Goal: Task Accomplishment & Management: Manage account settings

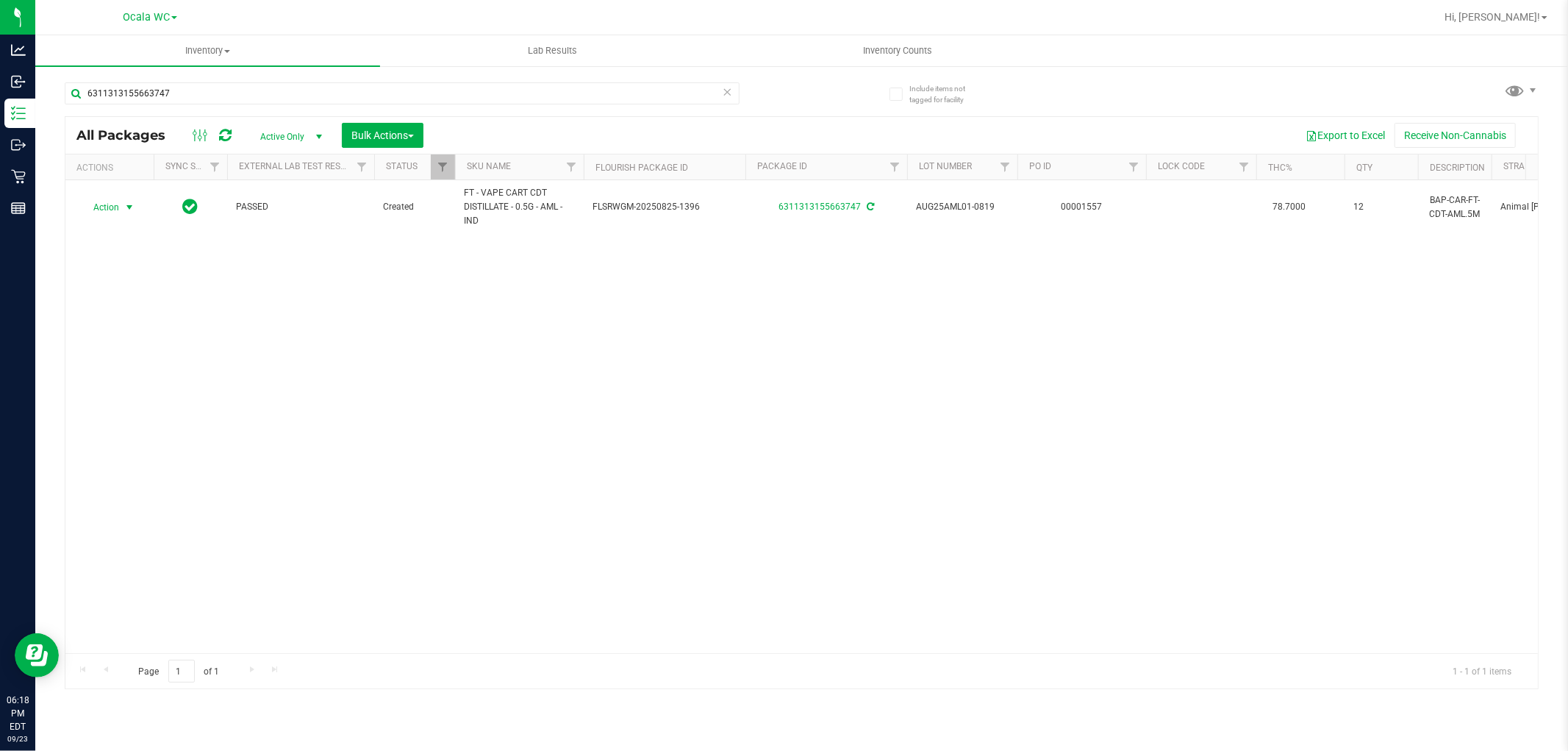
click at [182, 112] on div "6311313155663747" at bounding box center [402, 99] width 675 height 34
click at [188, 86] on input "6311313155663747" at bounding box center [402, 94] width 675 height 22
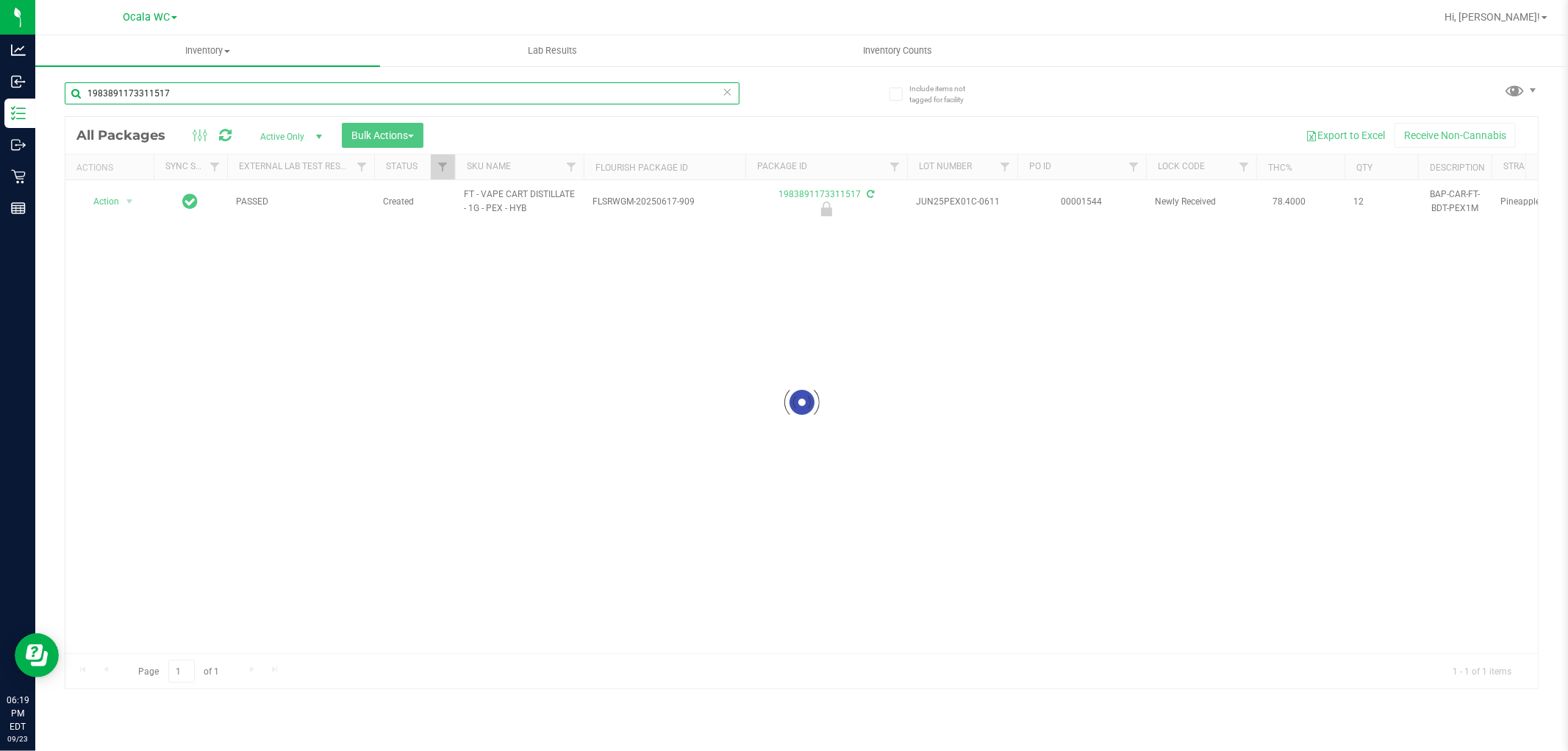
type input "1983891173311517"
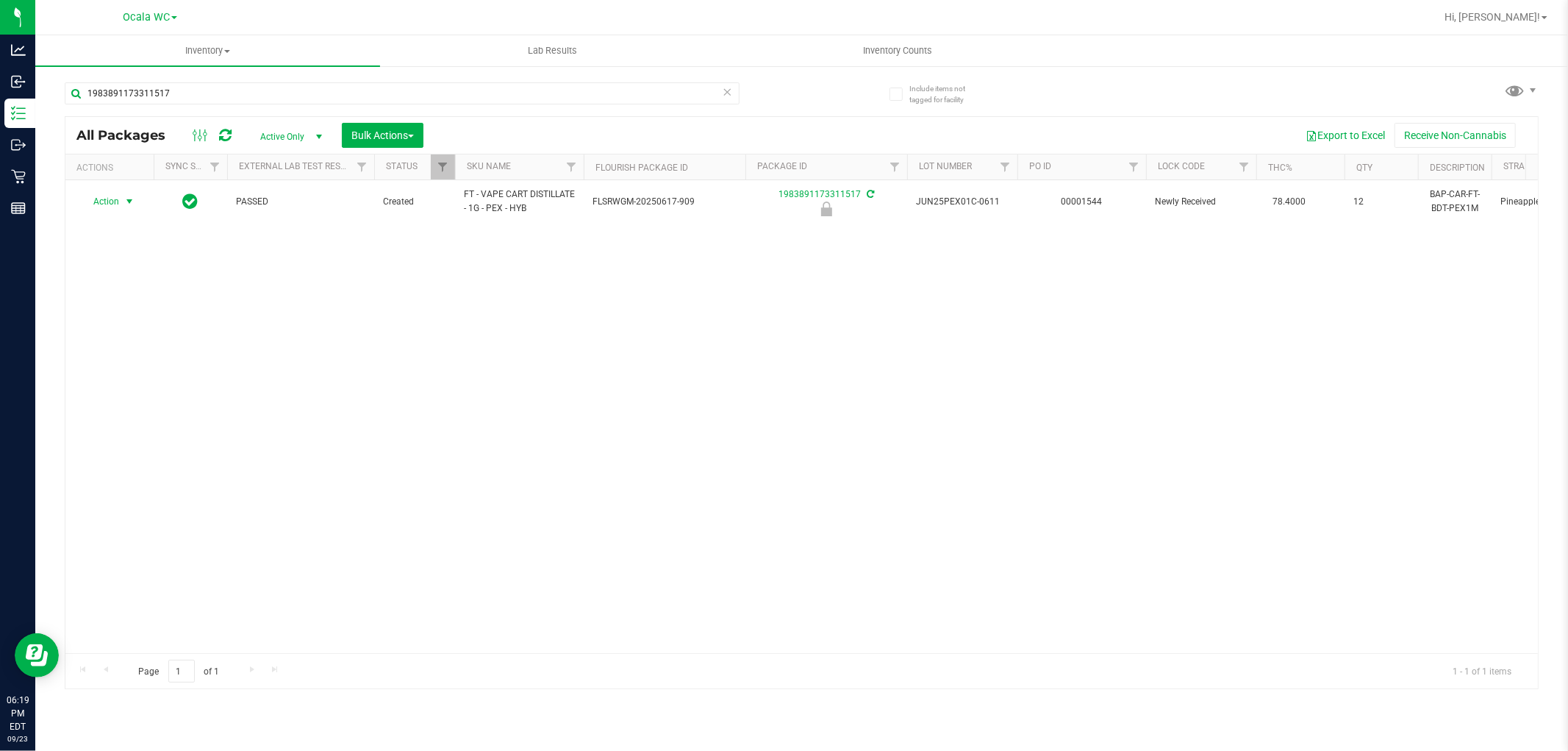
click at [104, 204] on span "Action" at bounding box center [100, 202] width 40 height 21
click at [140, 376] on li "Unlock package" at bounding box center [128, 377] width 94 height 22
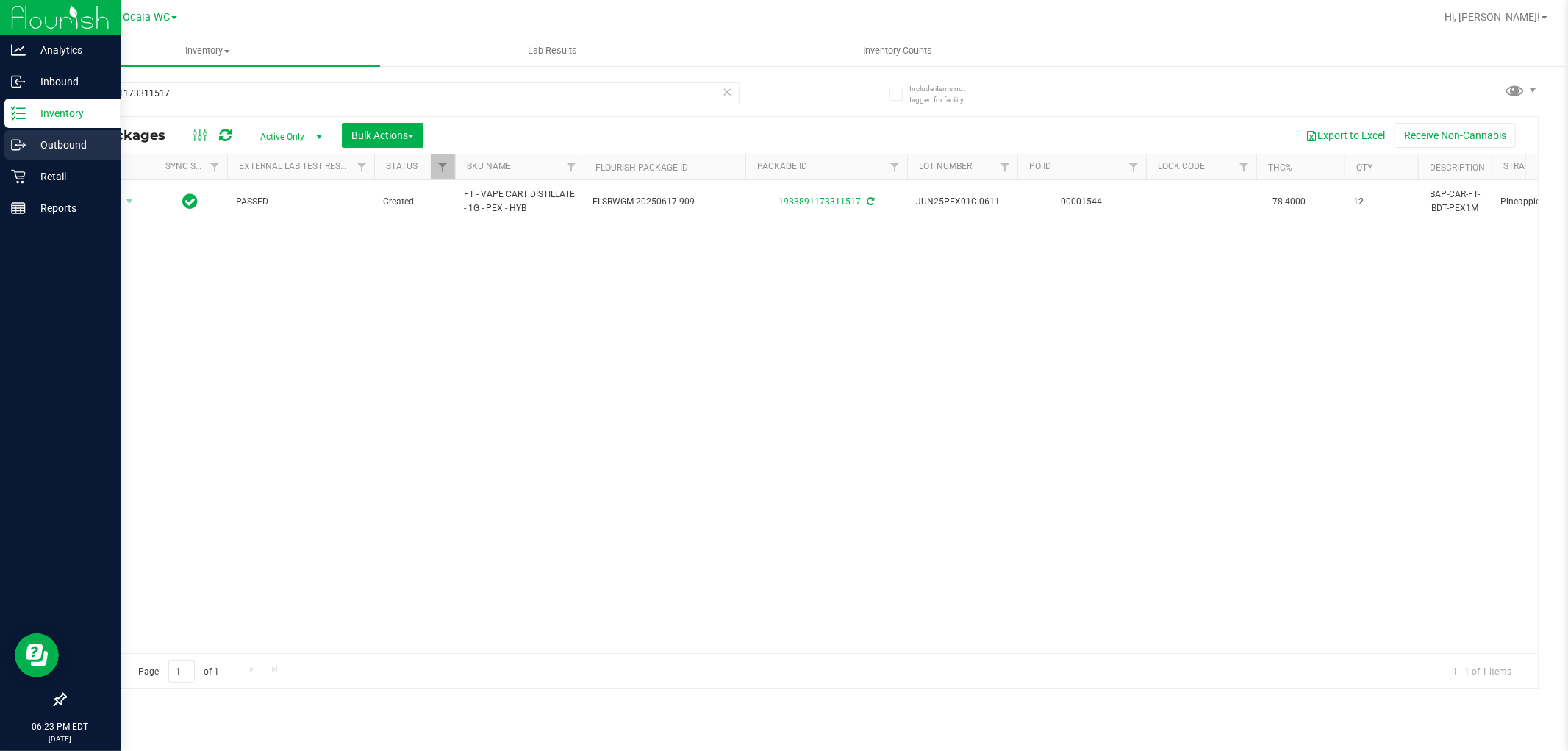
click at [25, 155] on div "Outbound" at bounding box center [62, 145] width 116 height 30
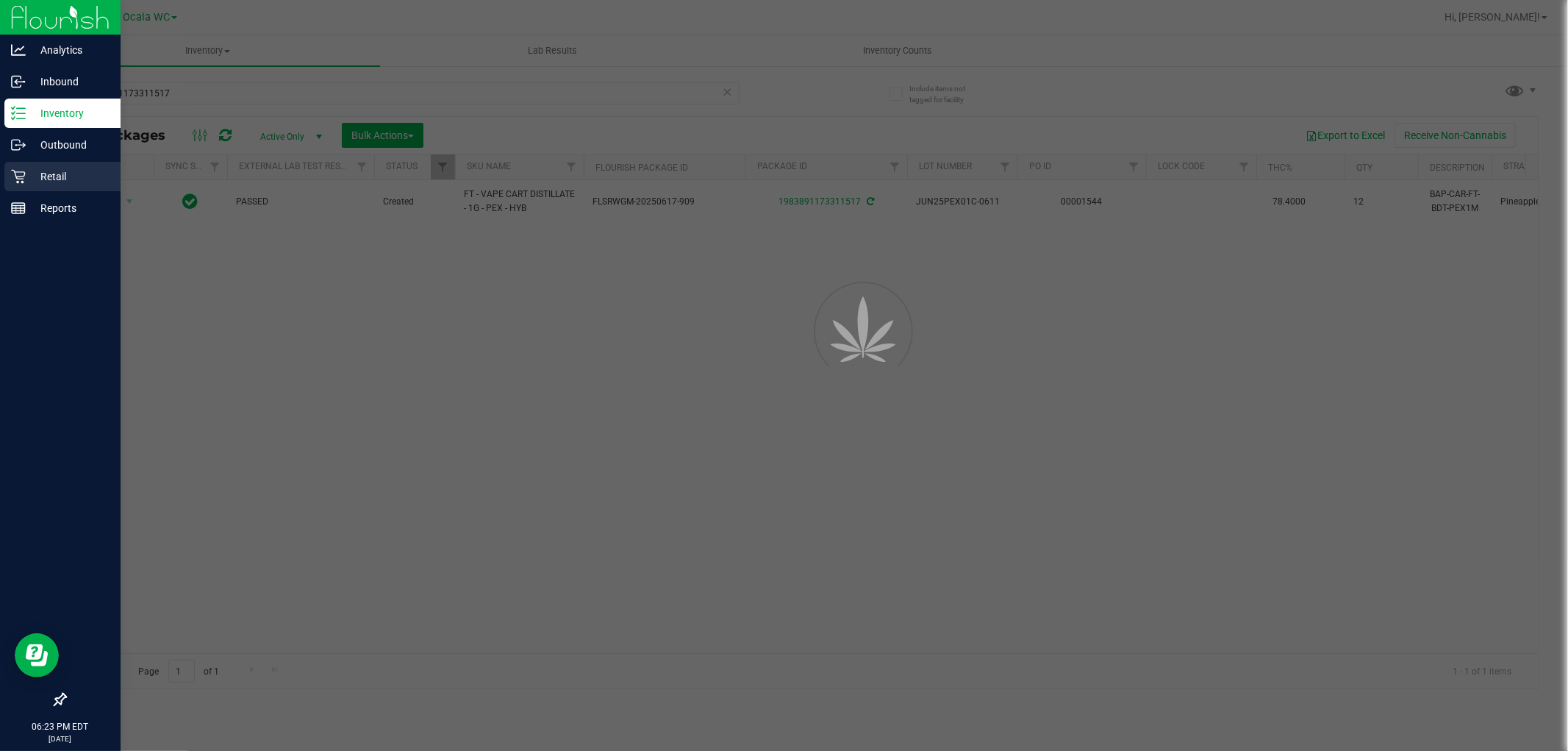
click at [26, 178] on p "Retail" at bounding box center [70, 177] width 88 height 18
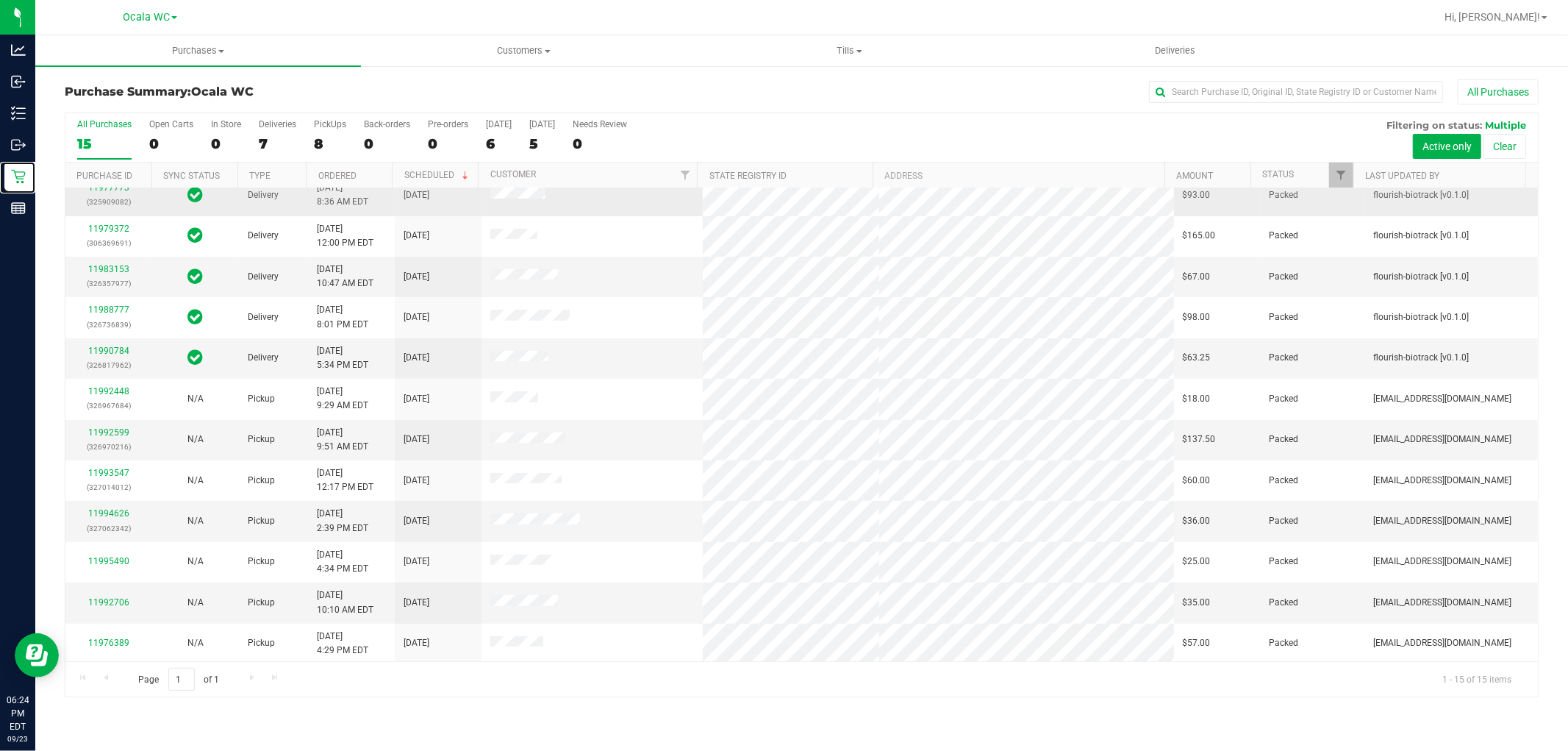
scroll to position [138, 0]
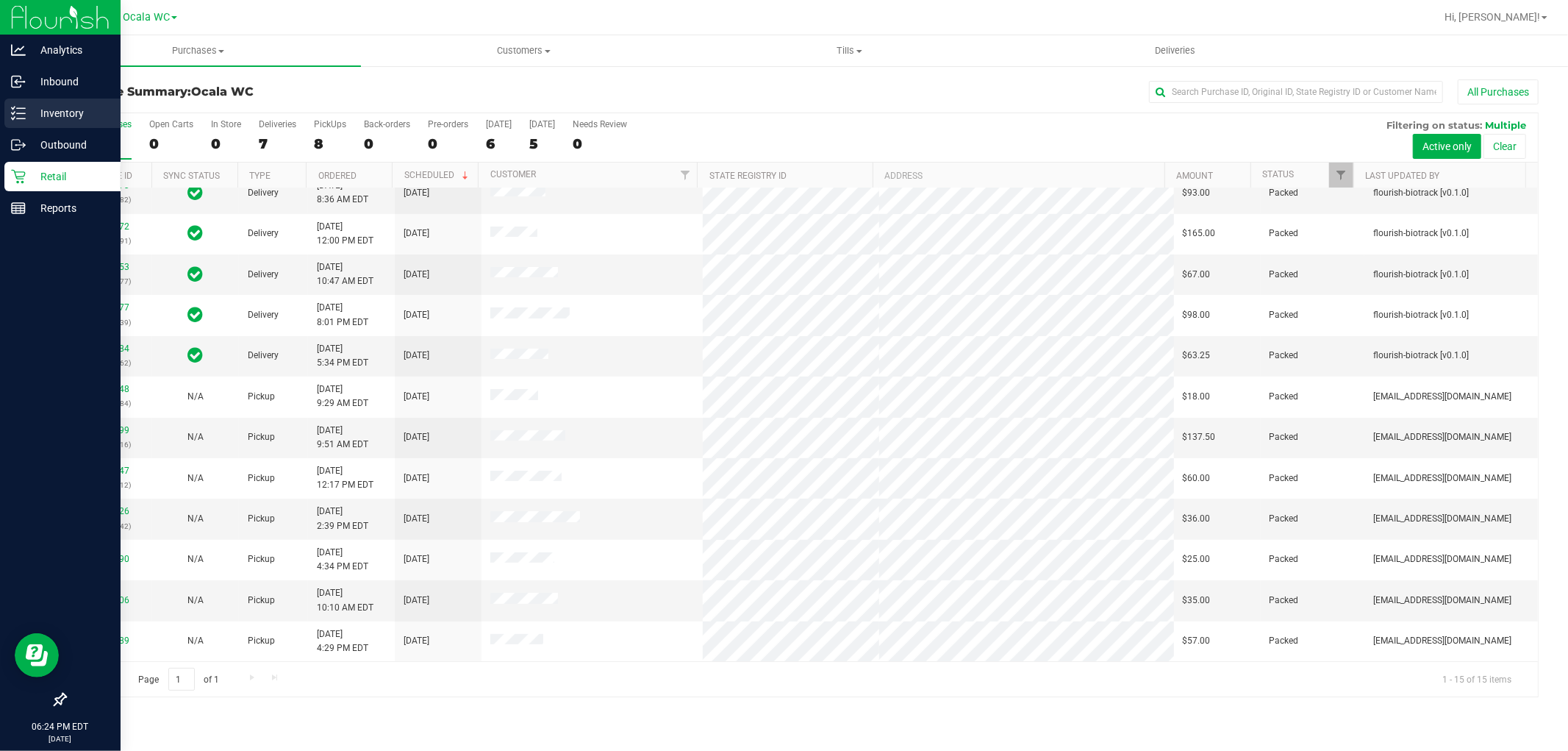
click at [17, 120] on icon at bounding box center [18, 113] width 14 height 14
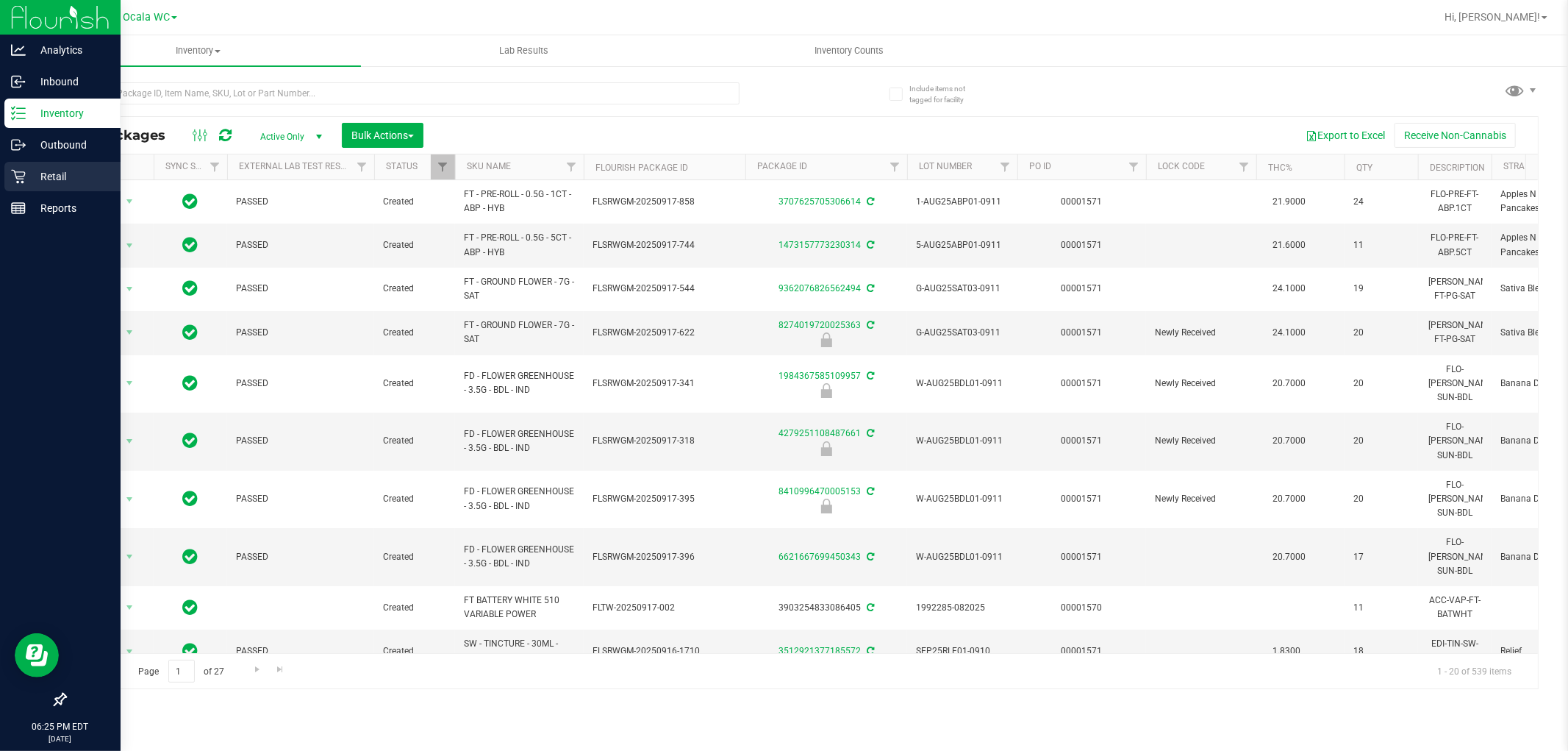
click at [50, 188] on div "Retail" at bounding box center [62, 176] width 116 height 30
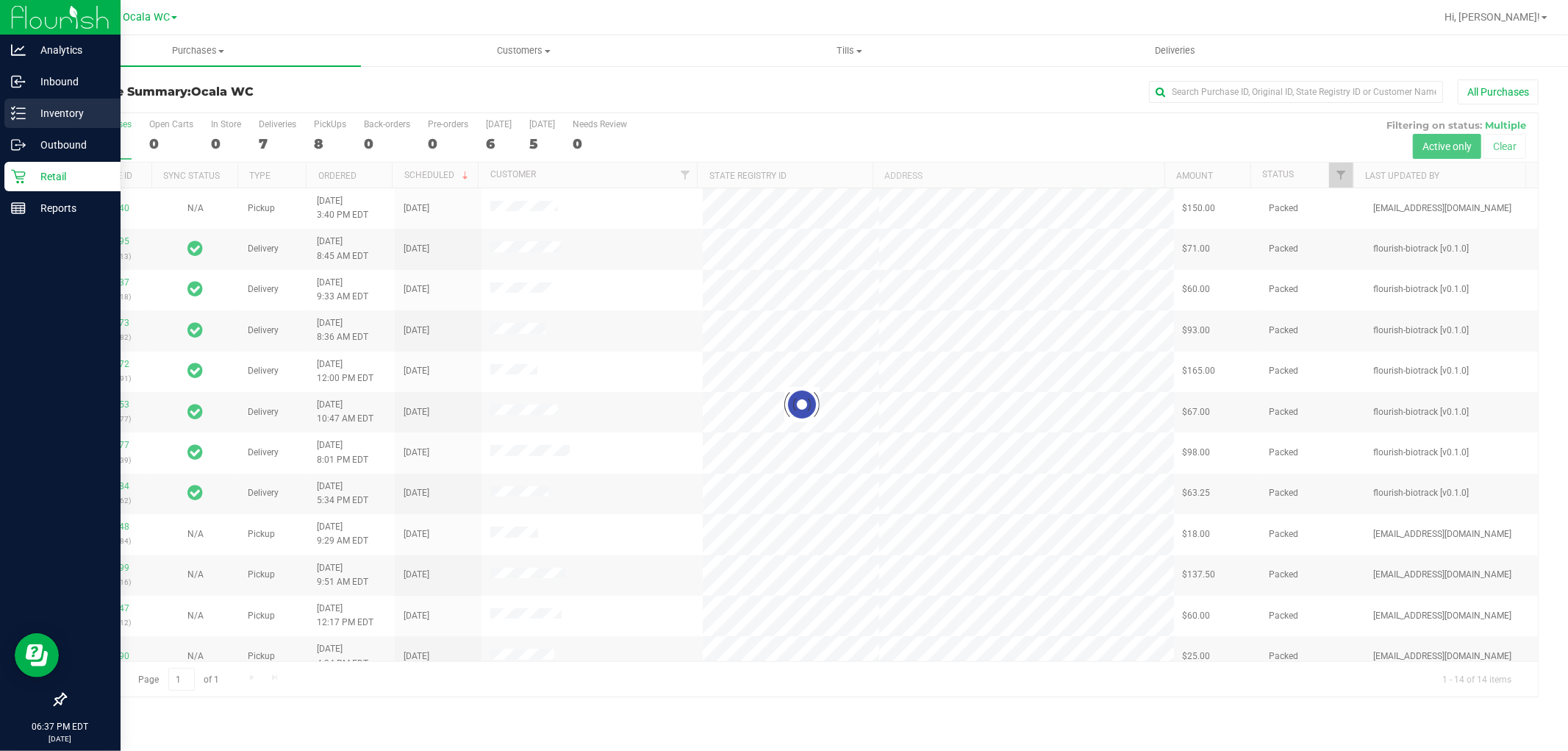
click at [31, 111] on p "Inventory" at bounding box center [70, 114] width 88 height 18
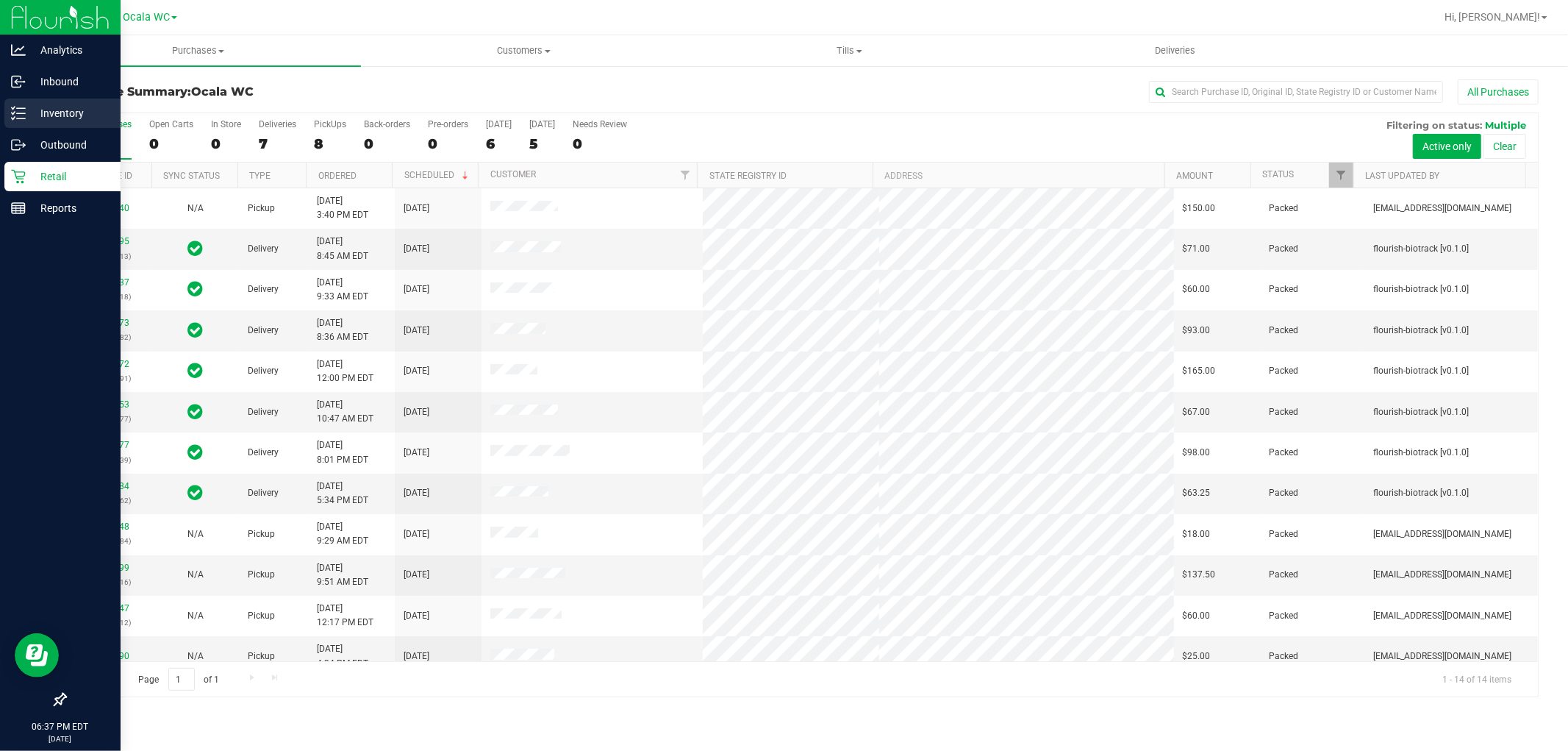
click at [25, 102] on div "Inventory" at bounding box center [62, 113] width 116 height 30
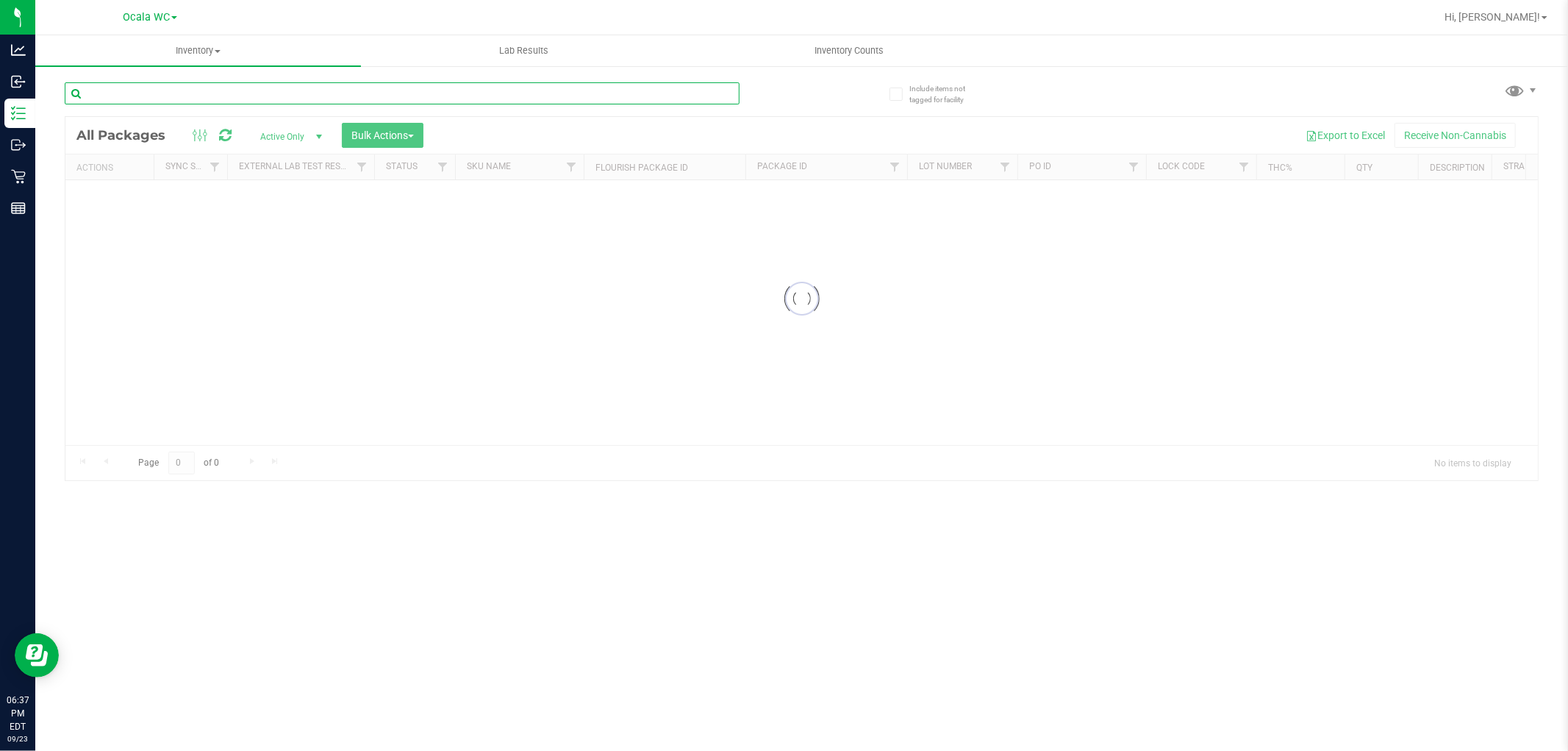
click at [166, 83] on input "text" at bounding box center [402, 94] width 675 height 22
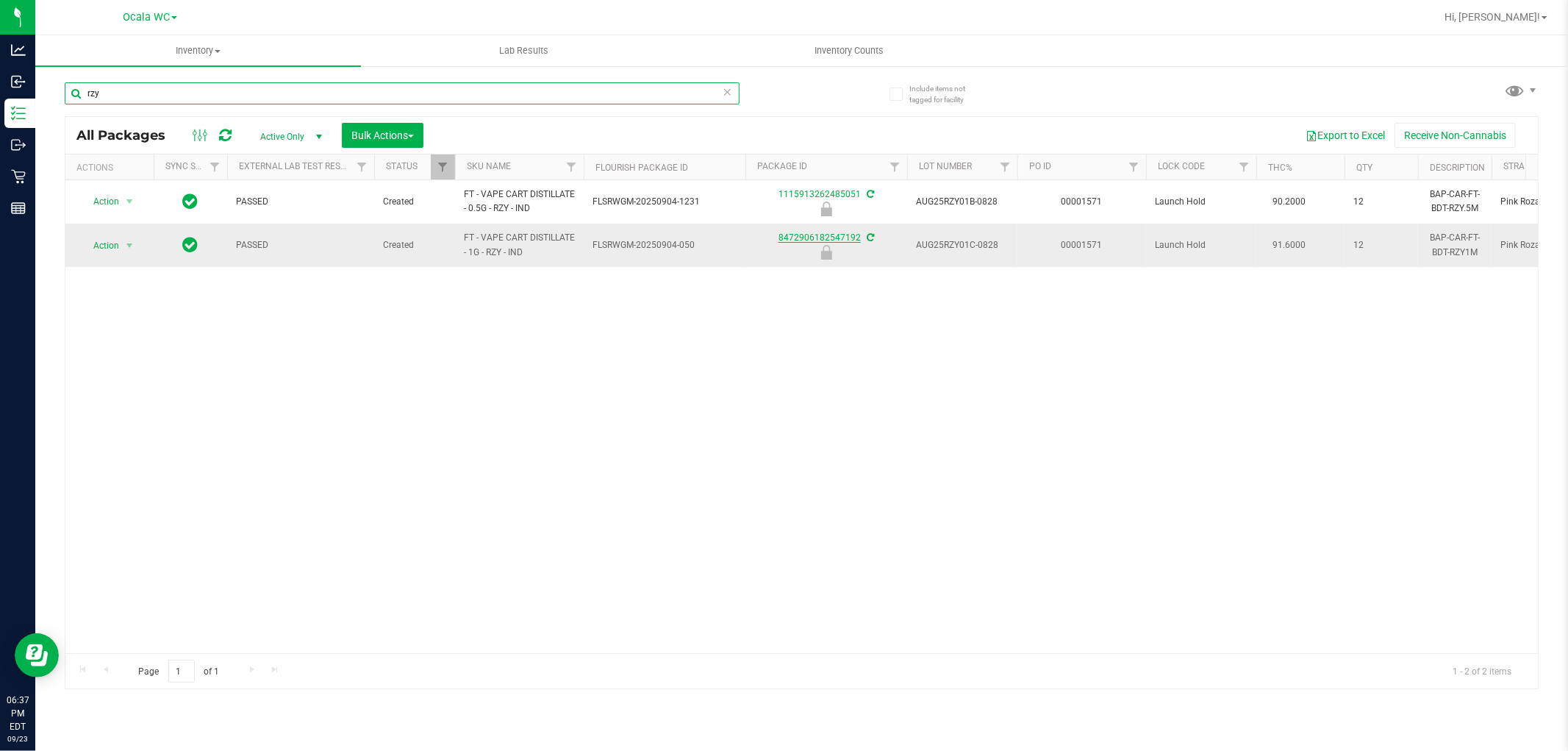
type input "rzy"
click at [825, 237] on link "8472906182547192" at bounding box center [820, 238] width 82 height 10
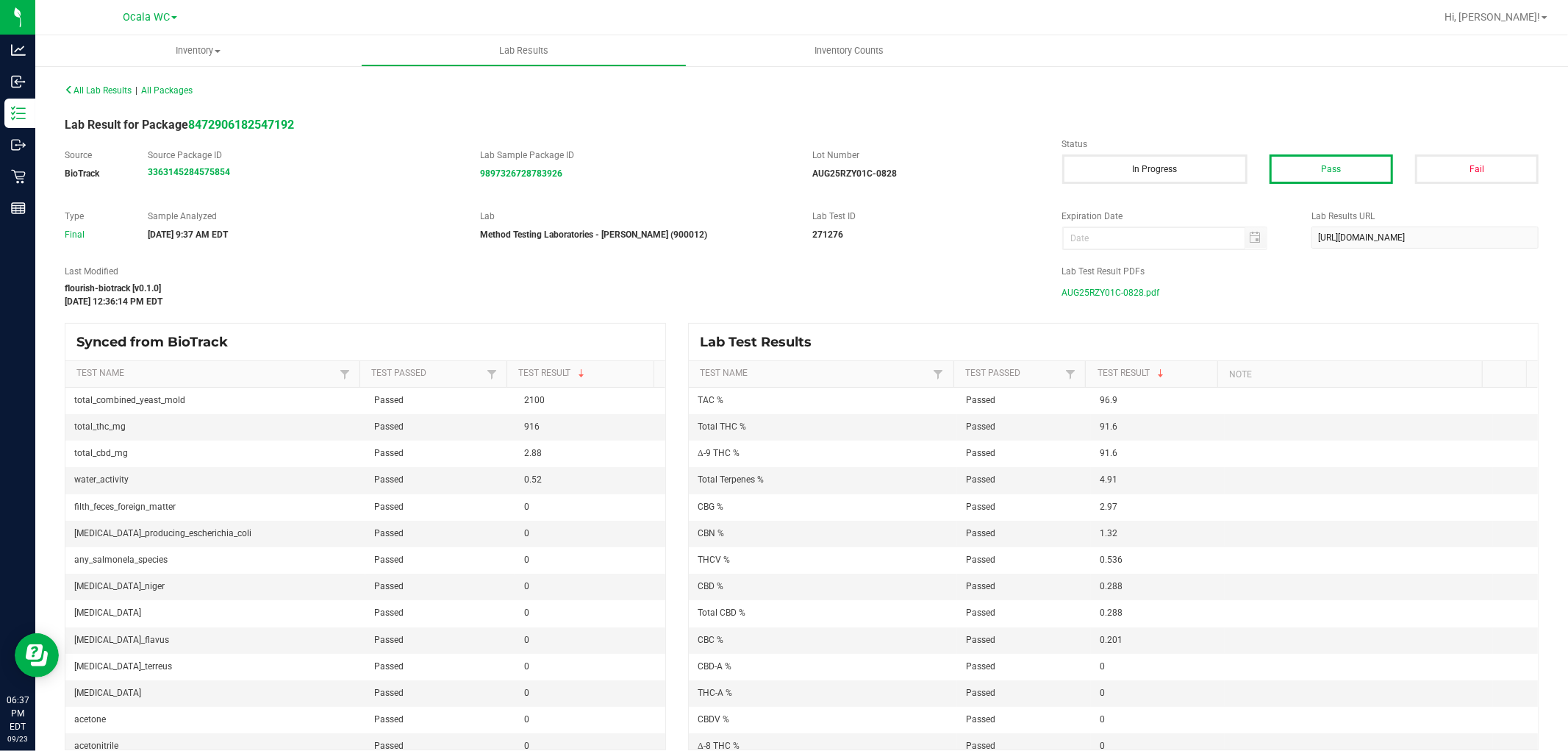
click at [1127, 294] on span "AUG25RZY01C-0828.pdf" at bounding box center [1111, 293] width 98 height 22
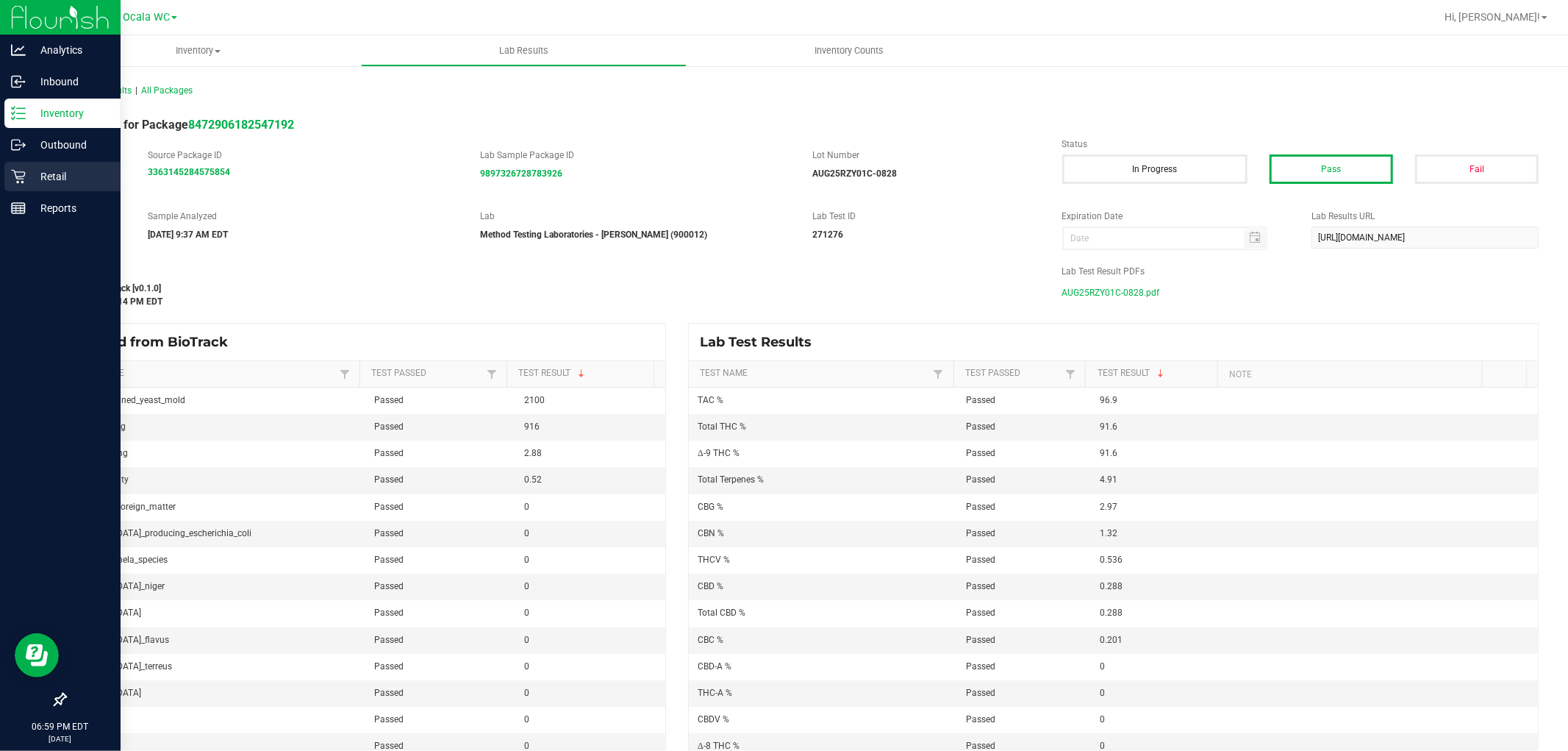
click at [23, 187] on div "Retail" at bounding box center [62, 176] width 116 height 30
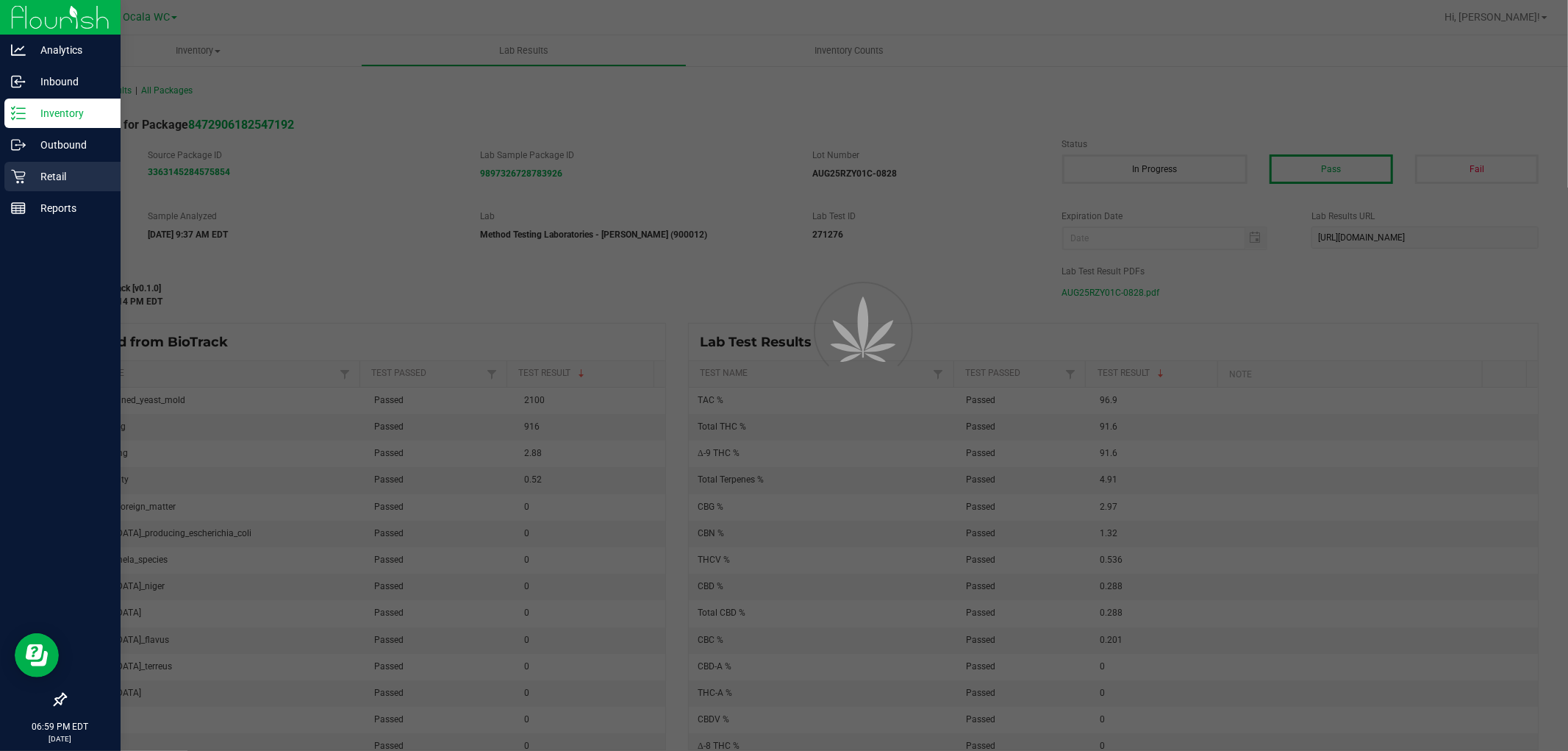
click at [17, 181] on icon at bounding box center [18, 176] width 14 height 14
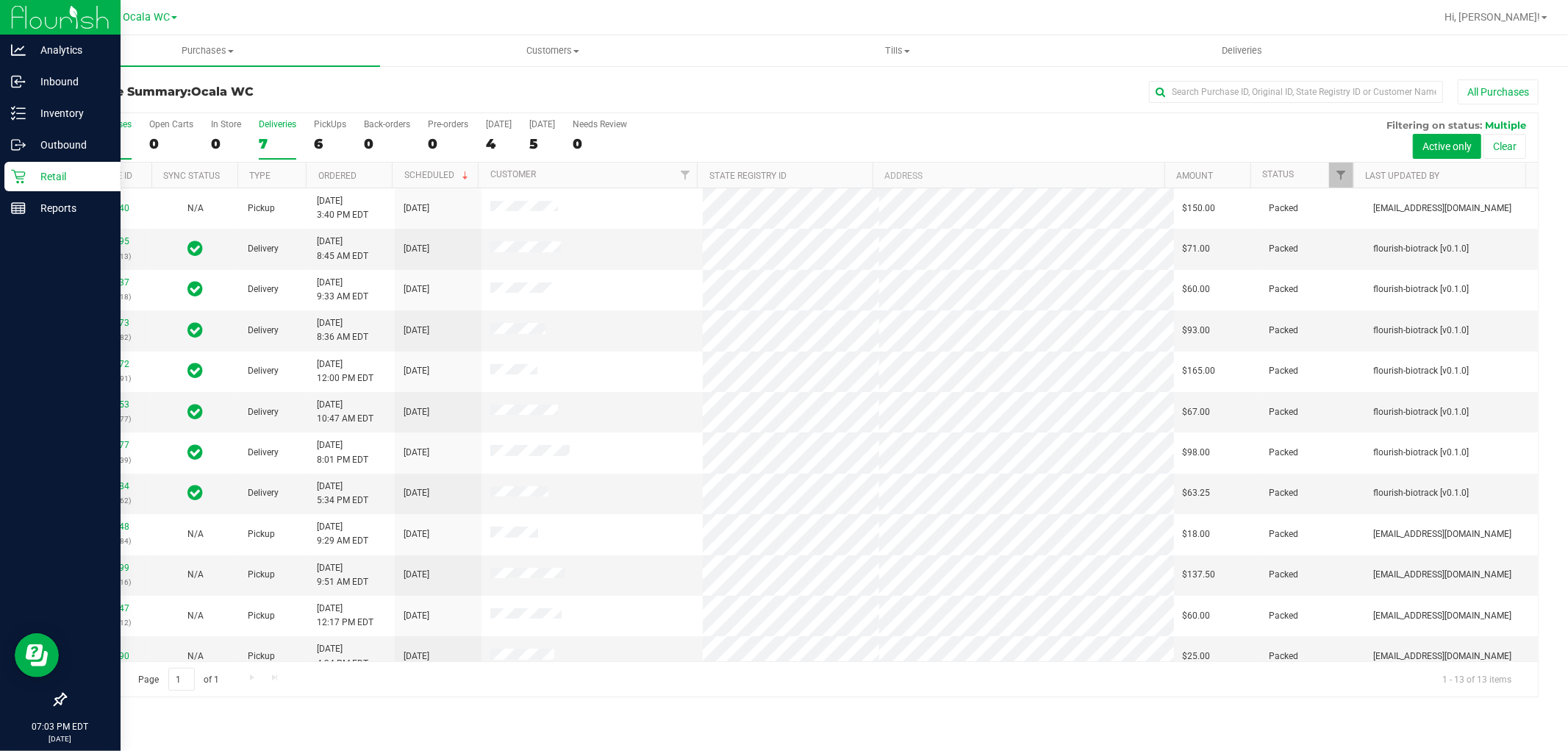
click at [277, 126] on div "Deliveries" at bounding box center [277, 124] width 38 height 10
click at [0, 0] on input "Deliveries 7" at bounding box center [0, 0] width 0 height 0
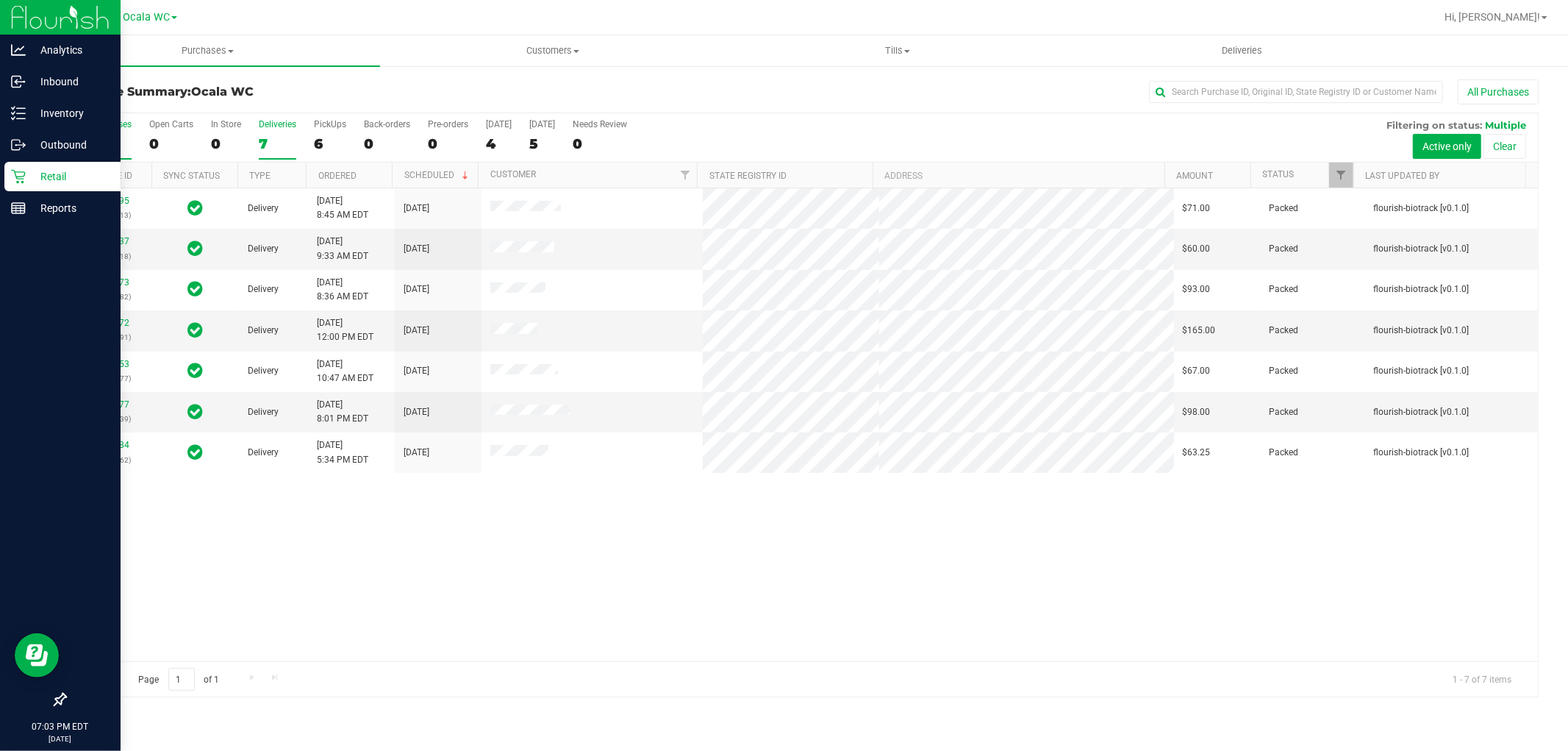
click at [102, 141] on div "13" at bounding box center [105, 143] width 54 height 17
click at [0, 0] on input "All Purchases 13" at bounding box center [0, 0] width 0 height 0
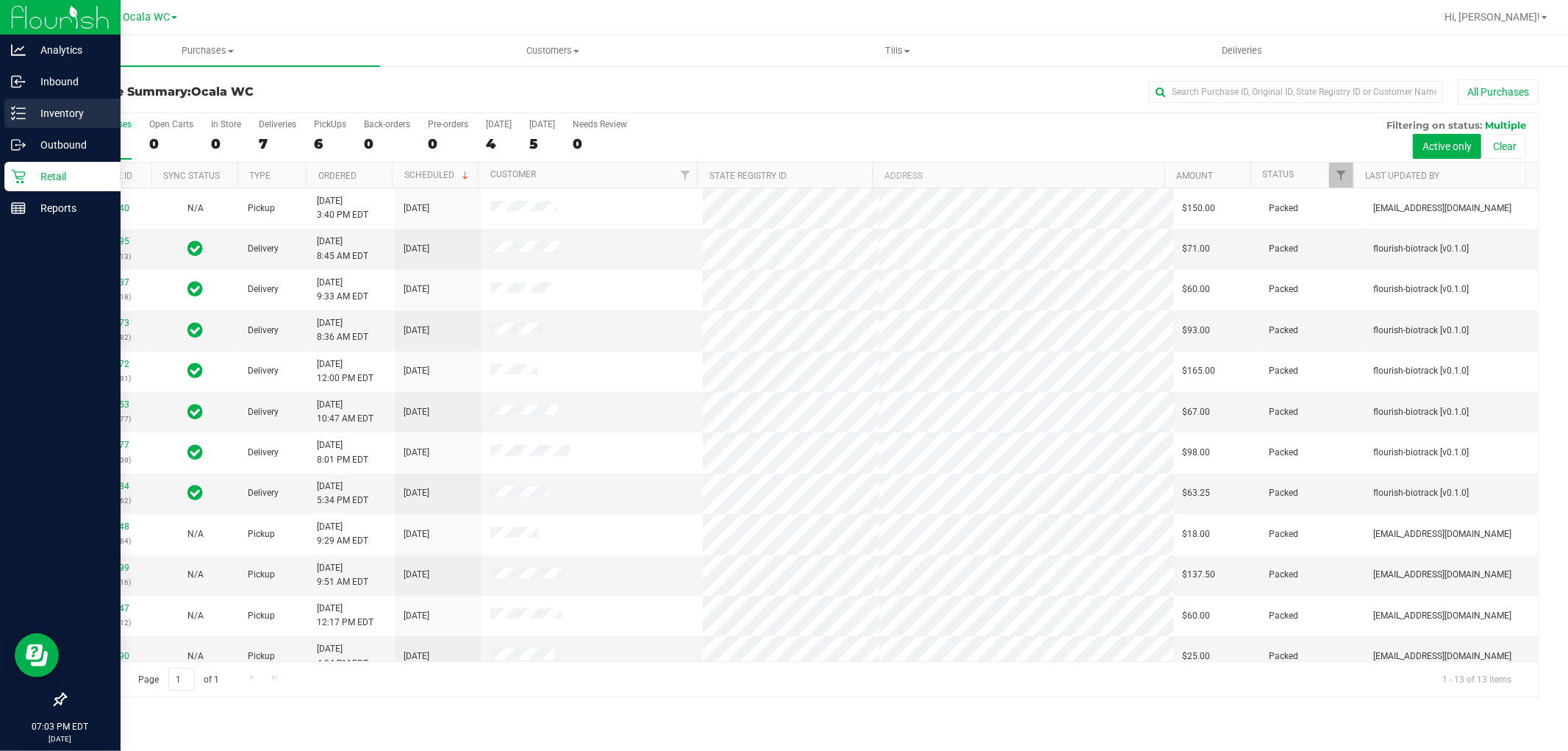
click at [56, 112] on p "Inventory" at bounding box center [70, 114] width 88 height 18
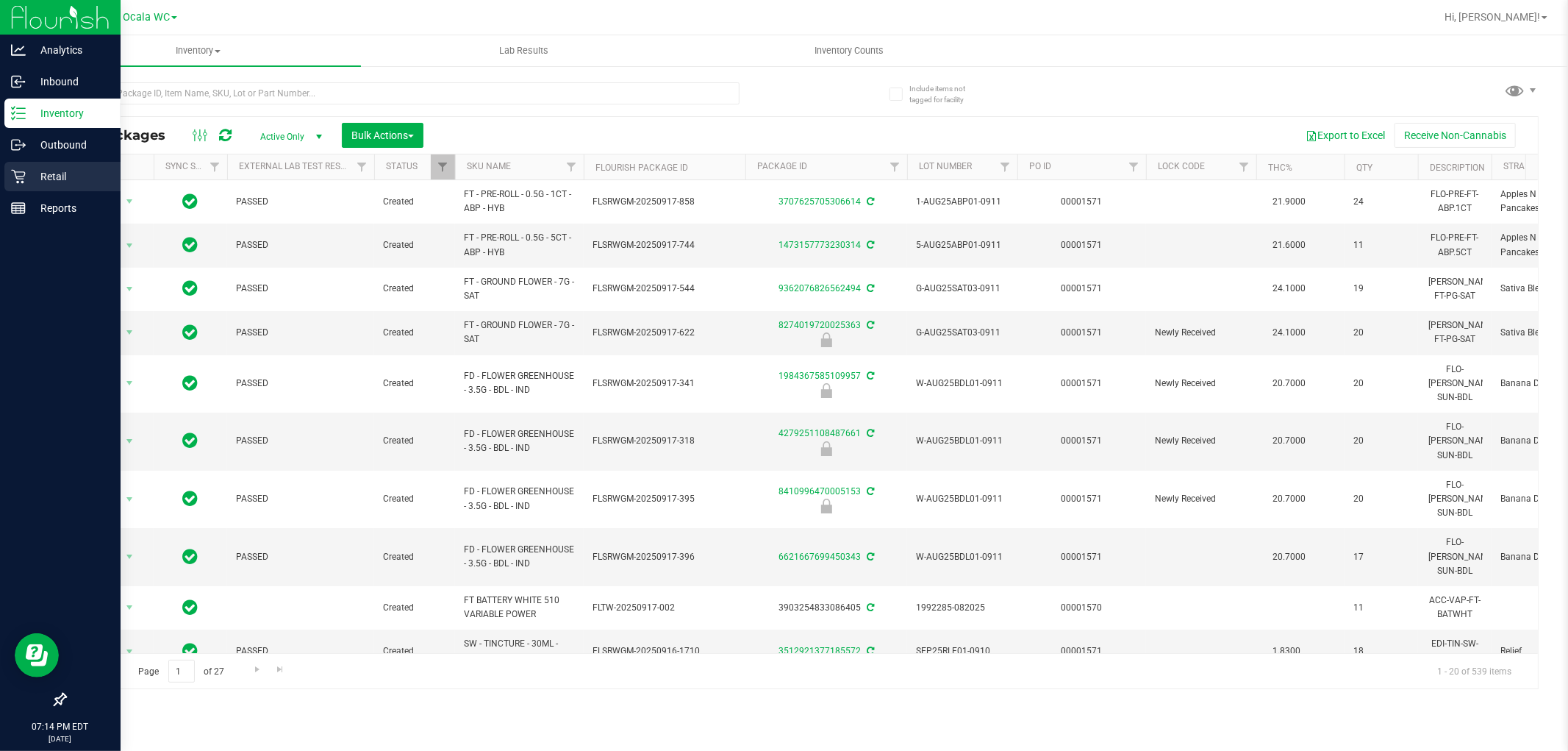
click at [32, 178] on p "Retail" at bounding box center [70, 177] width 88 height 18
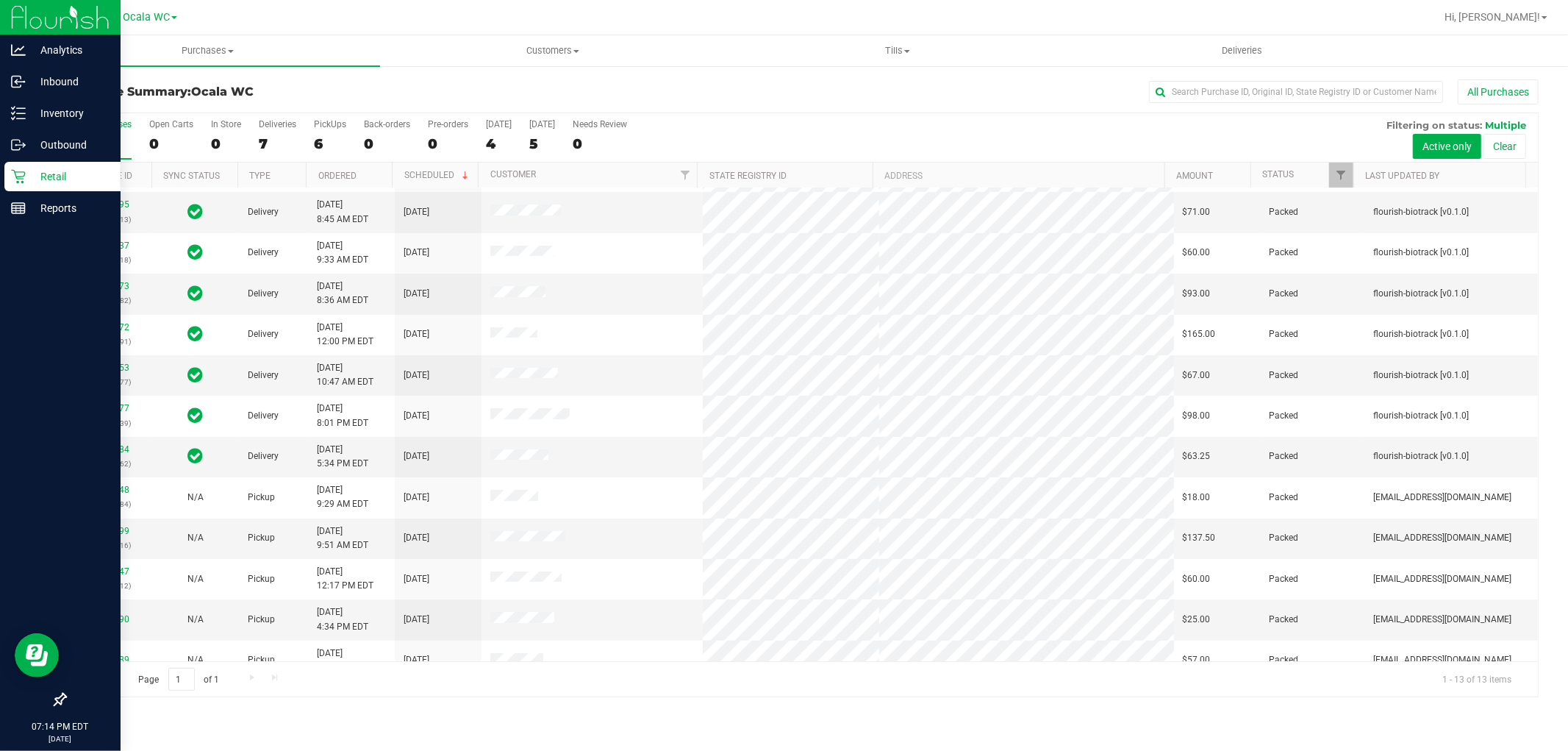
scroll to position [56, 0]
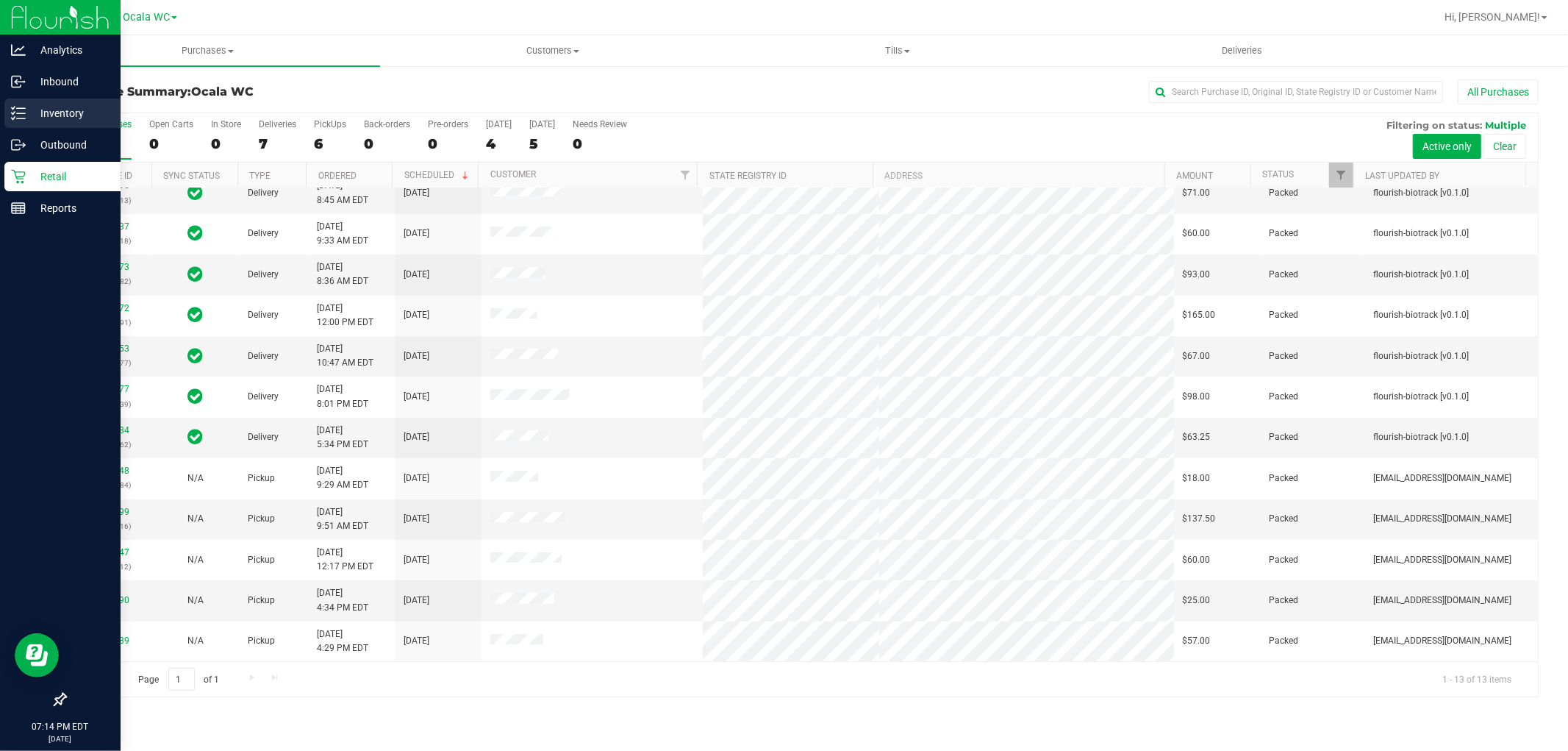
click at [69, 118] on p "Inventory" at bounding box center [70, 114] width 88 height 18
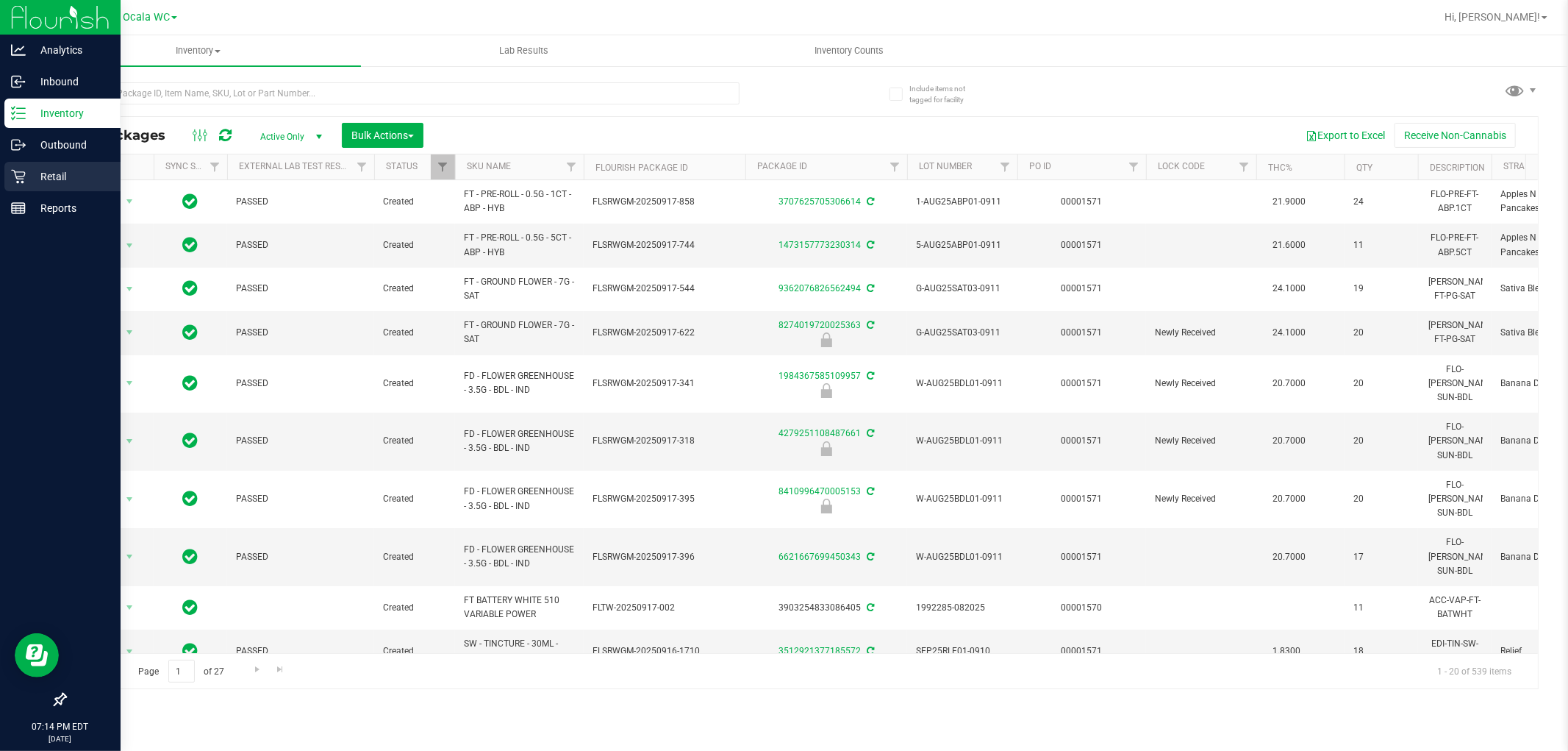
click at [46, 181] on p "Retail" at bounding box center [70, 177] width 88 height 18
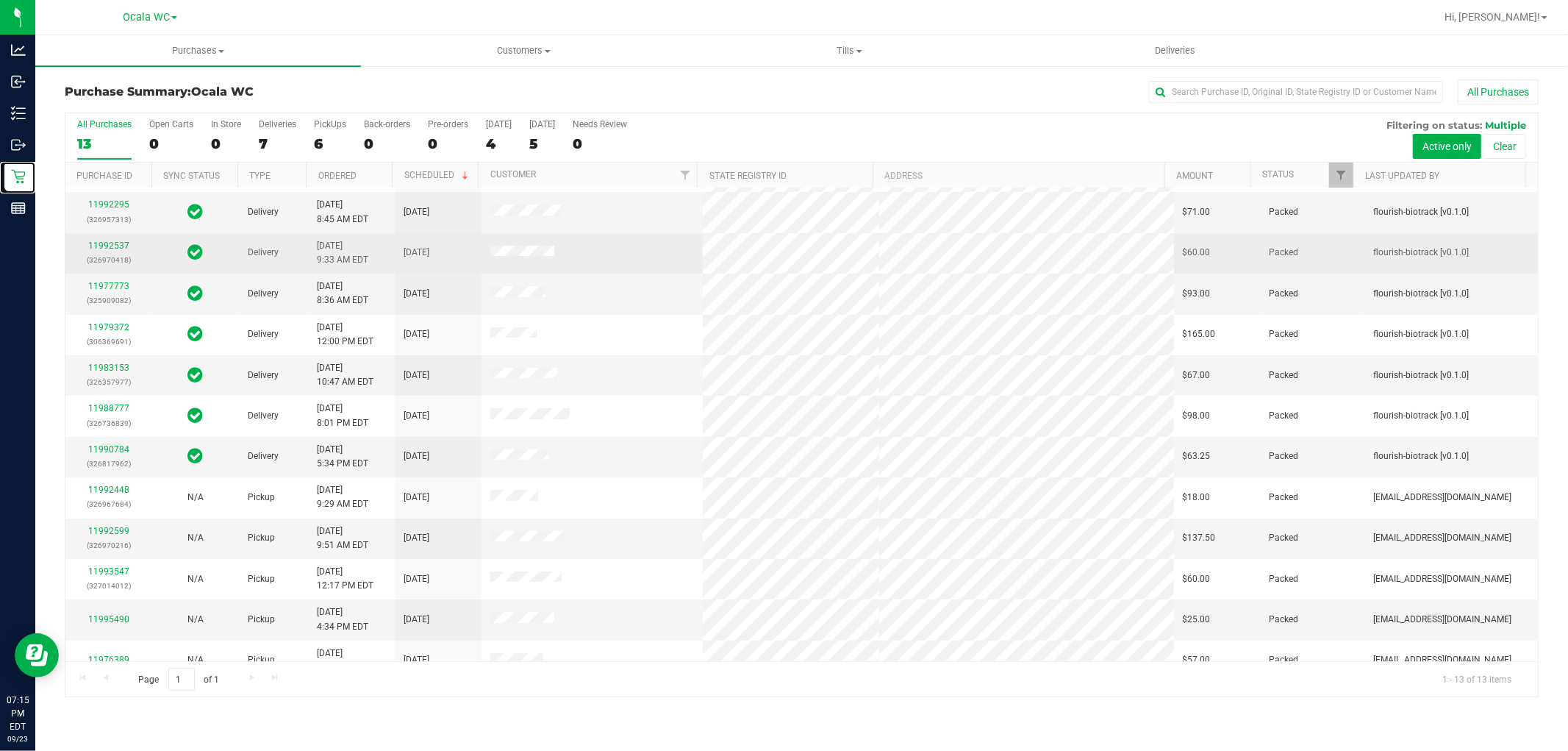
scroll to position [56, 0]
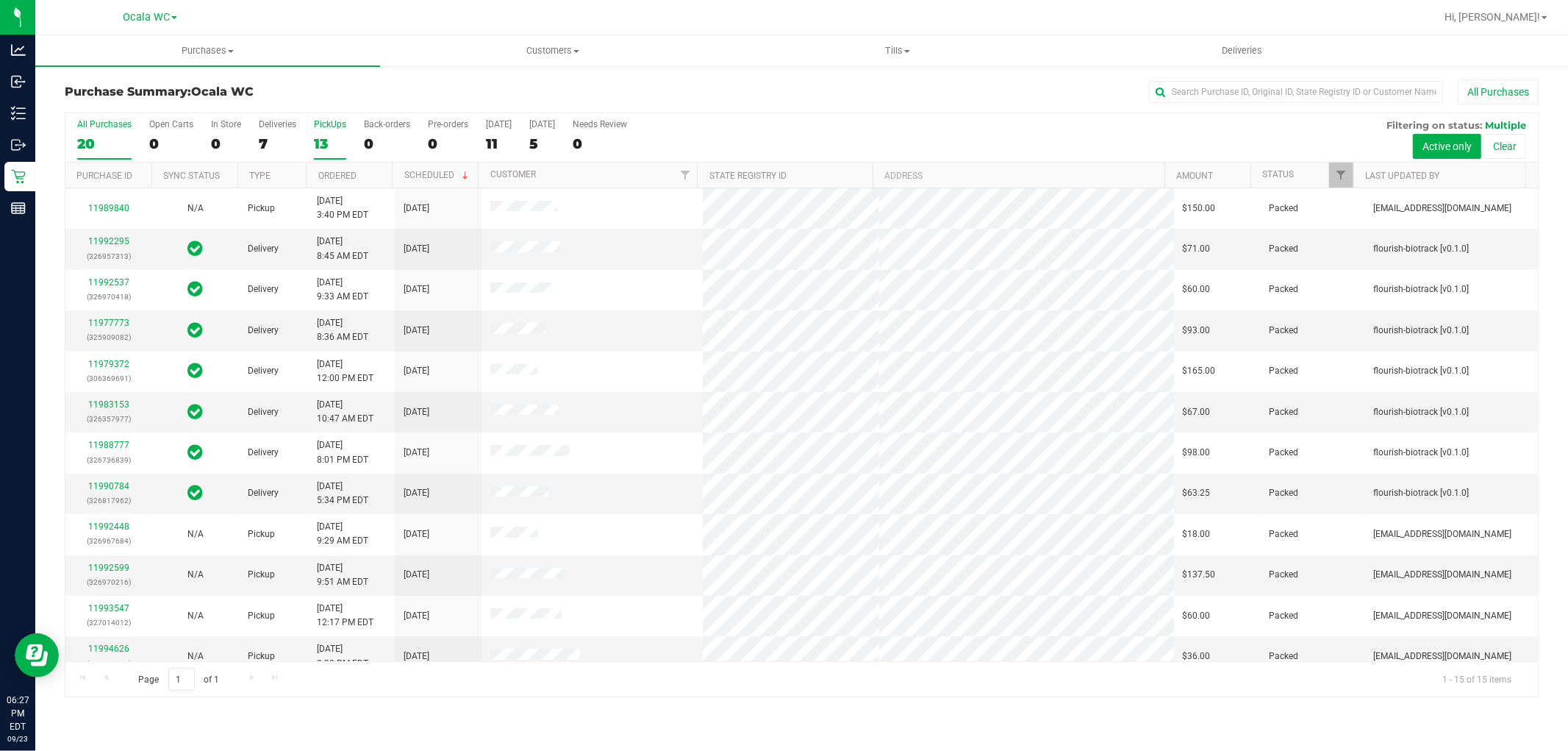
click at [322, 141] on div "13" at bounding box center [330, 143] width 32 height 17
click at [0, 0] on input "PickUps 13" at bounding box center [0, 0] width 0 height 0
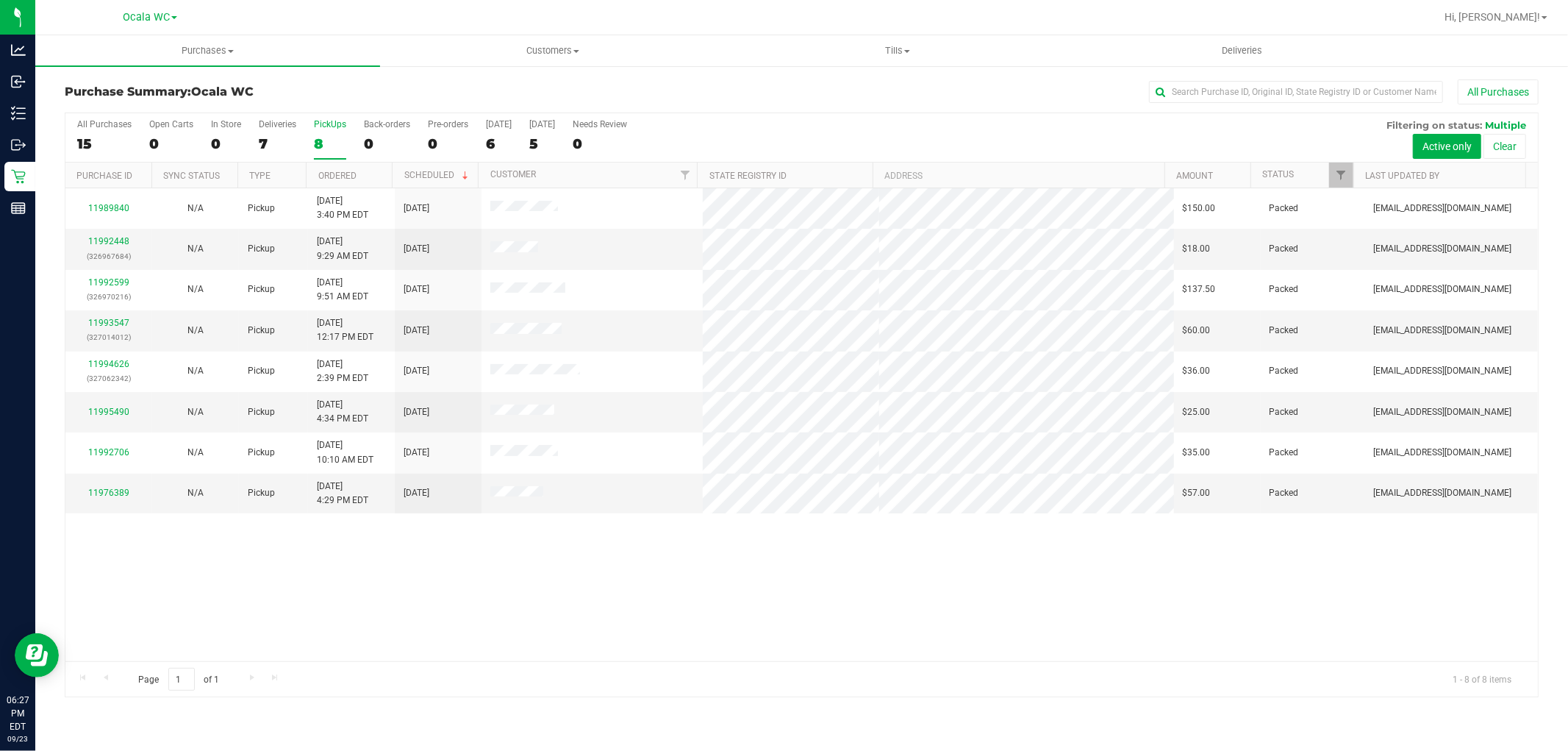
click at [273, 138] on div "7" at bounding box center [277, 143] width 38 height 17
click at [0, 0] on input "Deliveries 7" at bounding box center [0, 0] width 0 height 0
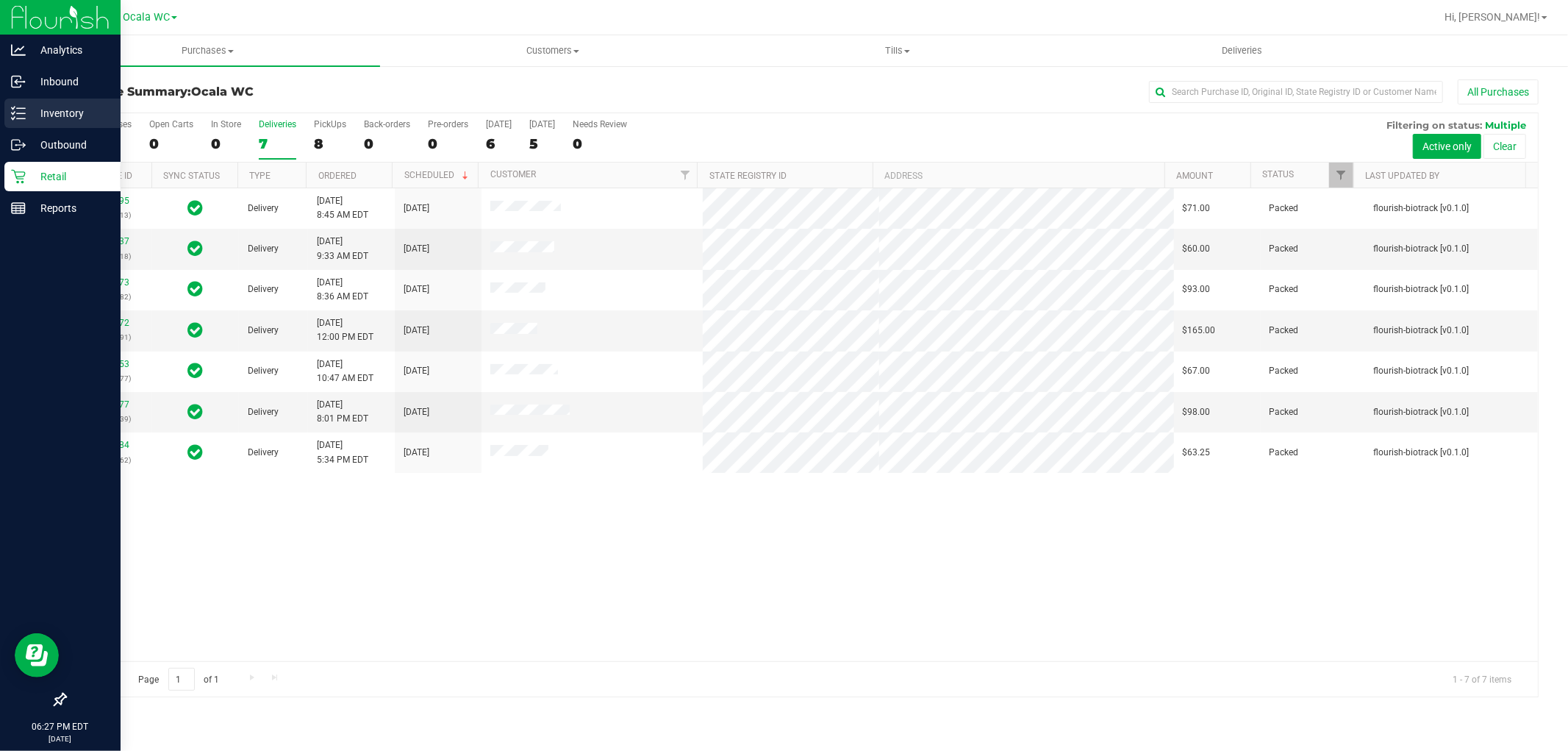
click at [32, 111] on p "Inventory" at bounding box center [70, 114] width 88 height 18
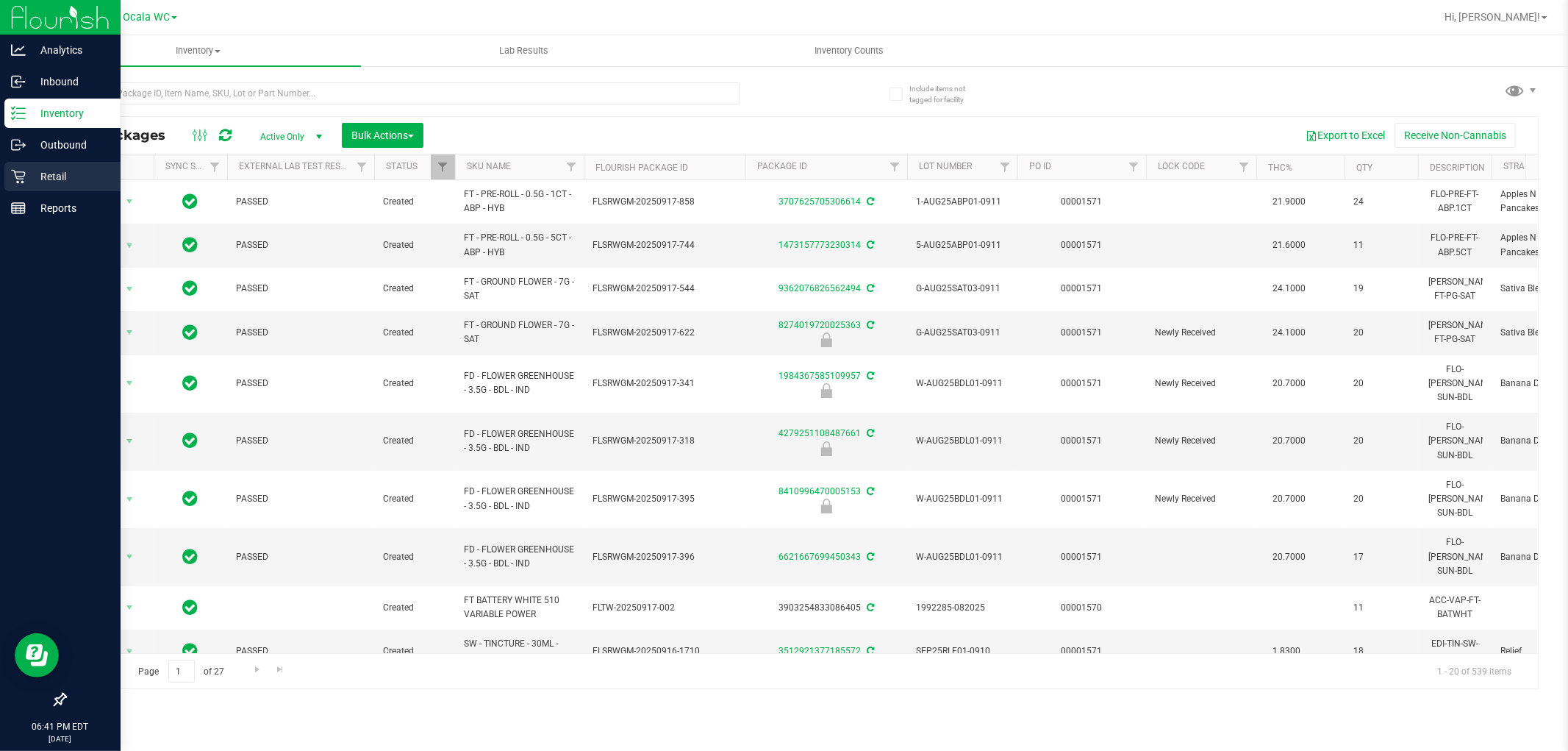
click at [9, 184] on div "Retail" at bounding box center [62, 176] width 116 height 30
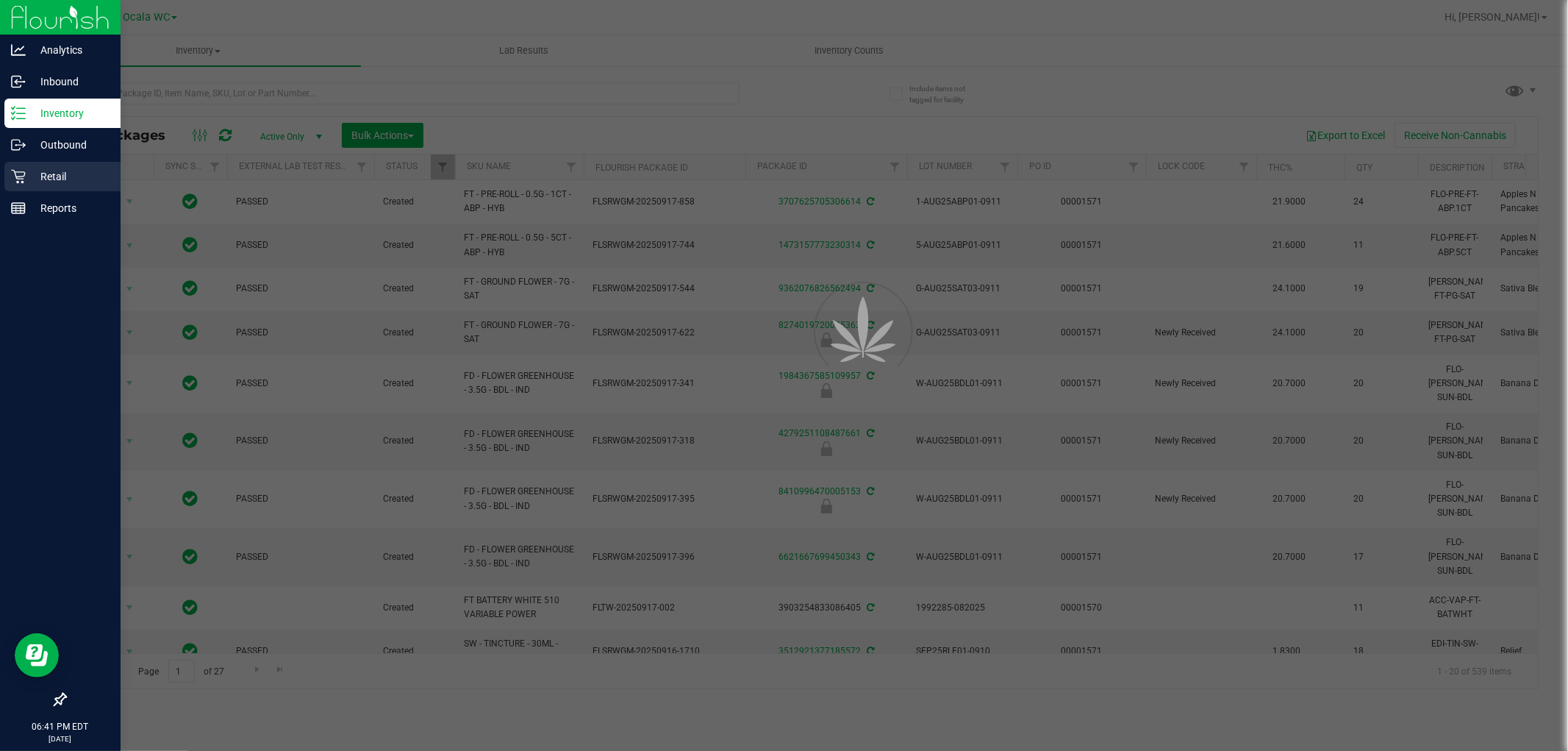
click at [16, 175] on icon at bounding box center [18, 177] width 14 height 14
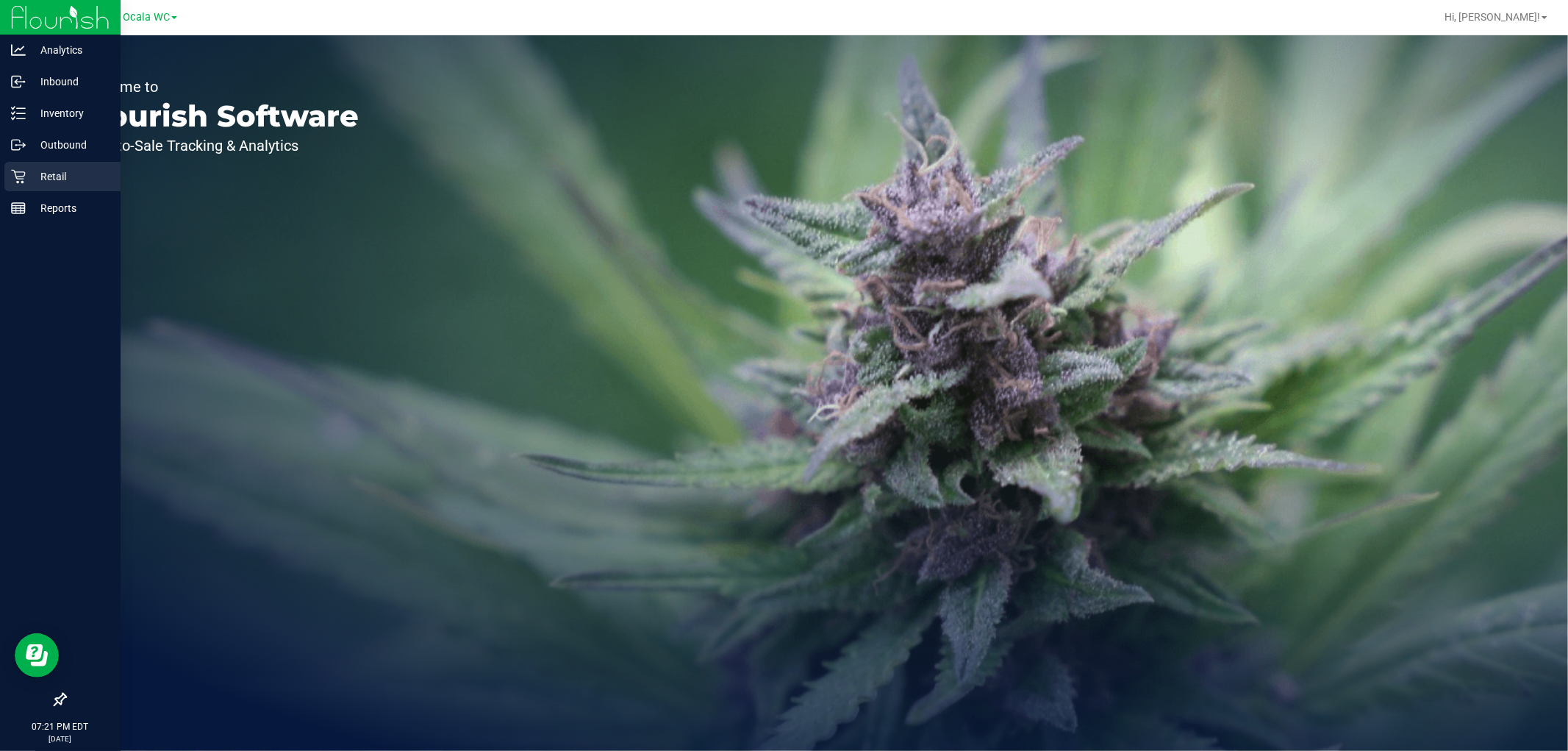
click at [23, 171] on icon at bounding box center [18, 176] width 14 height 14
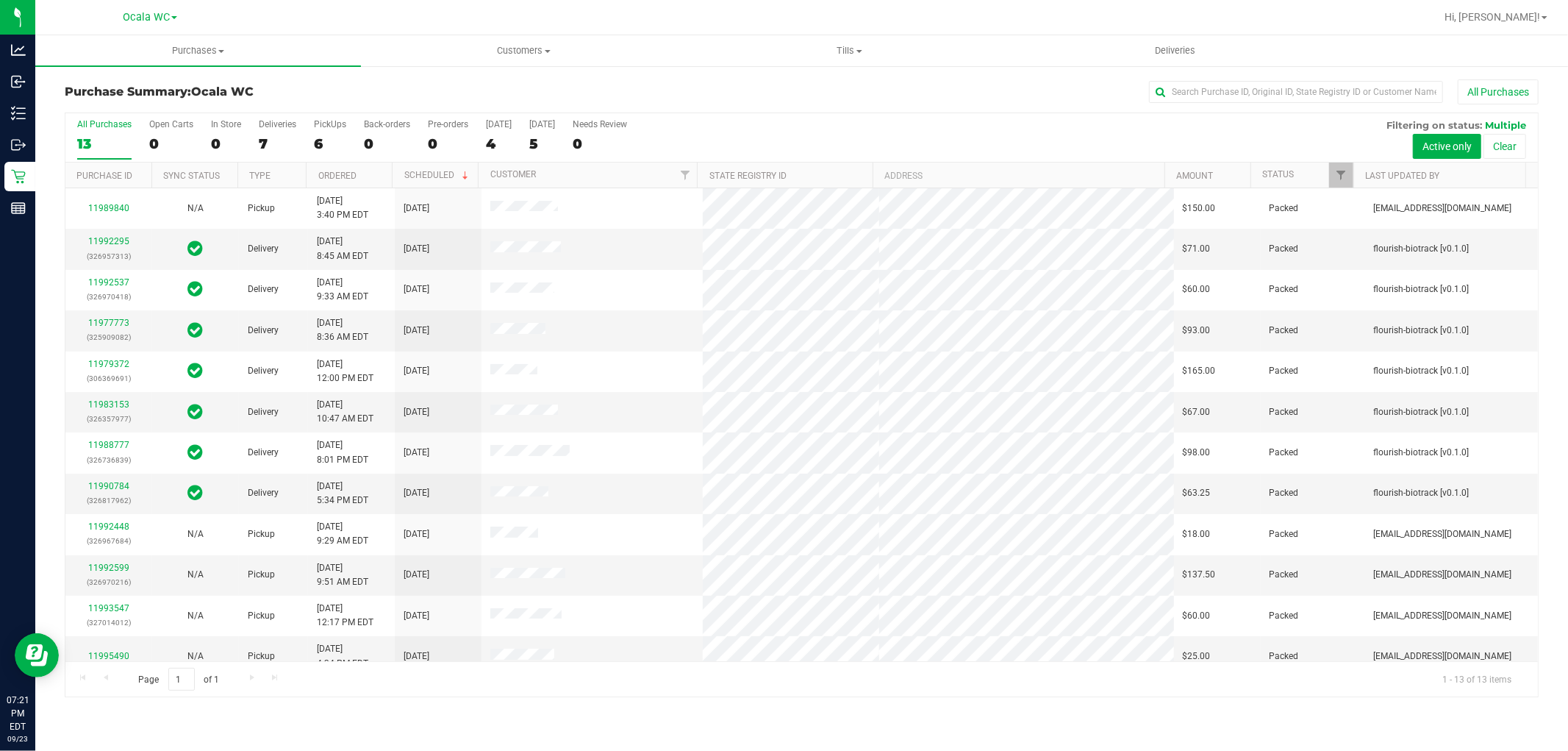
scroll to position [56, 0]
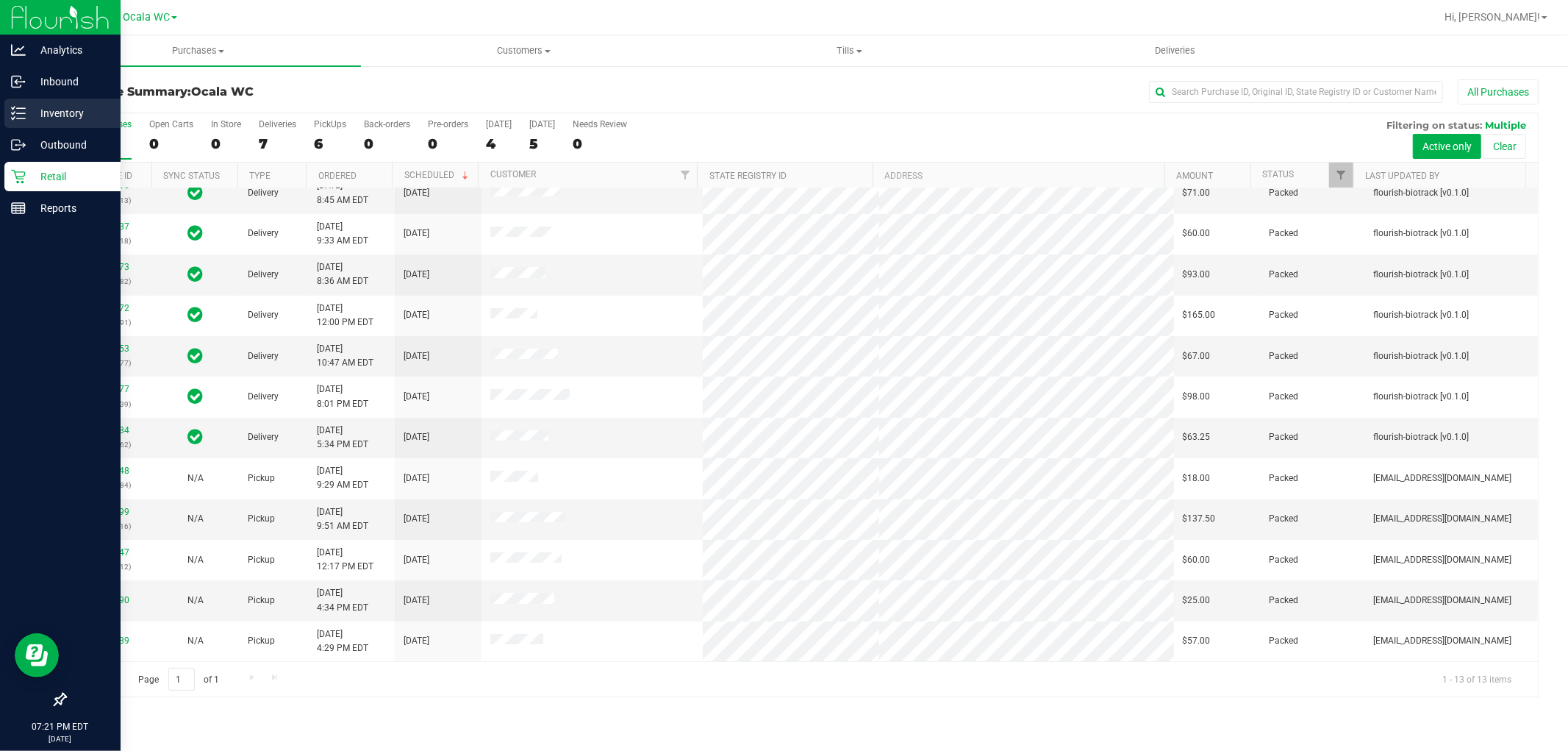
click at [19, 112] on icon at bounding box center [18, 113] width 14 height 14
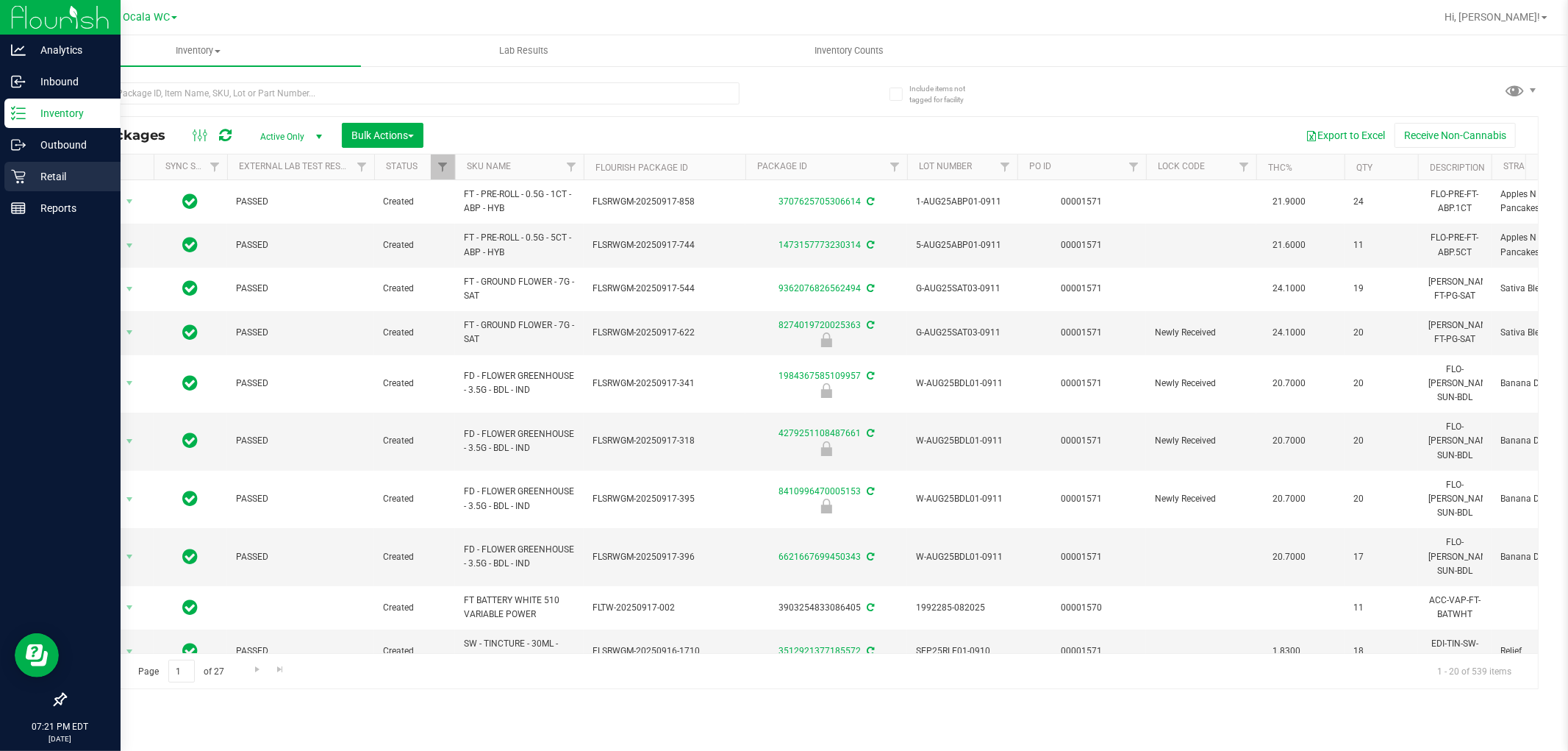
click at [30, 172] on p "Retail" at bounding box center [70, 177] width 88 height 18
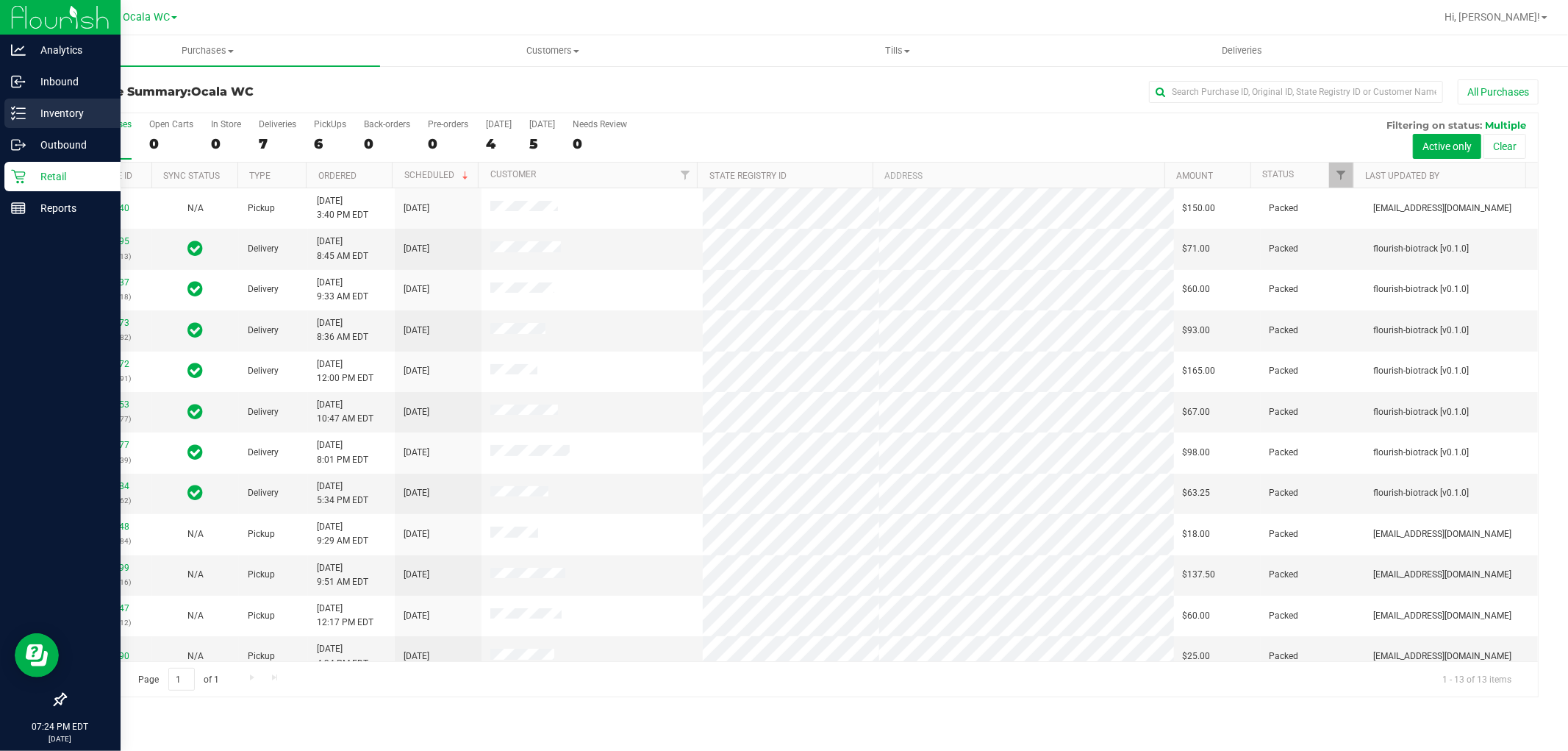
click at [84, 110] on p "Inventory" at bounding box center [70, 114] width 88 height 18
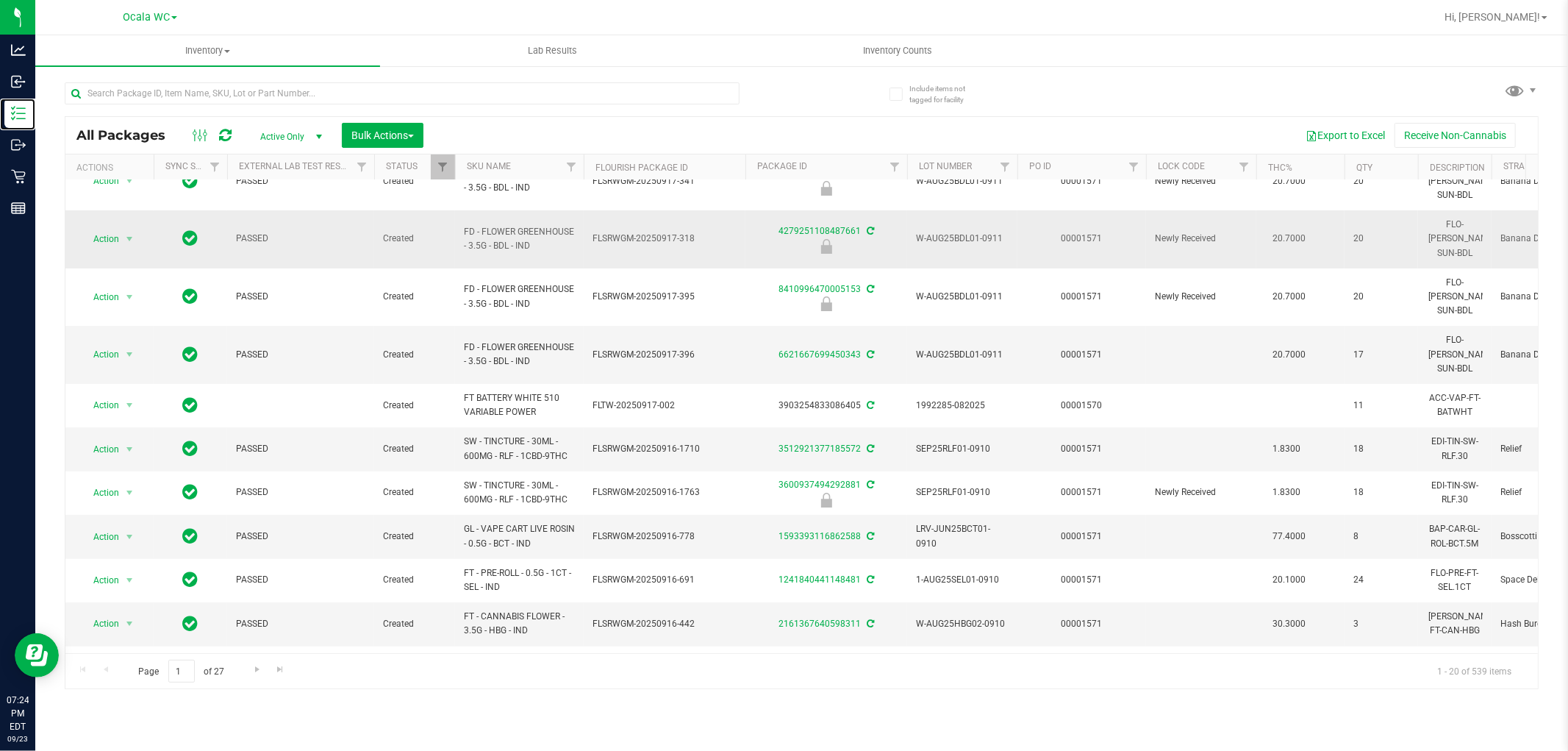
scroll to position [245, 0]
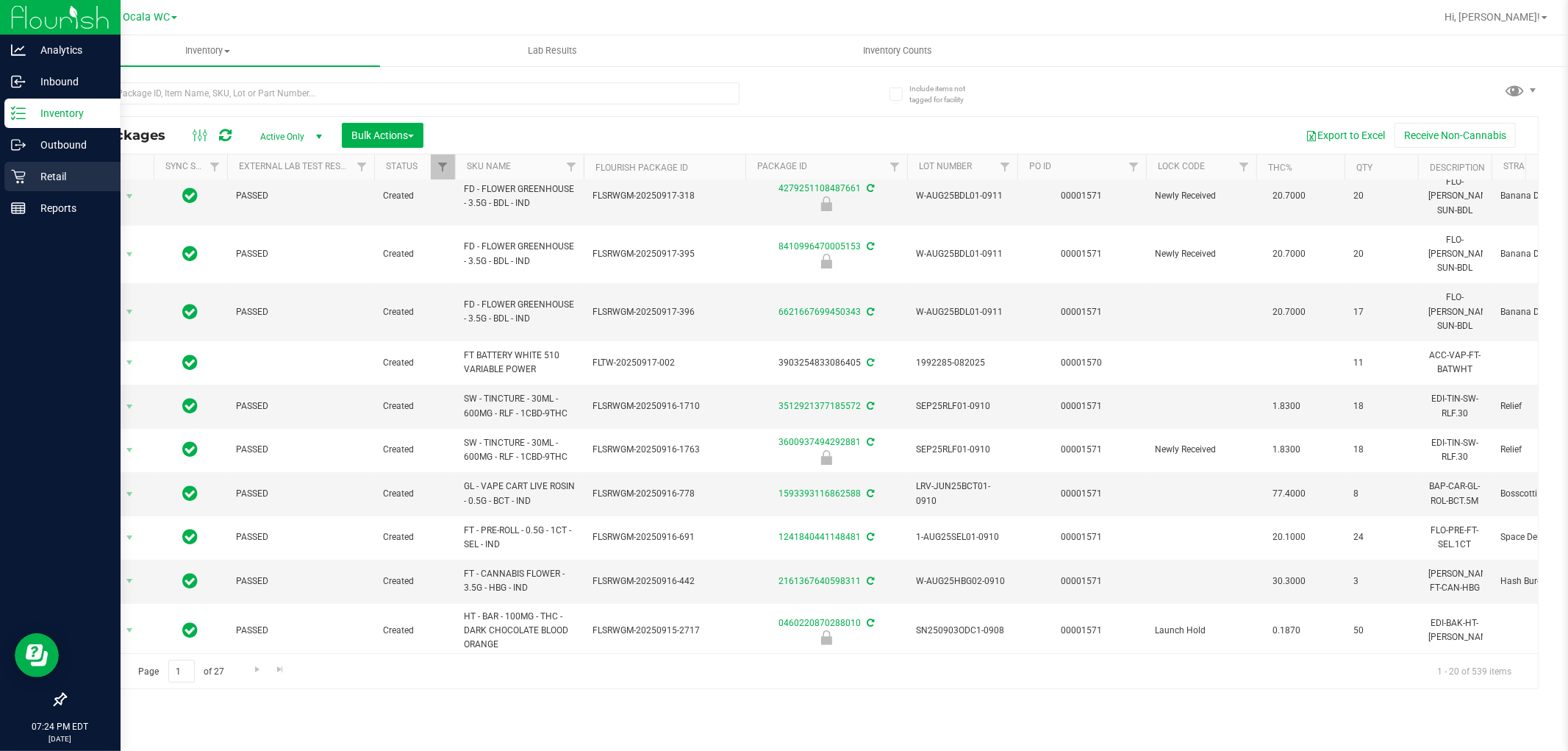
click at [41, 173] on p "Retail" at bounding box center [70, 177] width 88 height 18
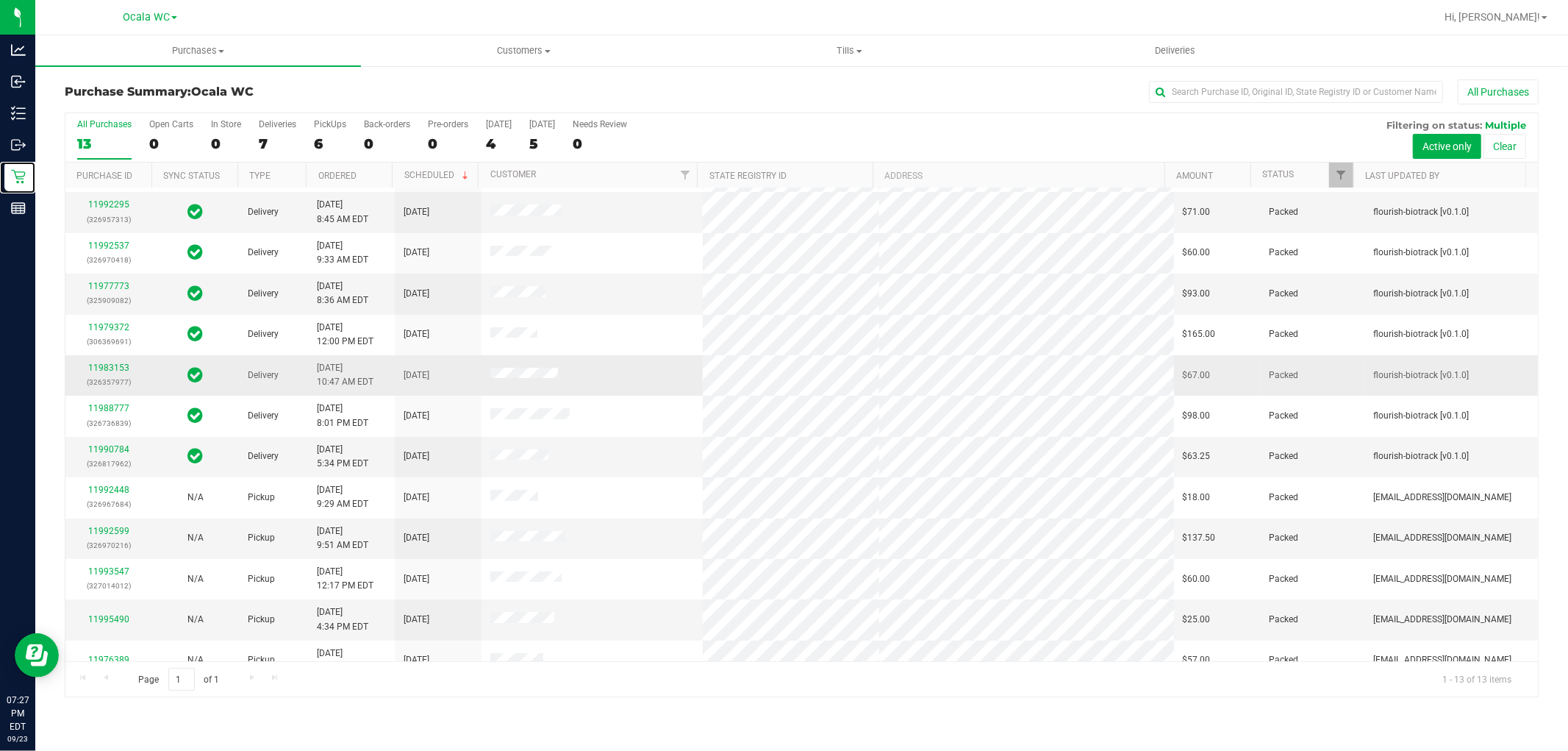
scroll to position [56, 0]
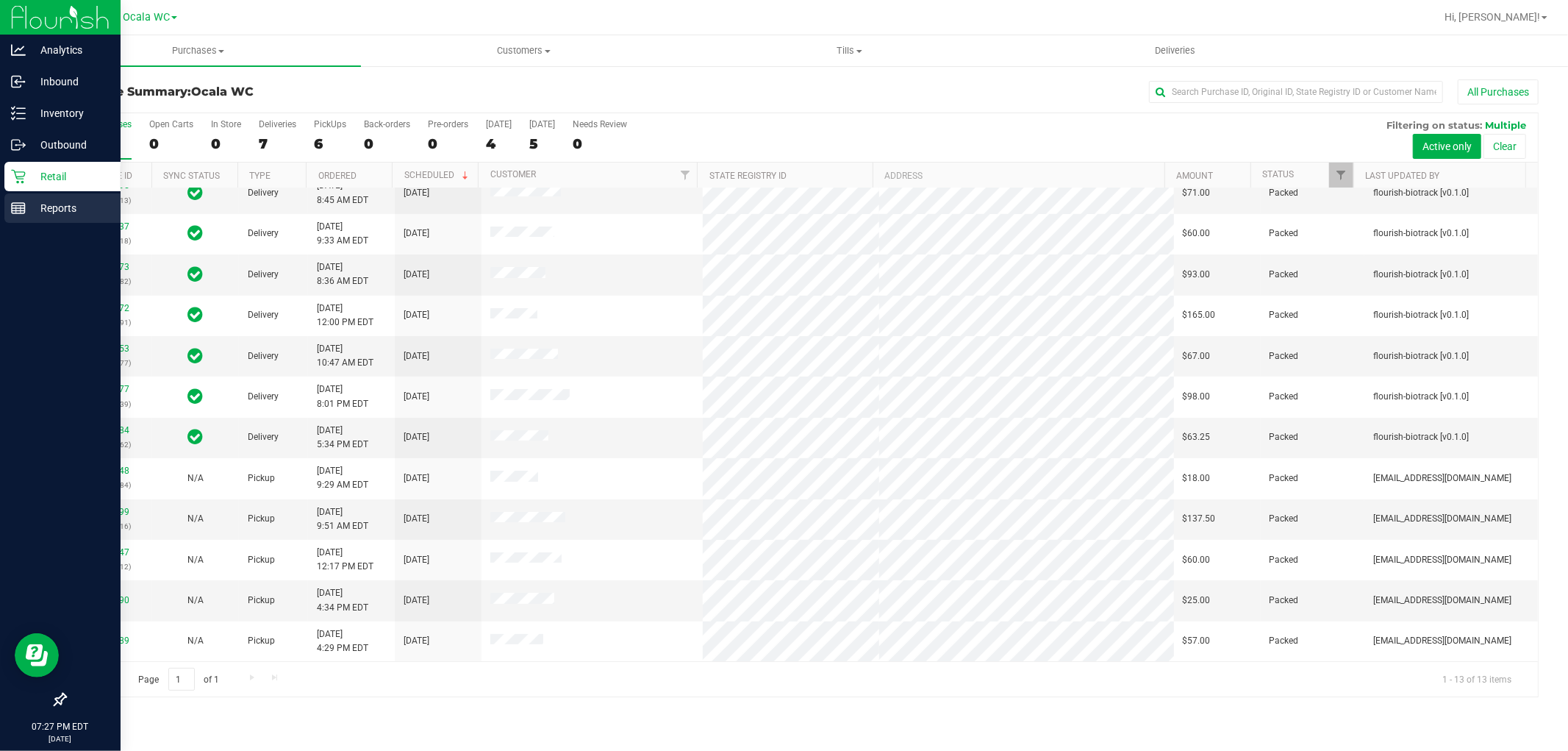
click at [47, 214] on p "Reports" at bounding box center [70, 208] width 88 height 18
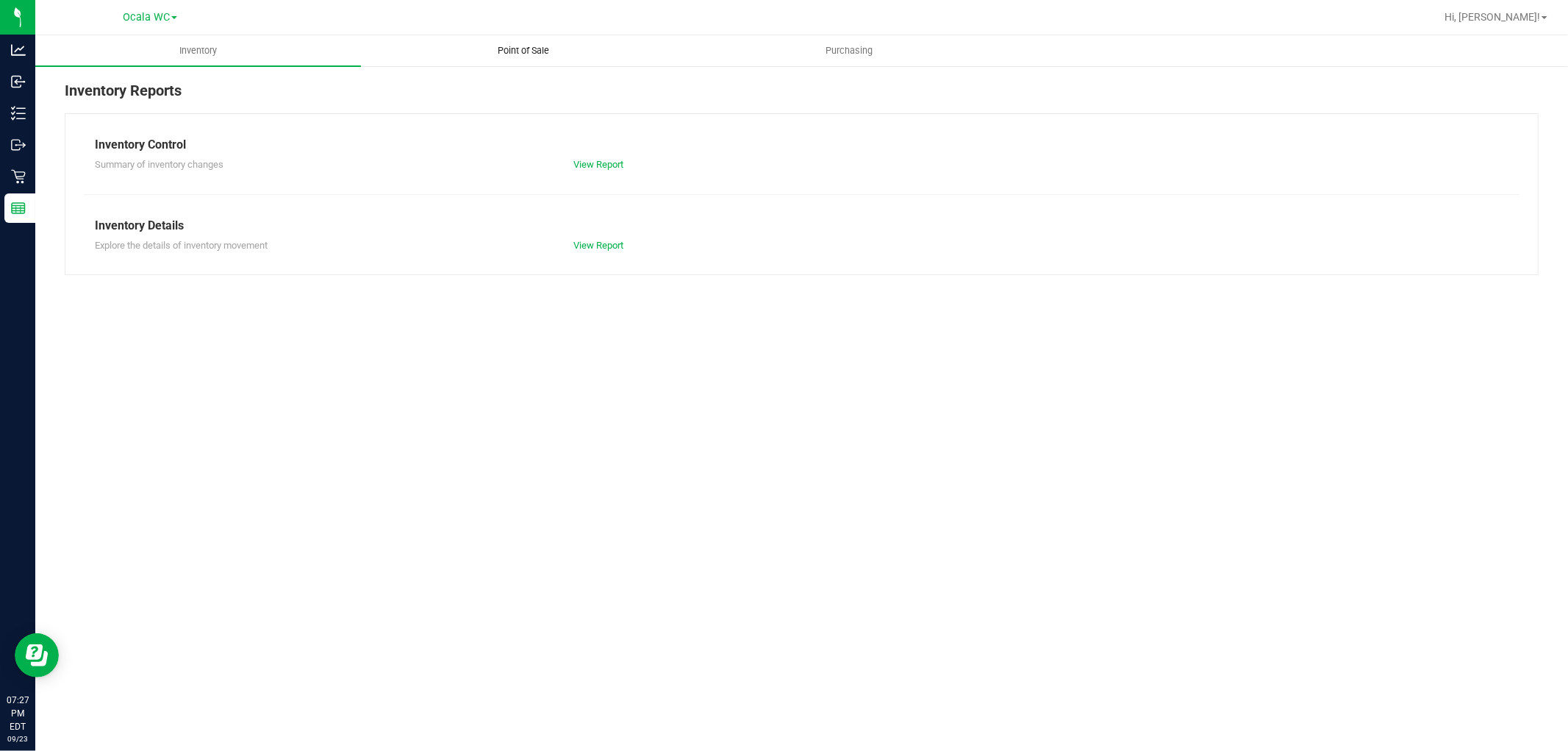
click at [506, 48] on span "Point of Sale" at bounding box center [525, 50] width 91 height 14
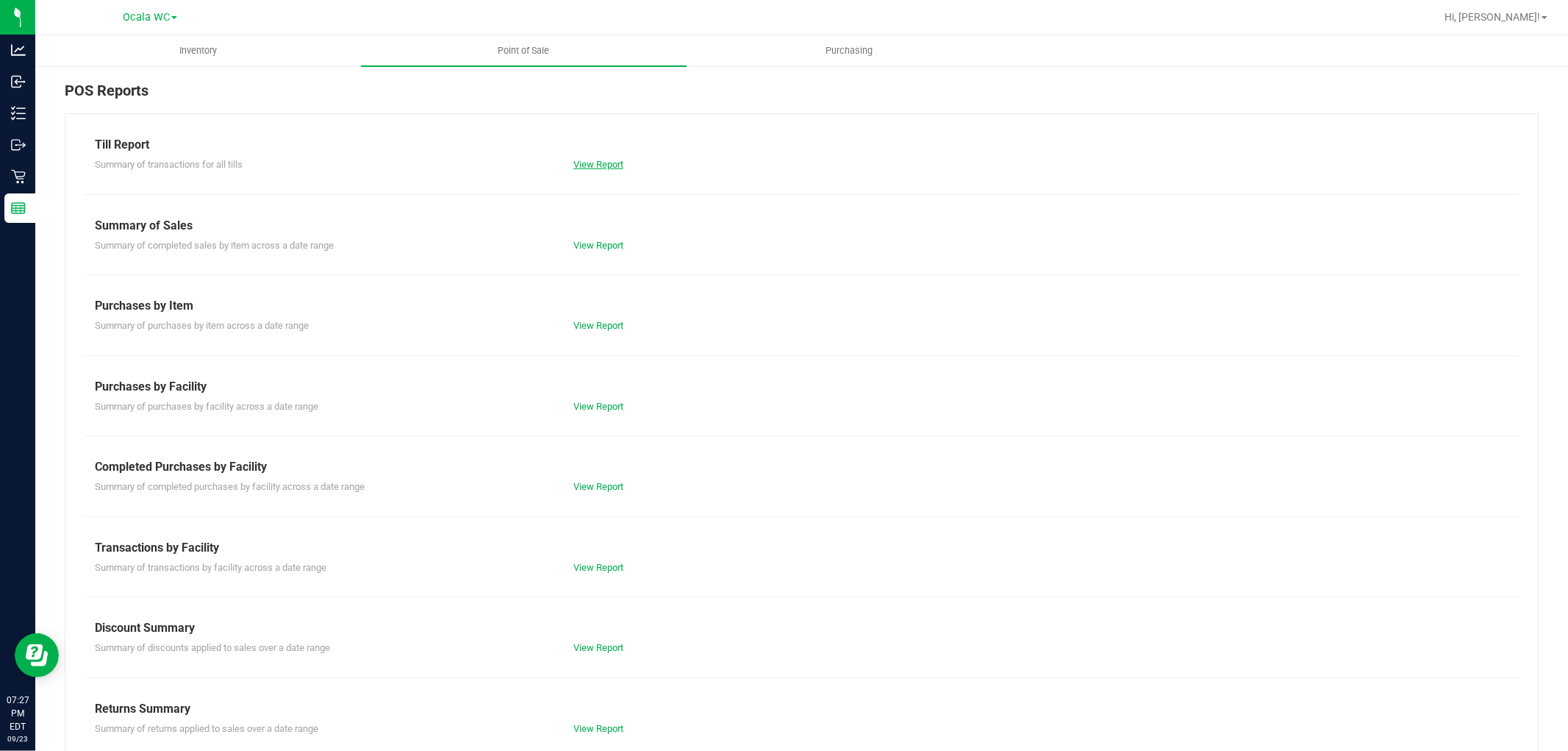
click at [597, 160] on link "View Report" at bounding box center [598, 165] width 50 height 11
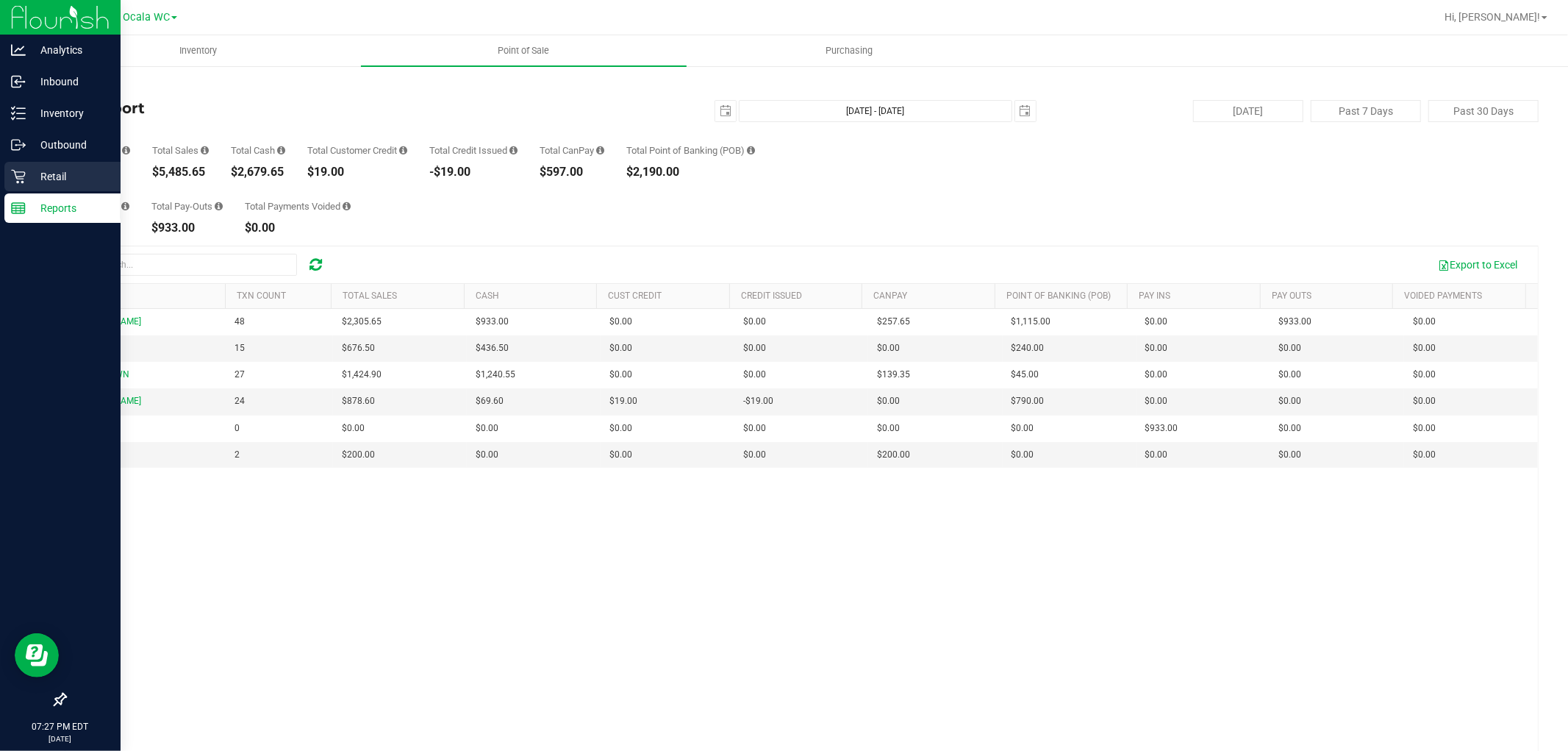
click at [46, 175] on p "Retail" at bounding box center [70, 177] width 88 height 18
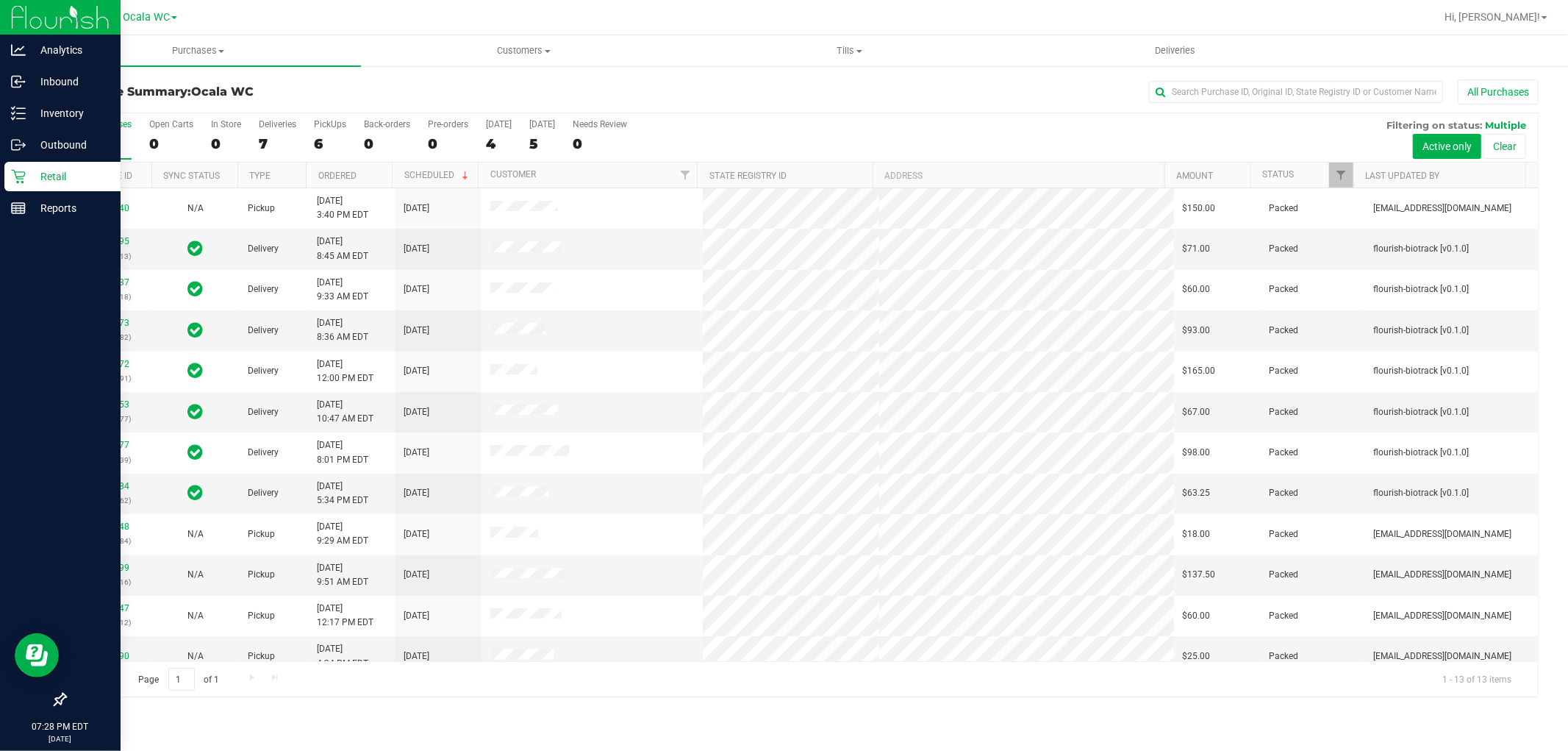
click at [23, 178] on icon at bounding box center [18, 177] width 14 height 14
click at [31, 185] on p "Retail" at bounding box center [70, 177] width 88 height 18
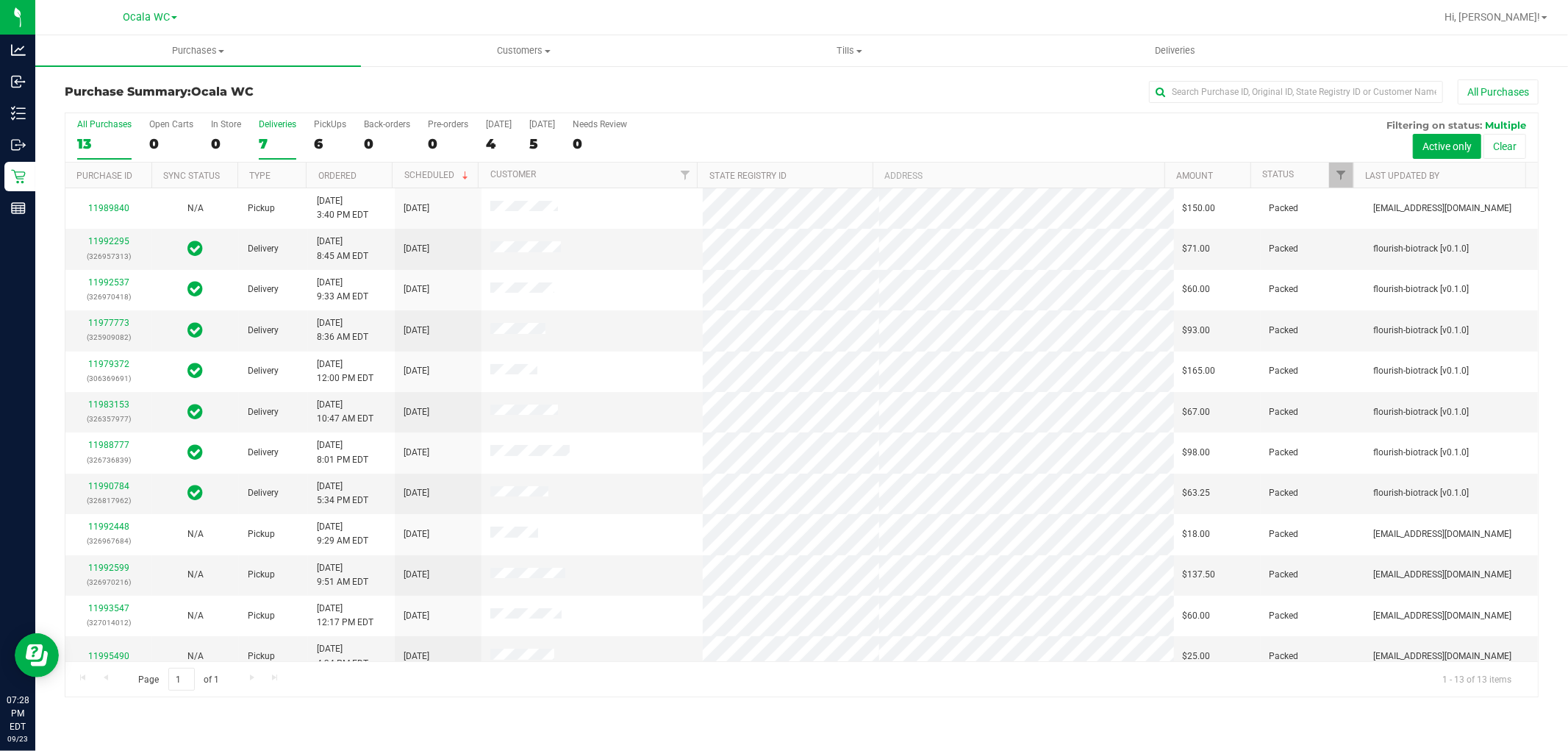
click at [281, 129] on div "Deliveries" at bounding box center [277, 124] width 38 height 10
click at [0, 0] on input "Deliveries 7" at bounding box center [0, 0] width 0 height 0
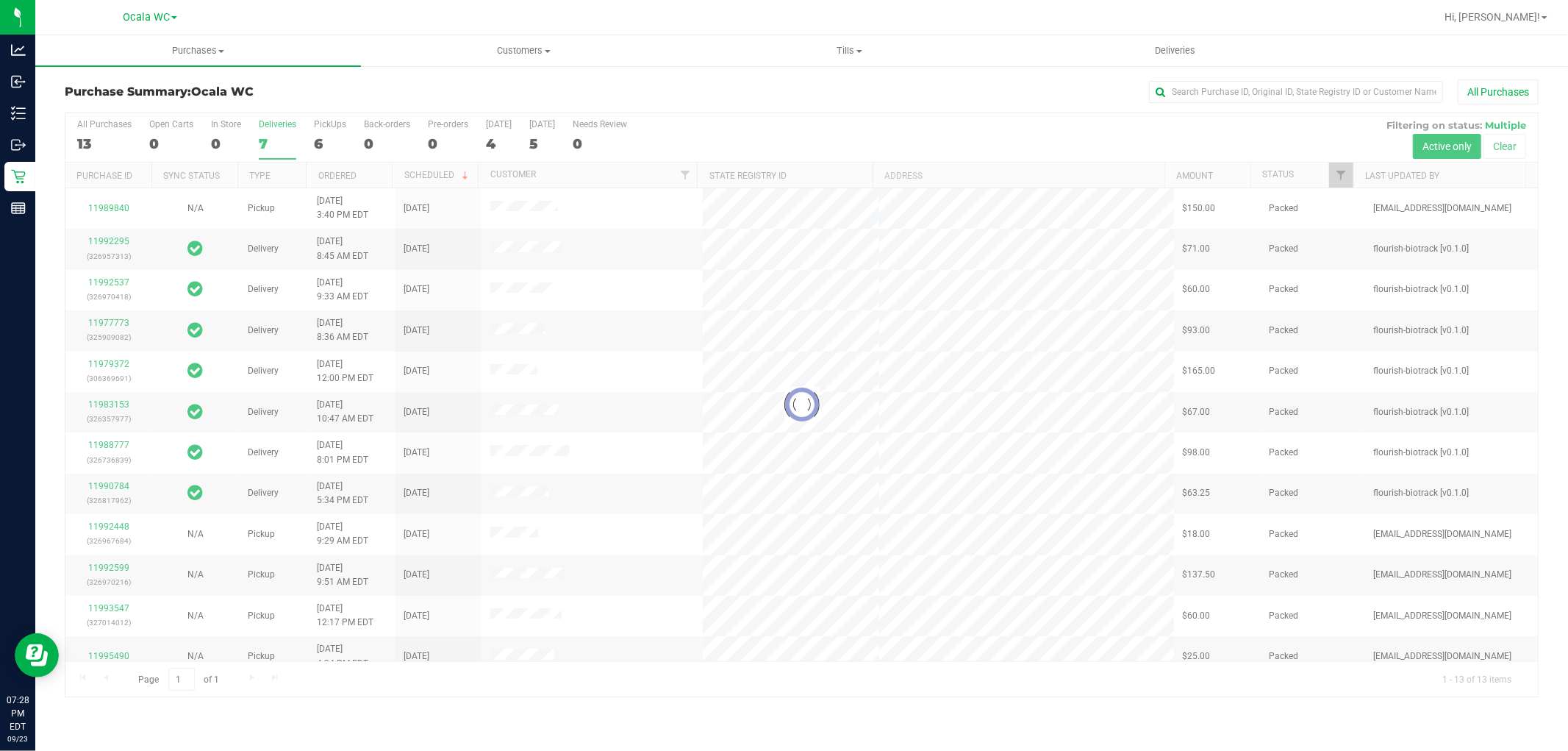
click at [281, 138] on div at bounding box center [802, 405] width 1473 height 583
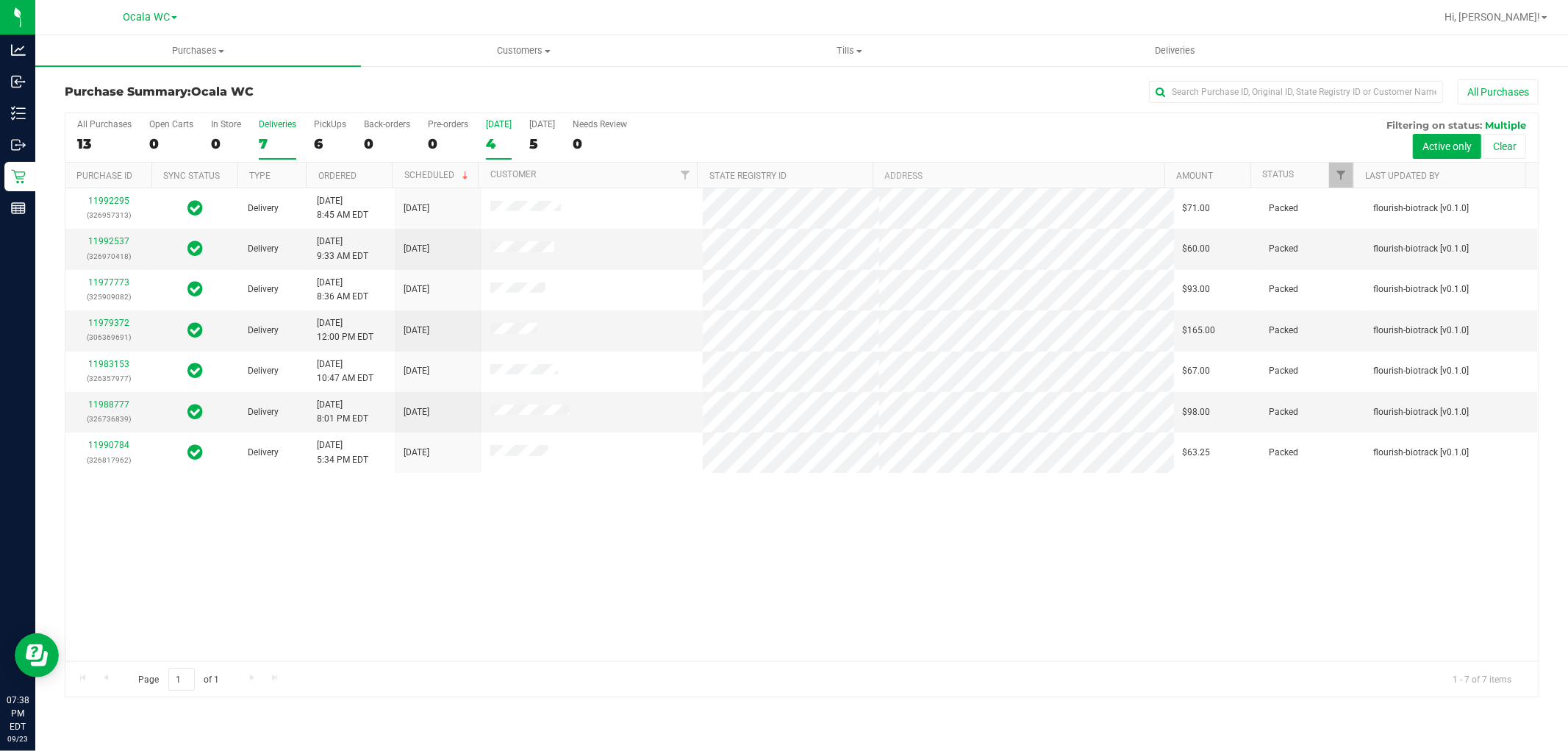
click at [488, 133] on label "Today 4" at bounding box center [499, 139] width 26 height 41
click at [0, 0] on input "Today 4" at bounding box center [0, 0] width 0 height 0
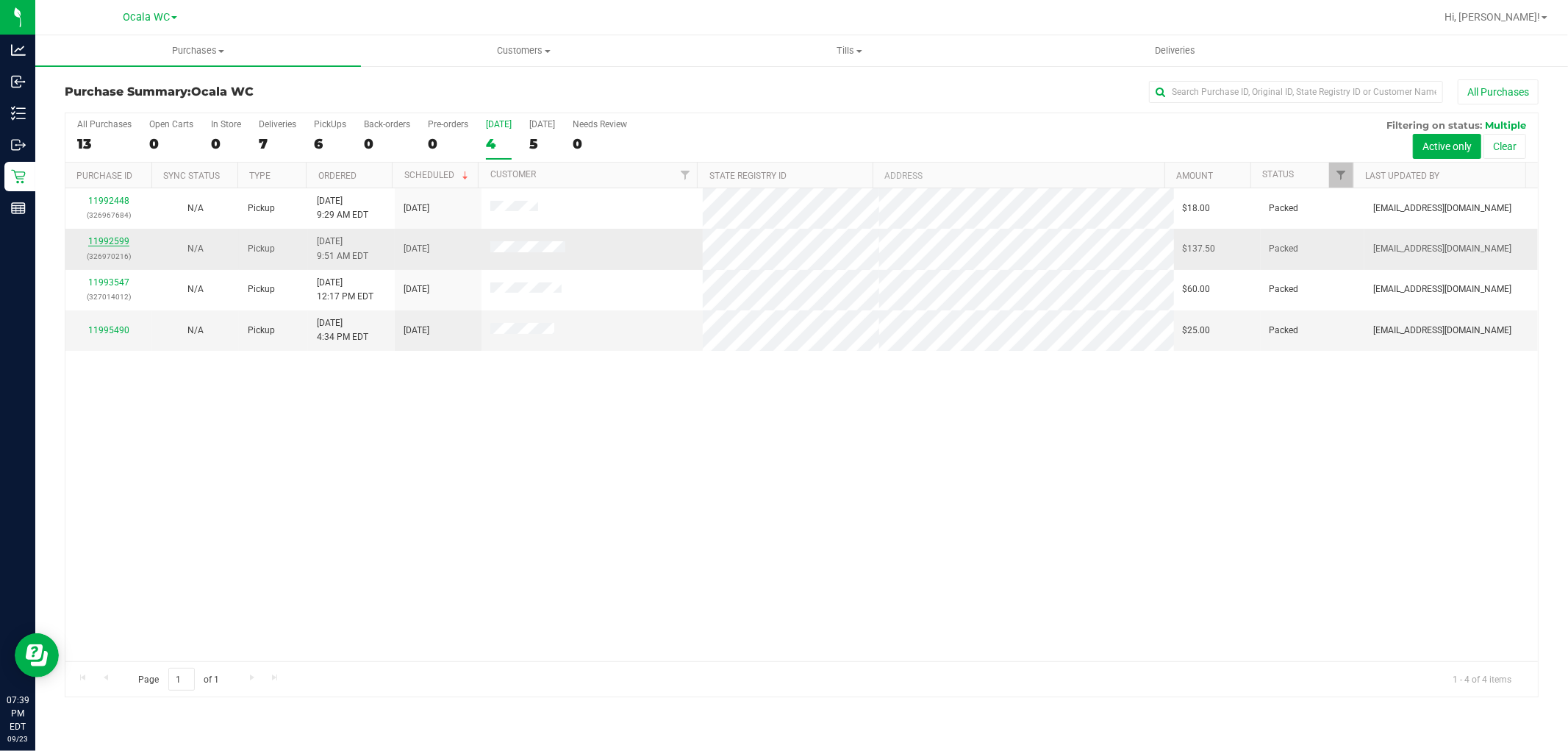
click at [98, 246] on link "11992599" at bounding box center [108, 241] width 41 height 10
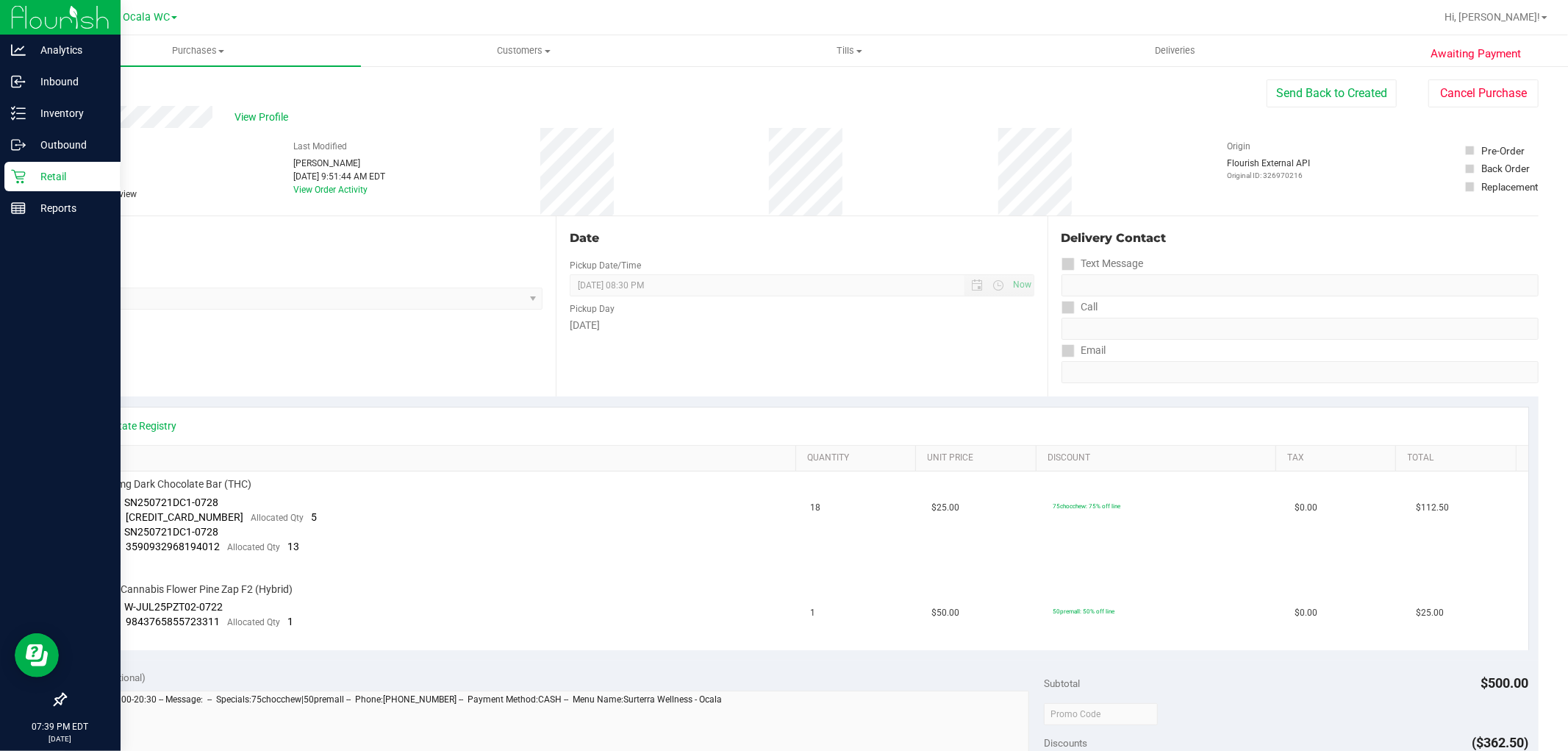
click at [39, 178] on p "Retail" at bounding box center [70, 177] width 88 height 18
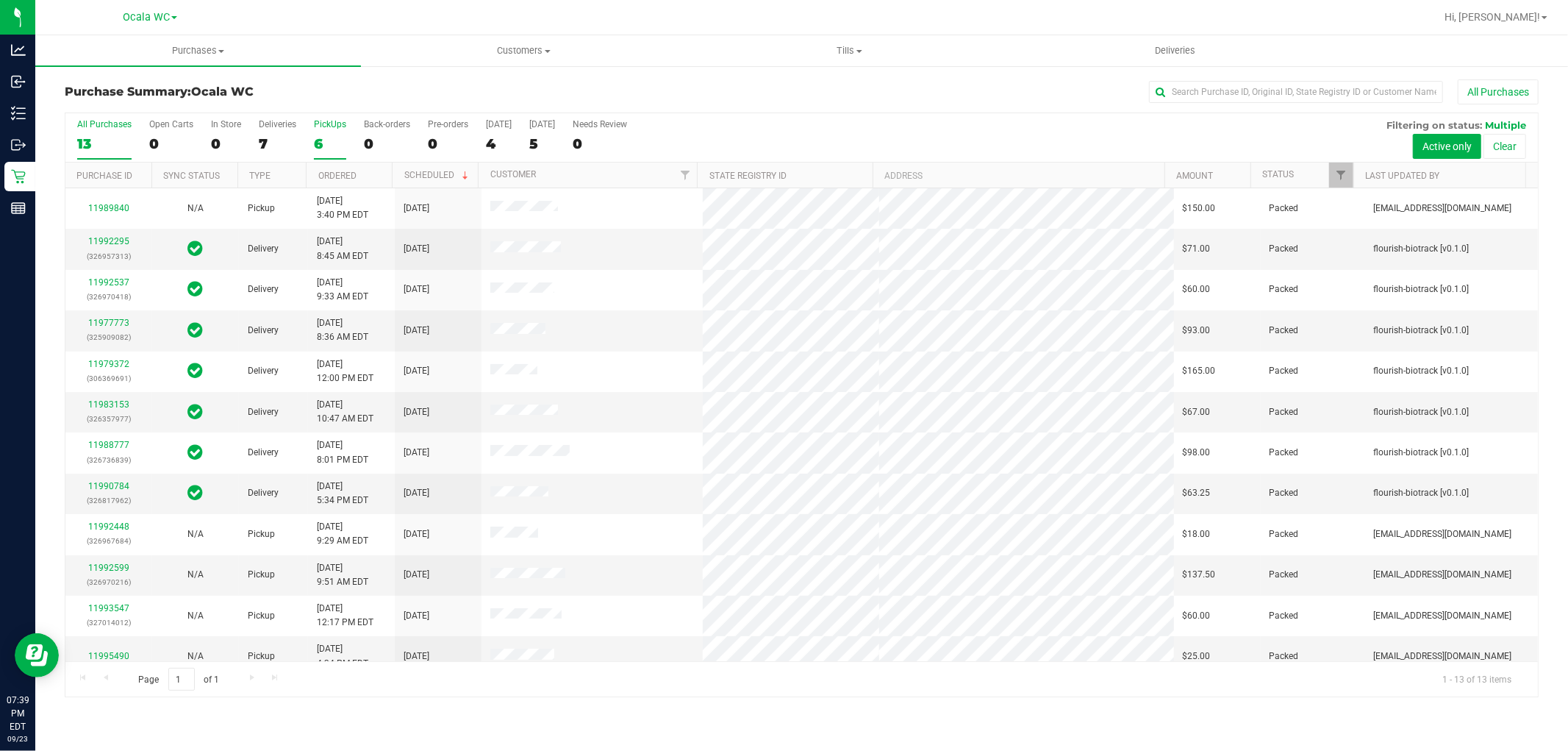
click at [332, 131] on label "PickUps 6" at bounding box center [330, 139] width 32 height 41
click at [0, 0] on input "PickUps 6" at bounding box center [0, 0] width 0 height 0
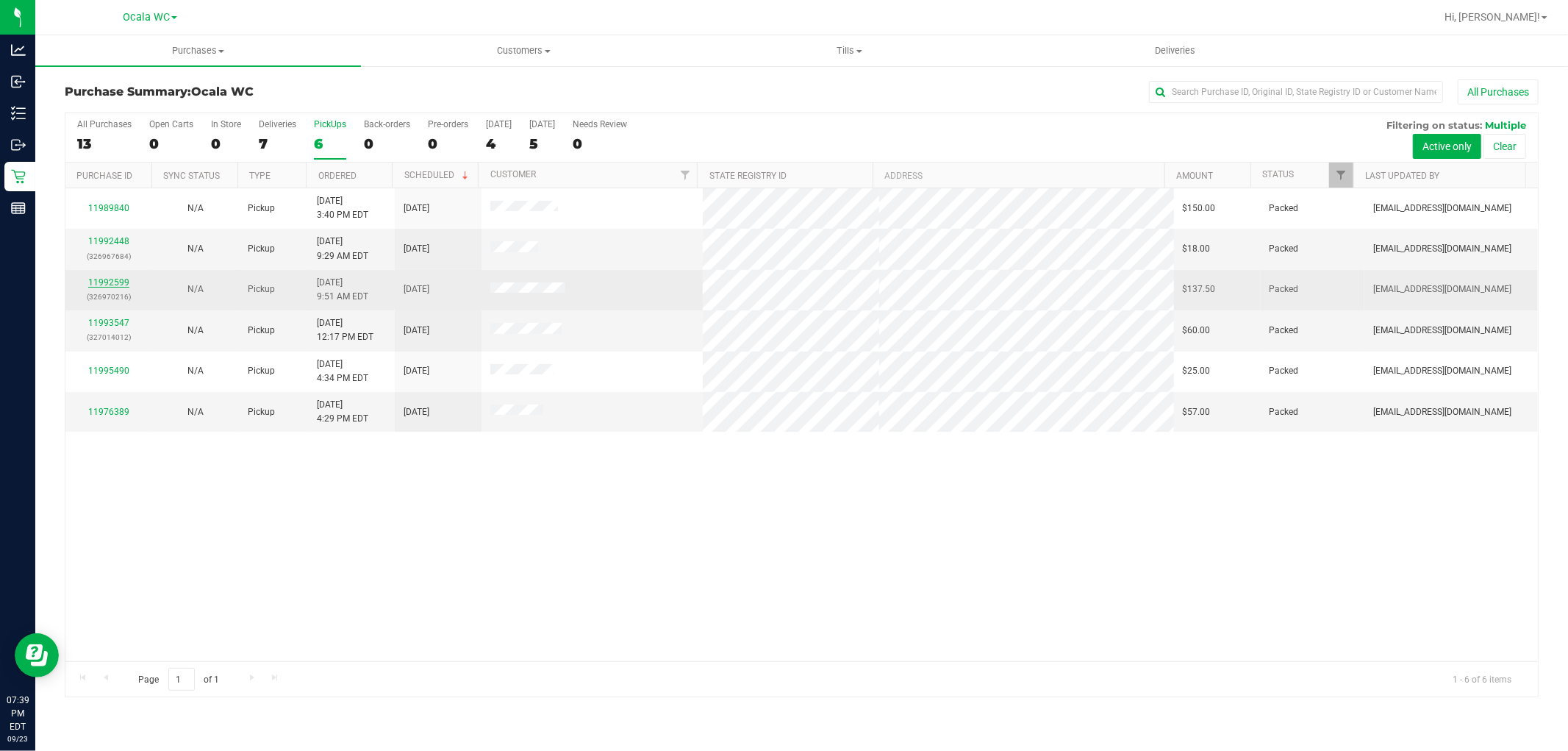
click at [116, 284] on link "11992599" at bounding box center [108, 282] width 41 height 10
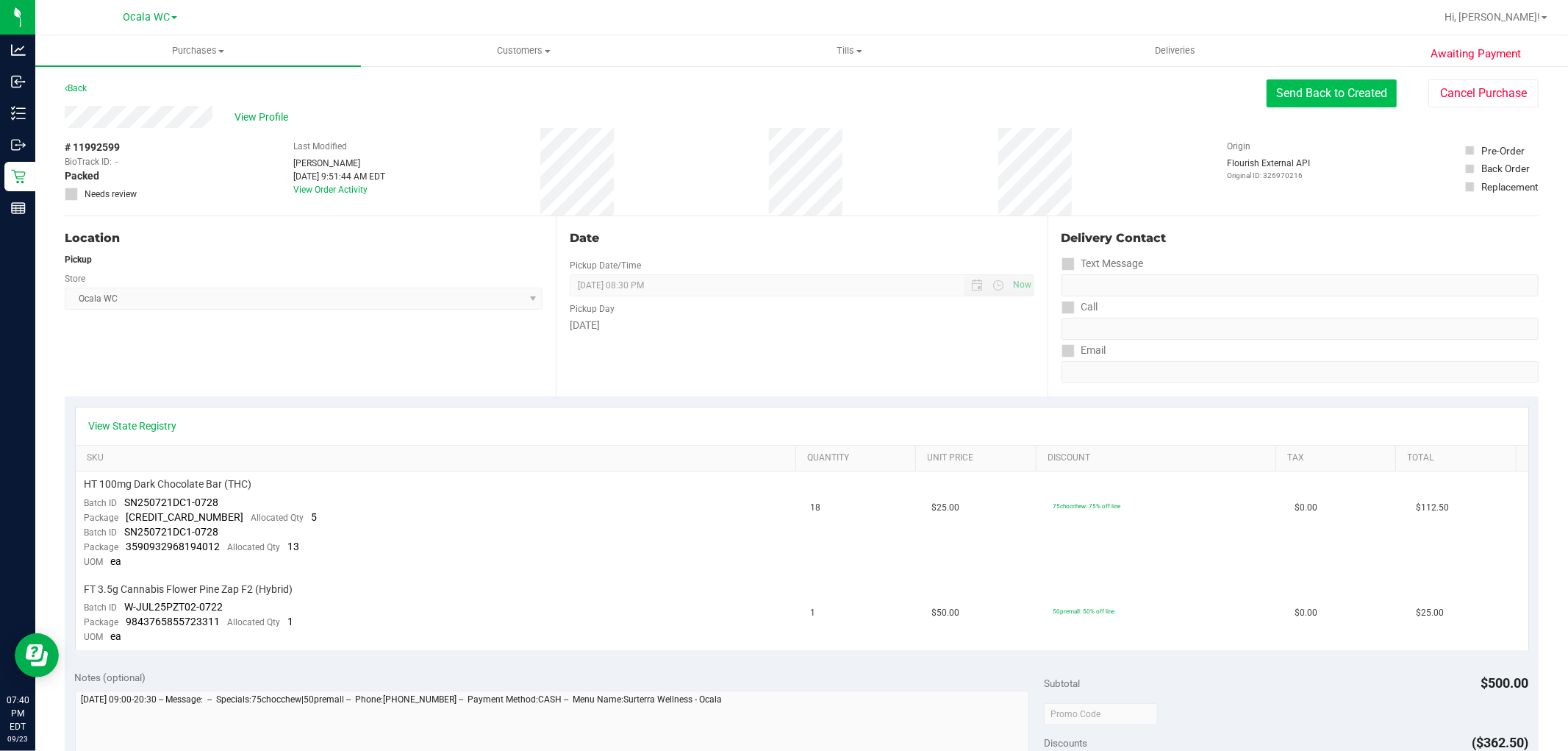
click at [1304, 90] on button "Send Back to Created" at bounding box center [1331, 93] width 130 height 28
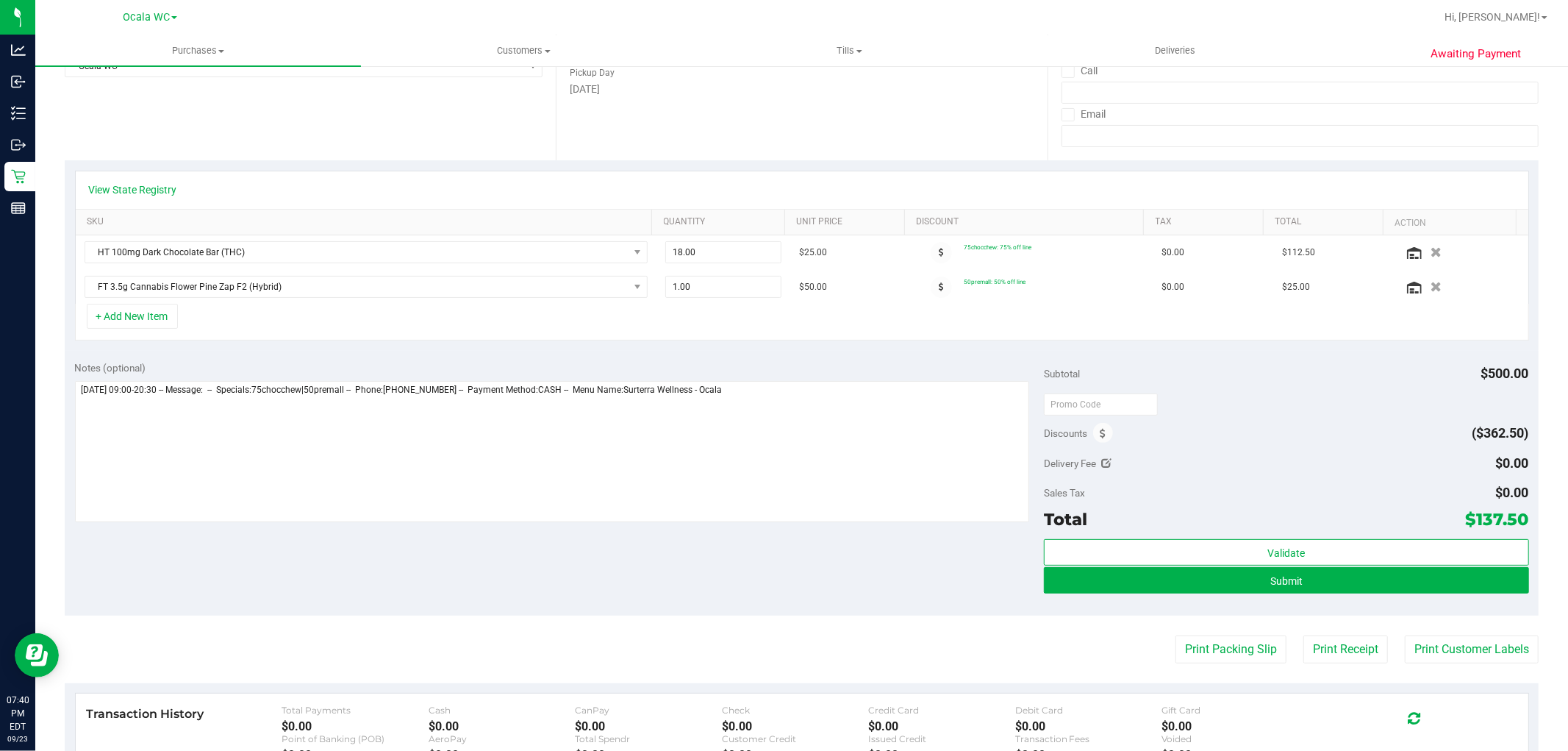
scroll to position [245, 0]
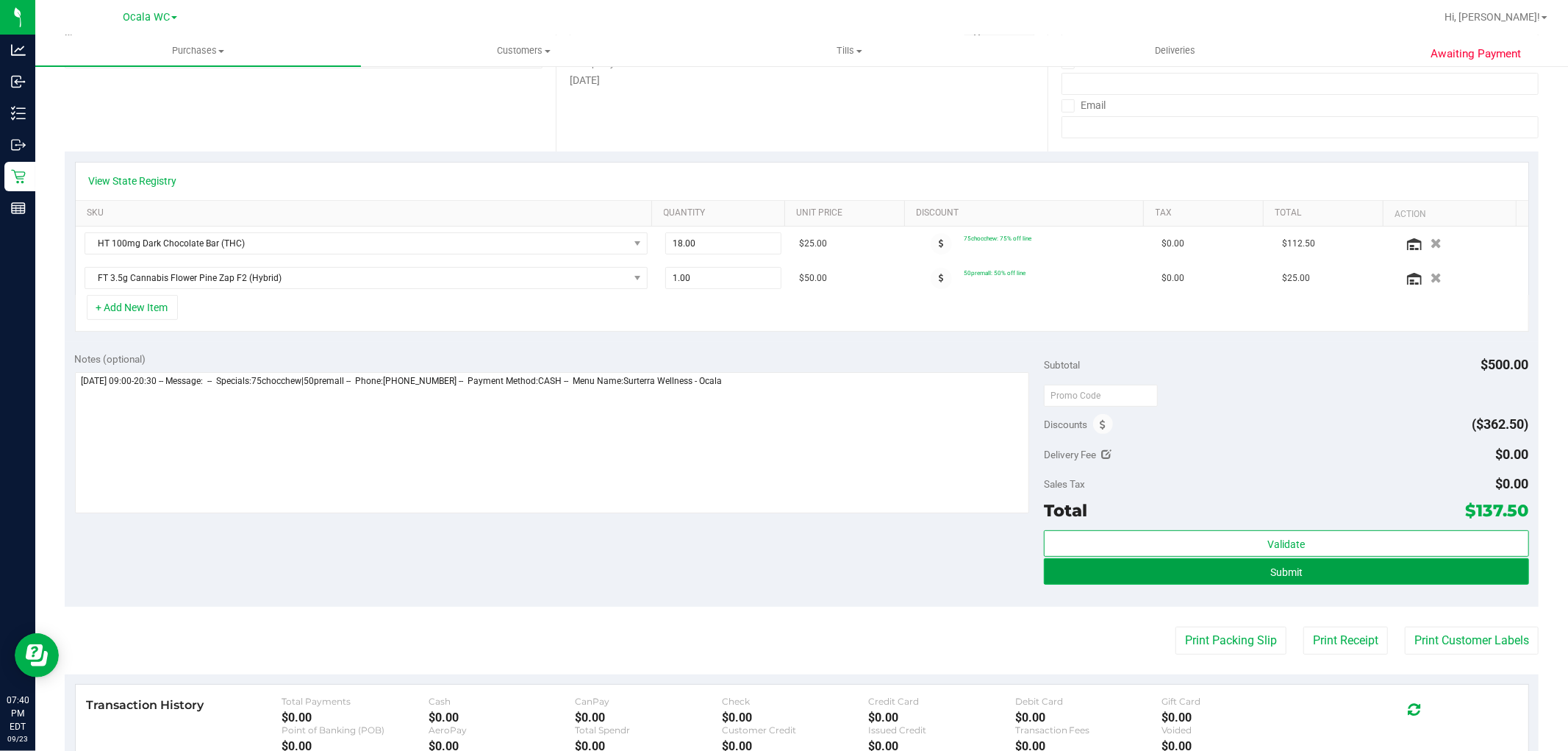
click at [1322, 564] on button "Submit" at bounding box center [1287, 571] width 485 height 26
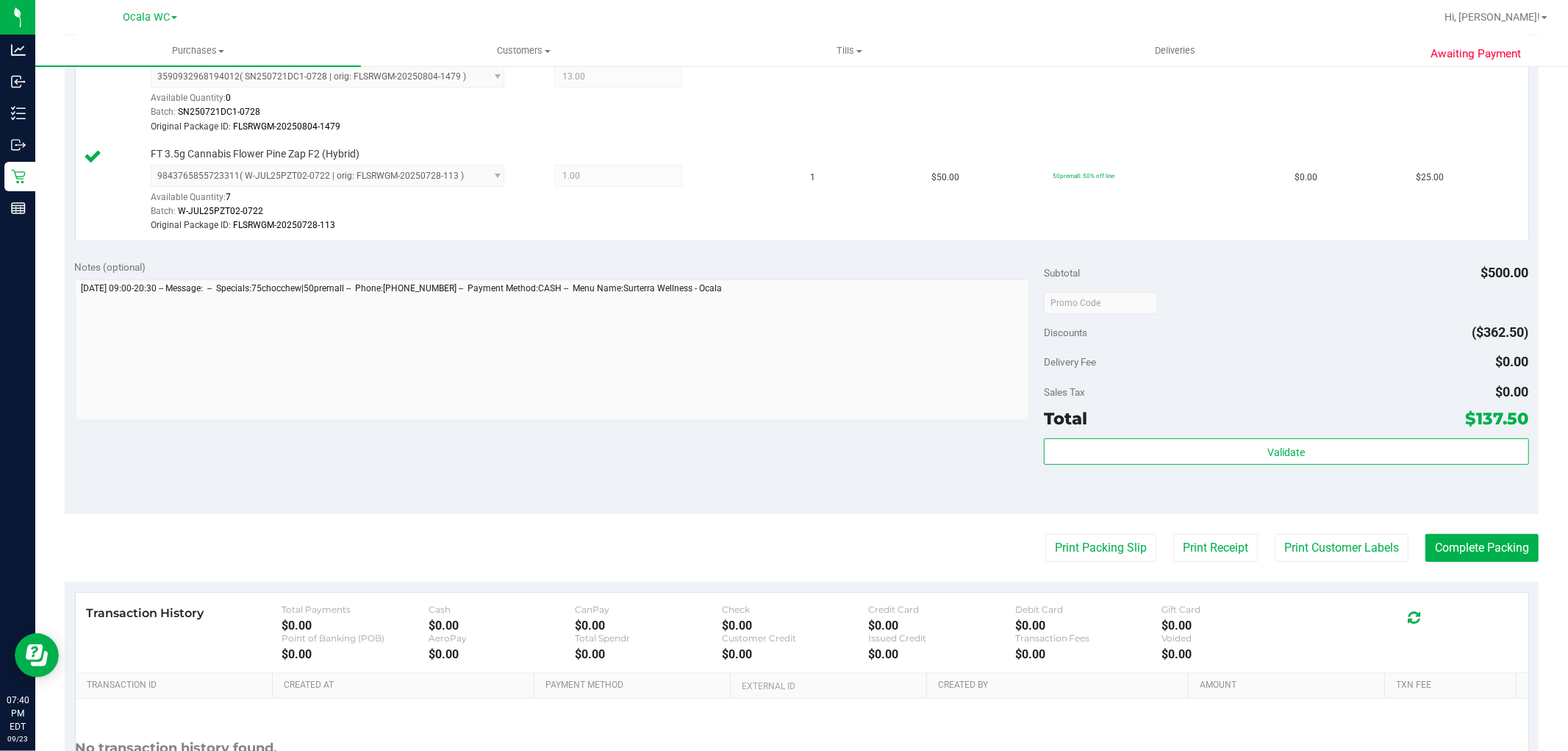
scroll to position [637, 0]
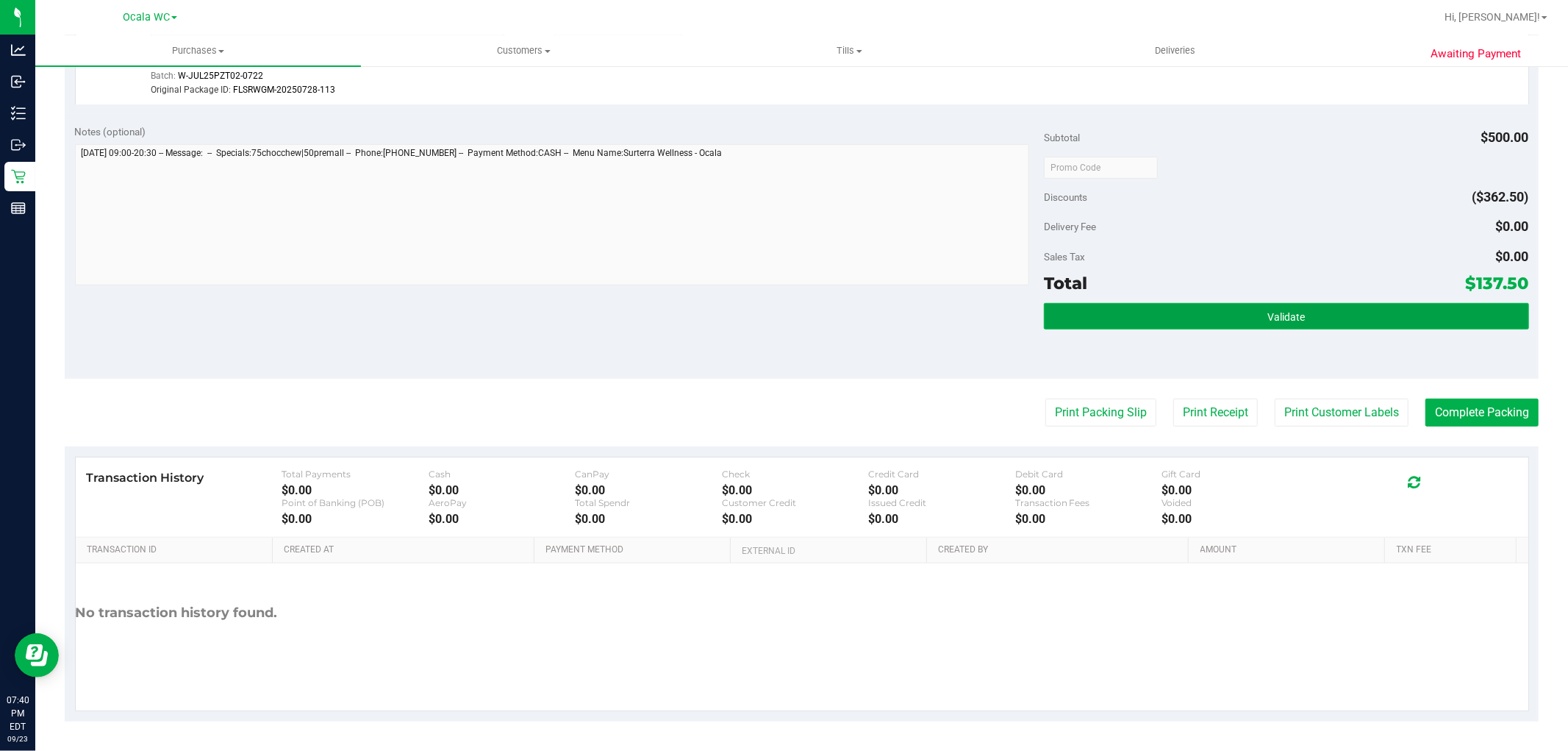
click at [1251, 320] on button "Validate" at bounding box center [1287, 316] width 485 height 26
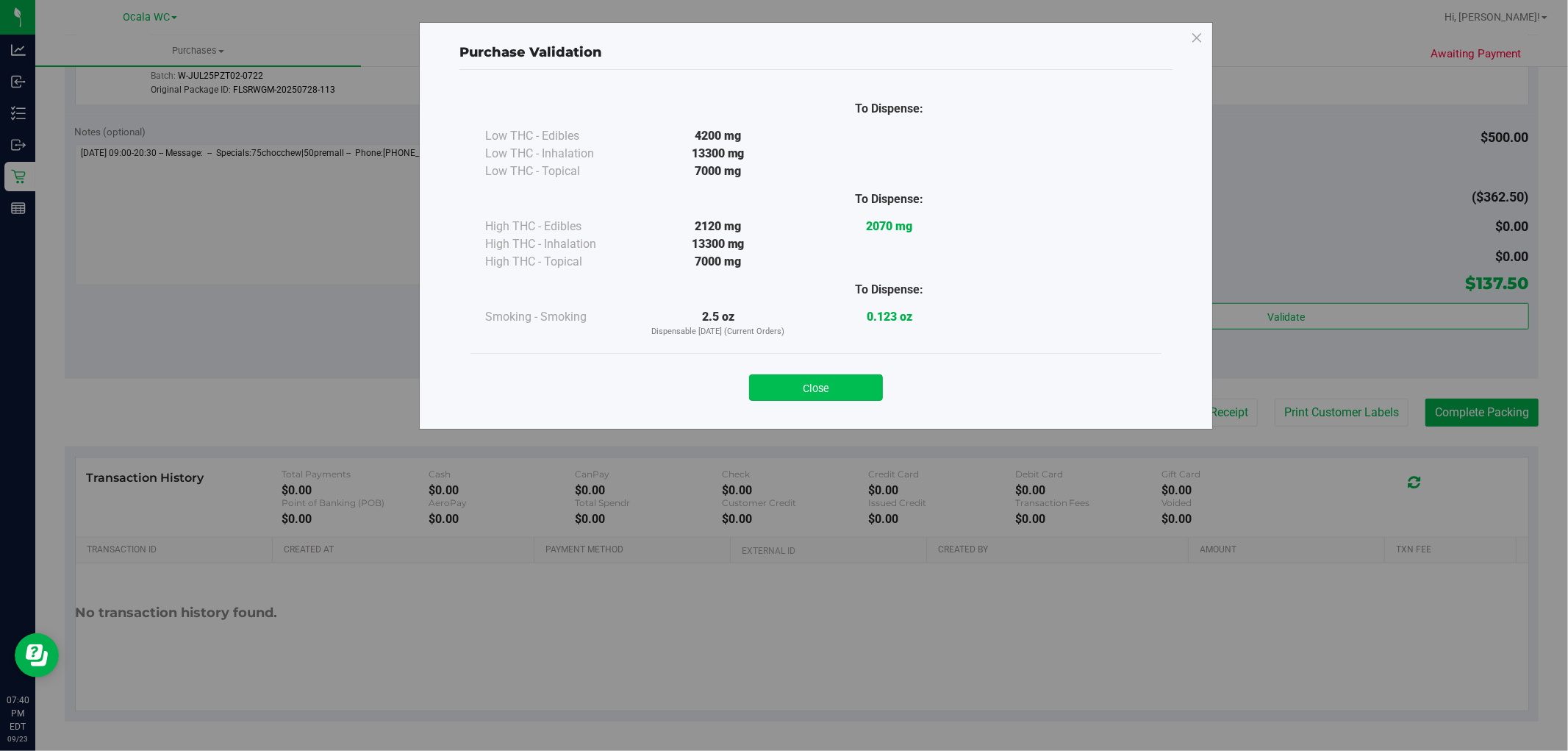
click at [784, 389] on button "Close" at bounding box center [816, 387] width 134 height 26
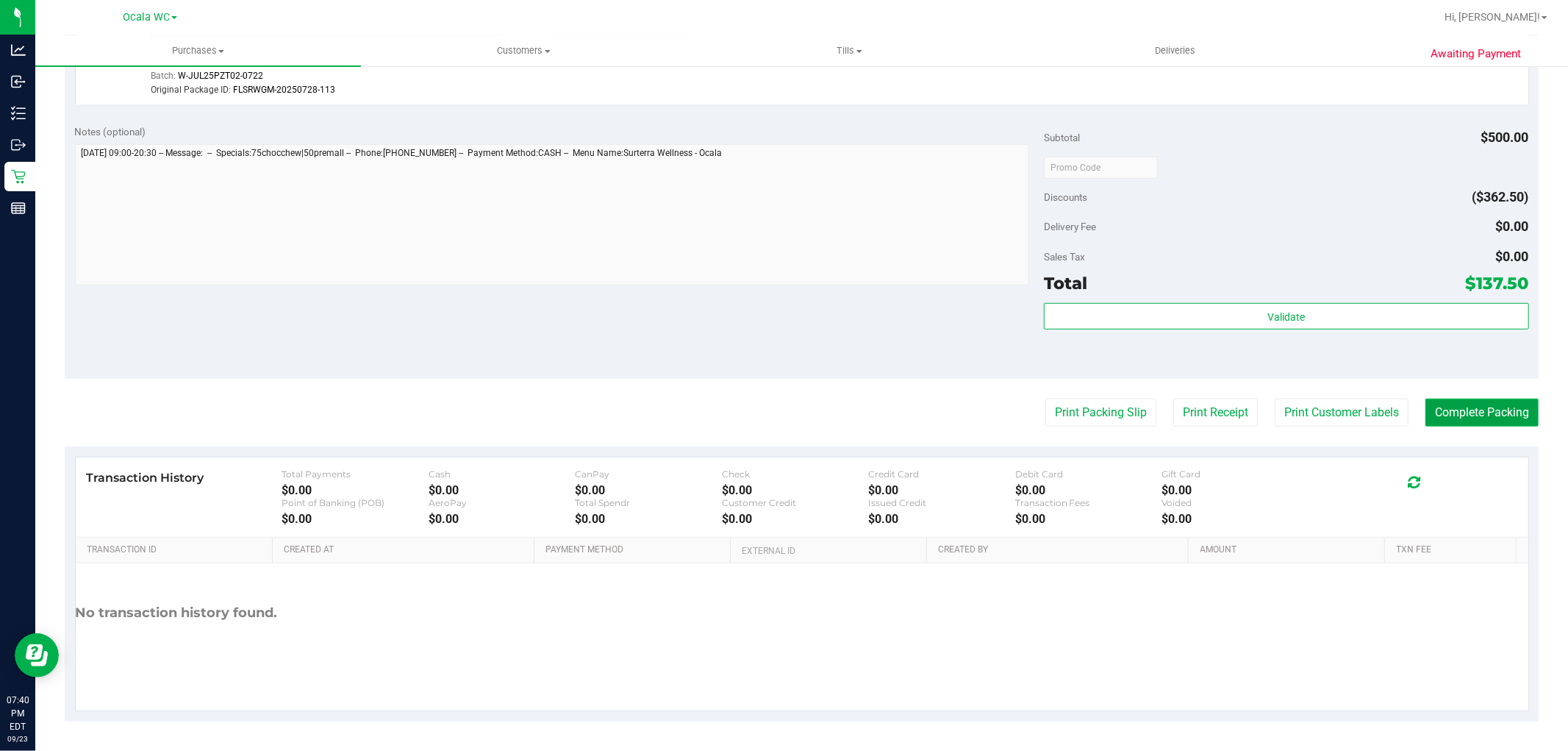
click at [1444, 417] on button "Complete Packing" at bounding box center [1482, 412] width 114 height 28
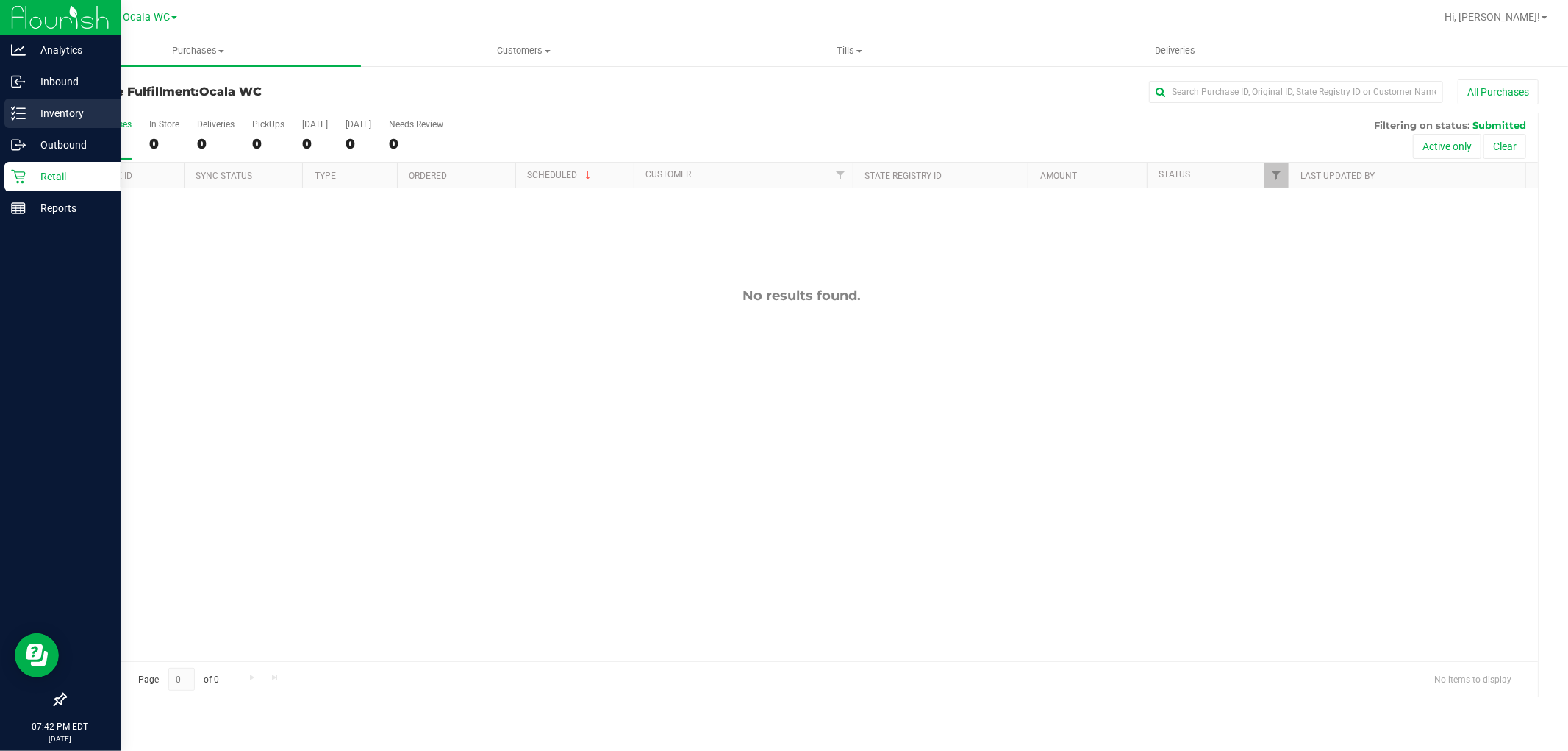
click at [30, 122] on div "Inventory" at bounding box center [62, 113] width 116 height 30
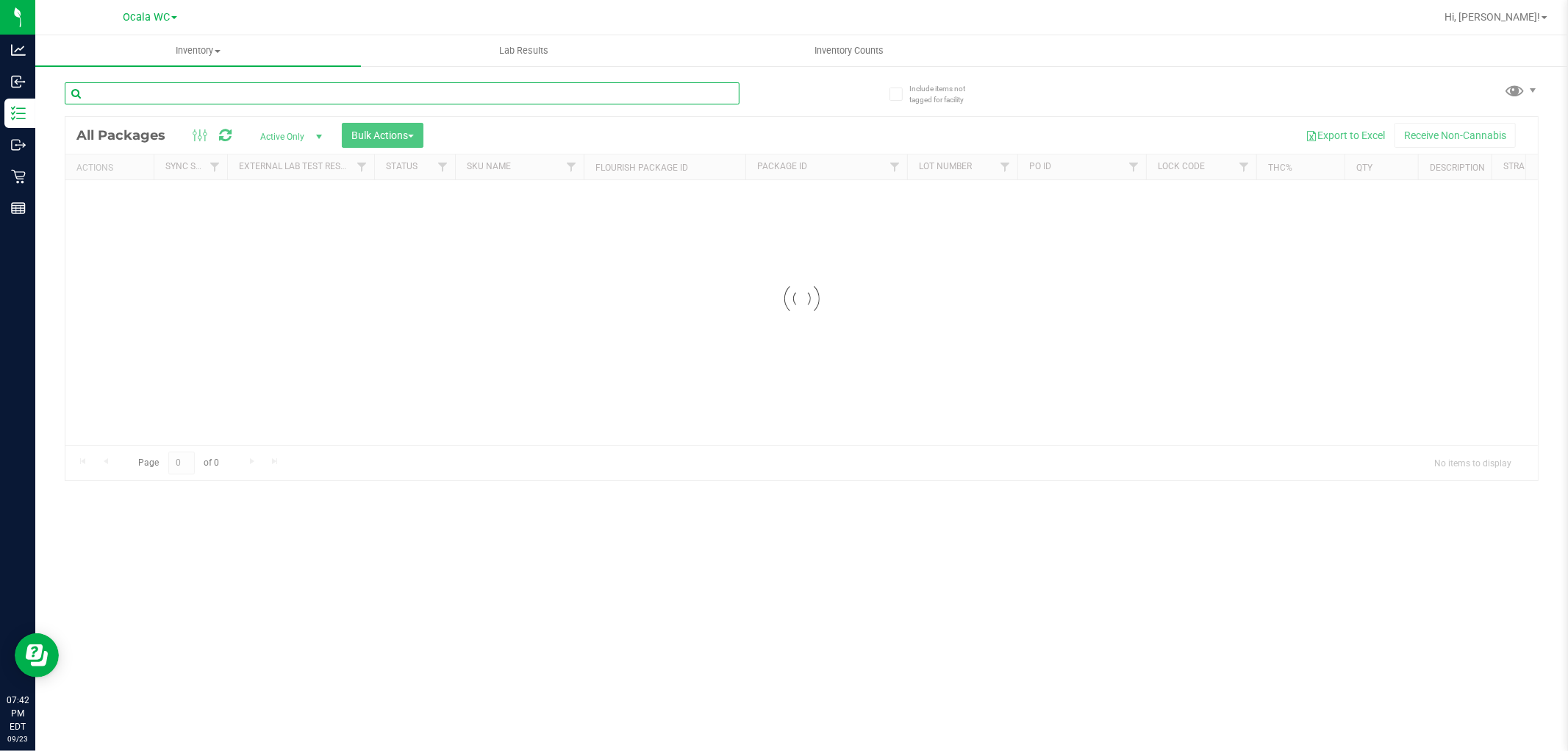
click at [343, 98] on div "Inventory All packages All inventory Waste log Create inventory Lab Results Inv…" at bounding box center [801, 393] width 1533 height 716
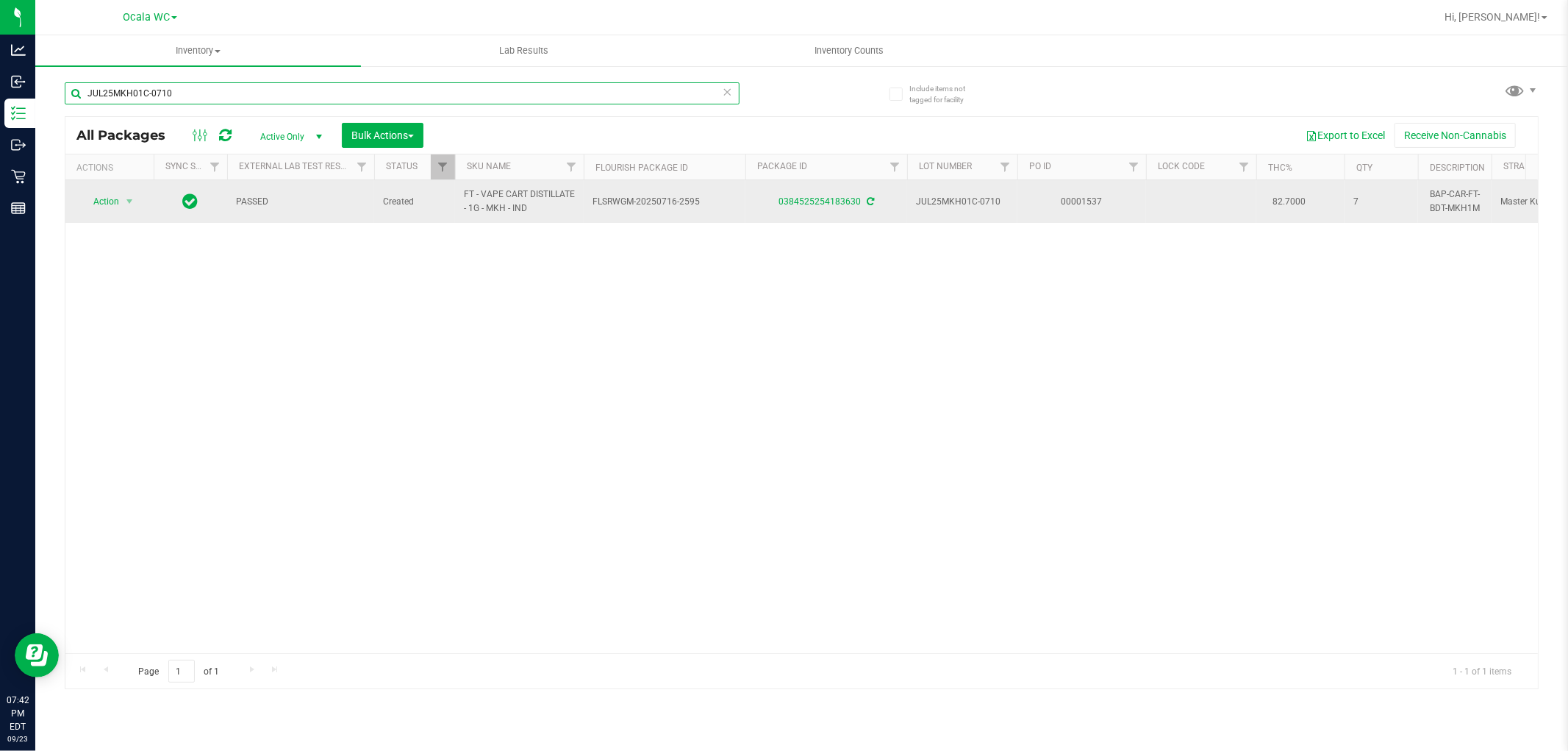
type input "JUL25MKH01C-0710"
click at [101, 204] on span "Action" at bounding box center [100, 202] width 40 height 21
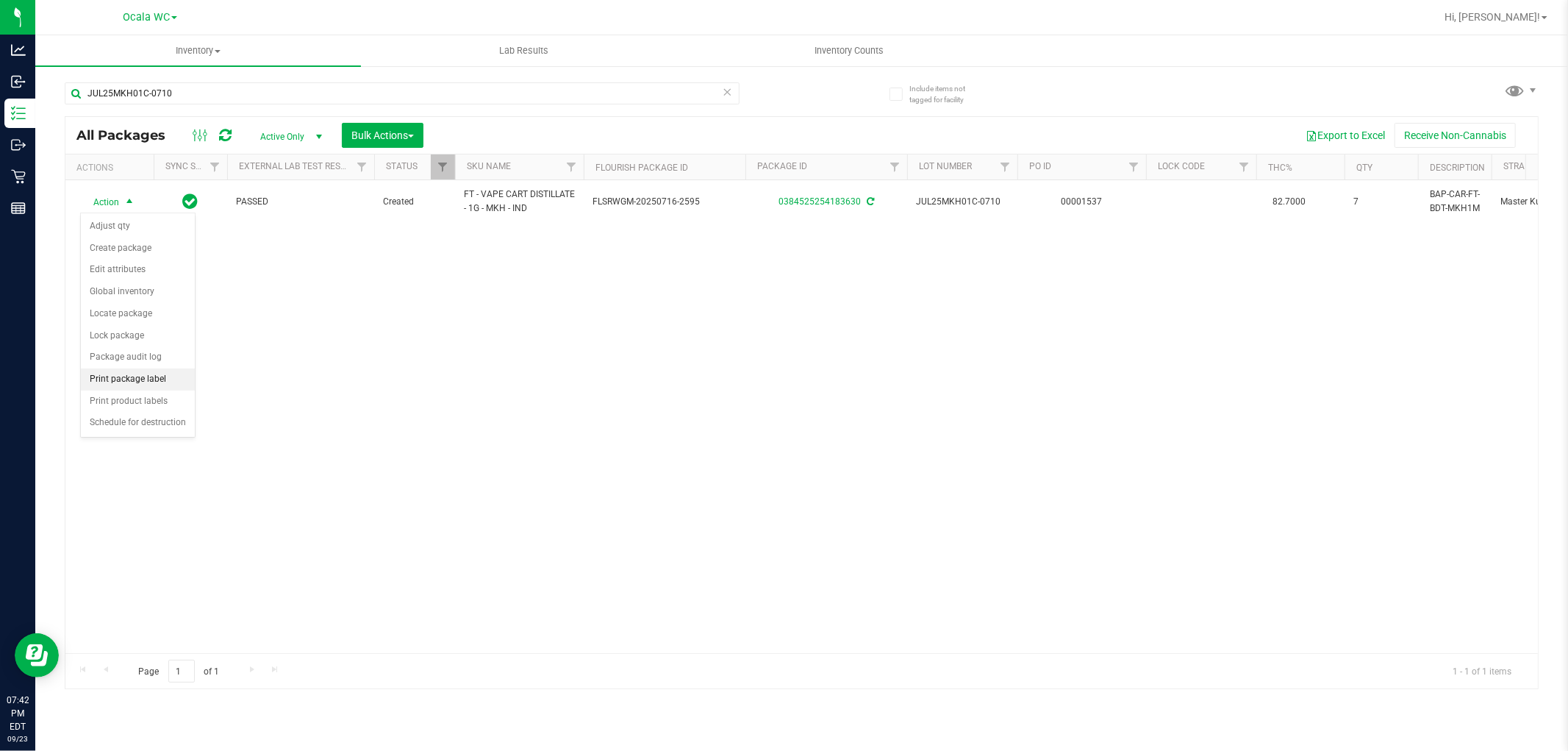
click at [121, 382] on li "Print package label" at bounding box center [138, 380] width 114 height 22
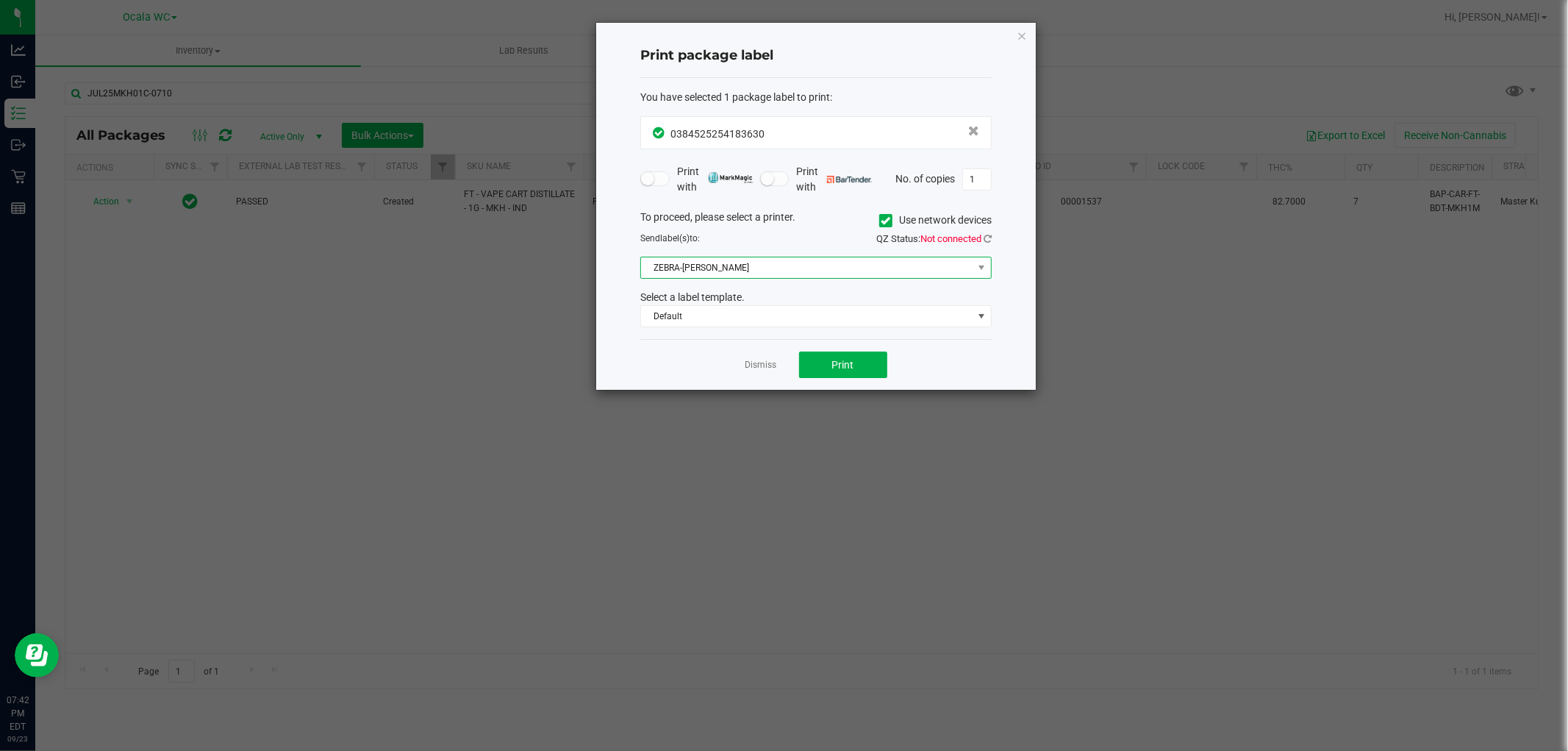
click at [728, 277] on span "ZEBRA-GROVER" at bounding box center [807, 268] width 332 height 21
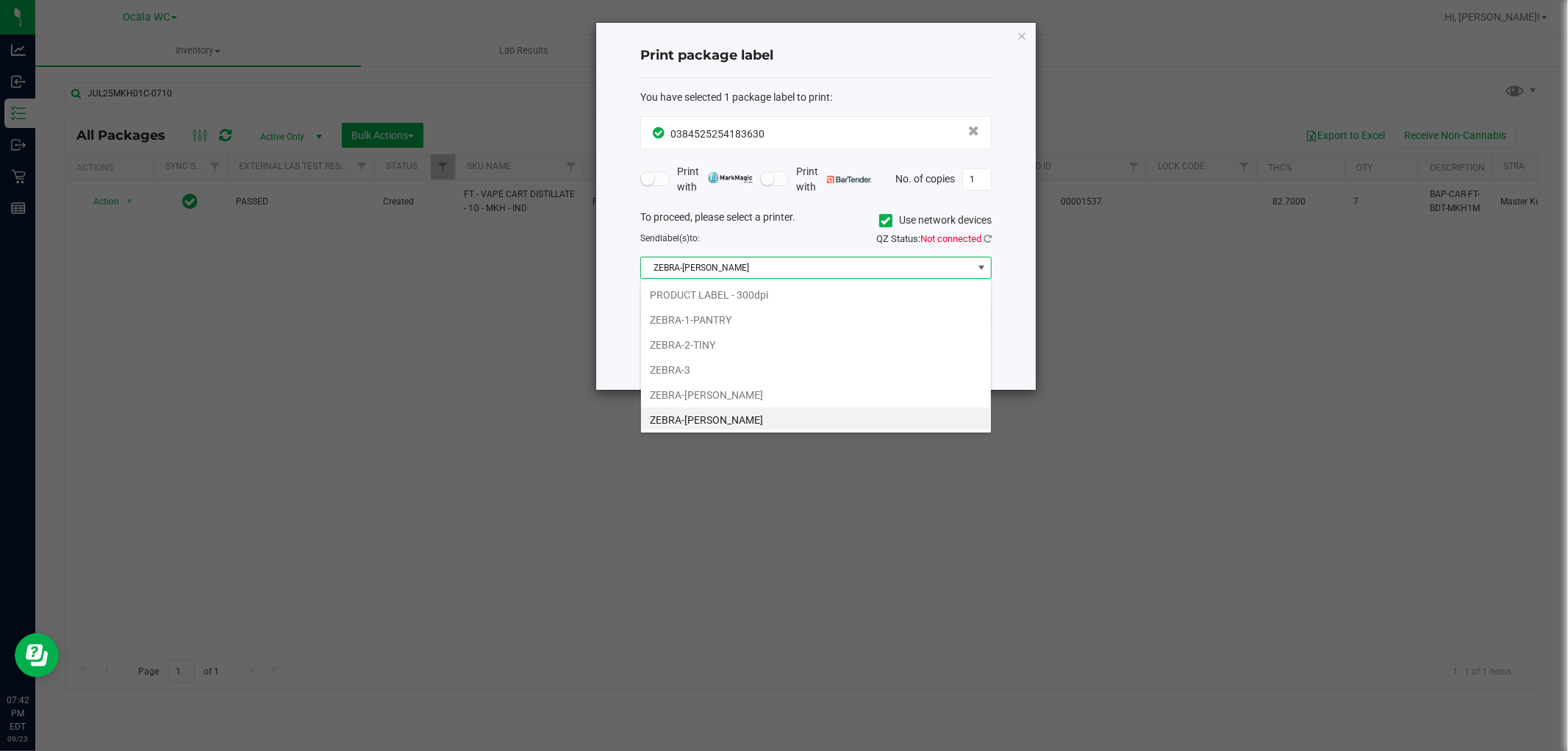
scroll to position [22, 351]
click at [699, 263] on span "ZEBRA-GROVER" at bounding box center [807, 268] width 332 height 21
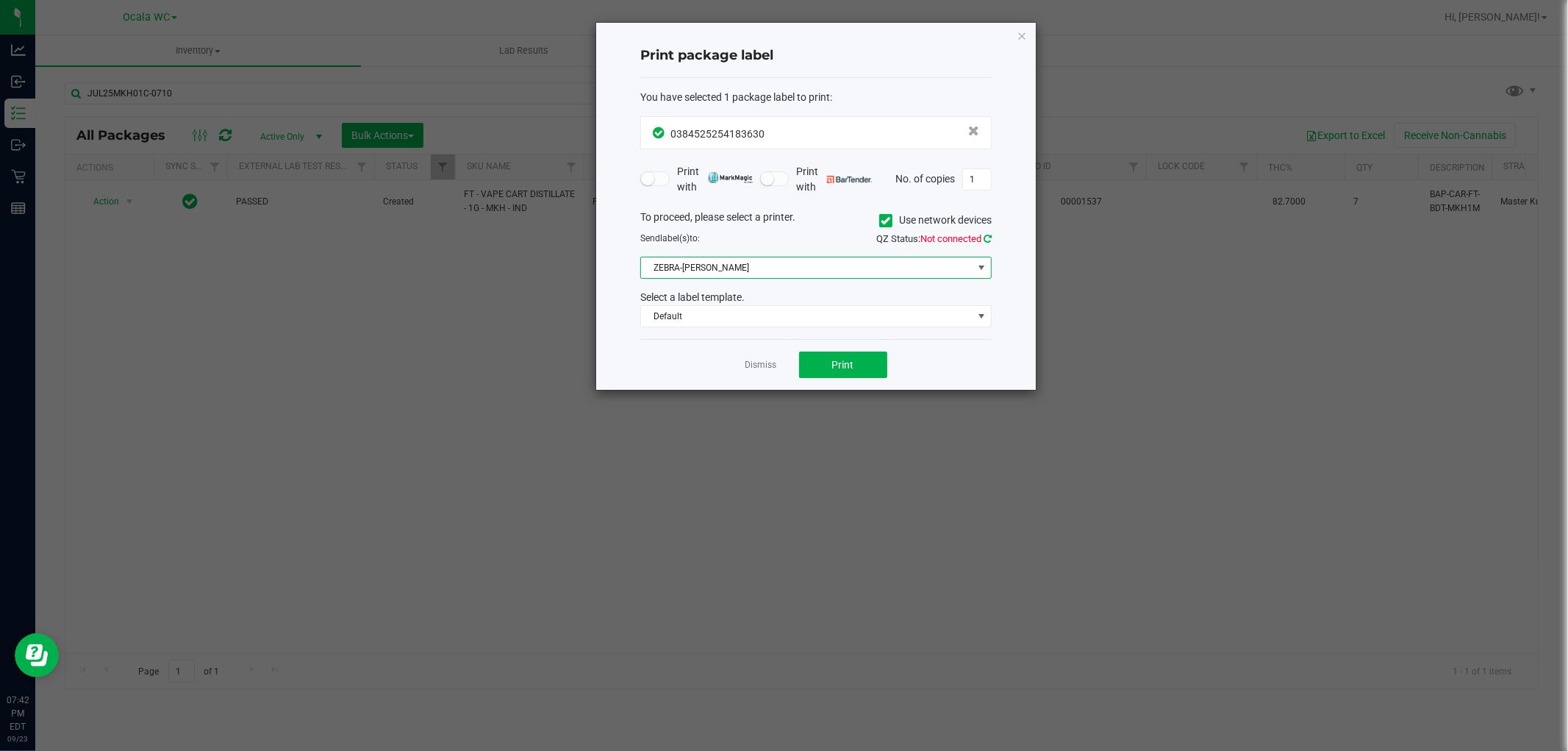
click at [989, 238] on icon at bounding box center [987, 238] width 8 height 10
click at [835, 366] on span "Print" at bounding box center [844, 365] width 22 height 12
click at [1023, 38] on icon "button" at bounding box center [1022, 35] width 10 height 18
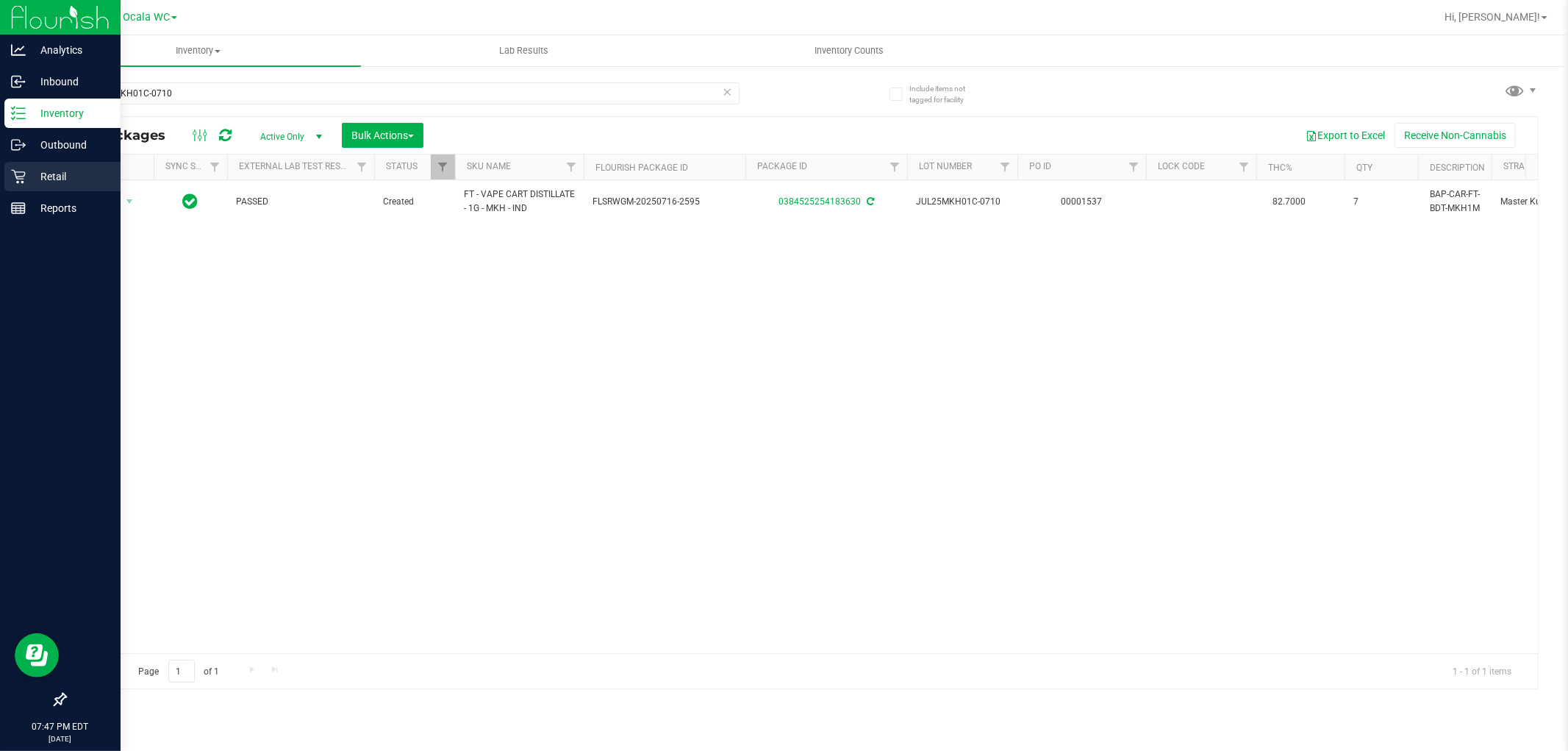
click at [24, 187] on div "Retail" at bounding box center [62, 176] width 116 height 30
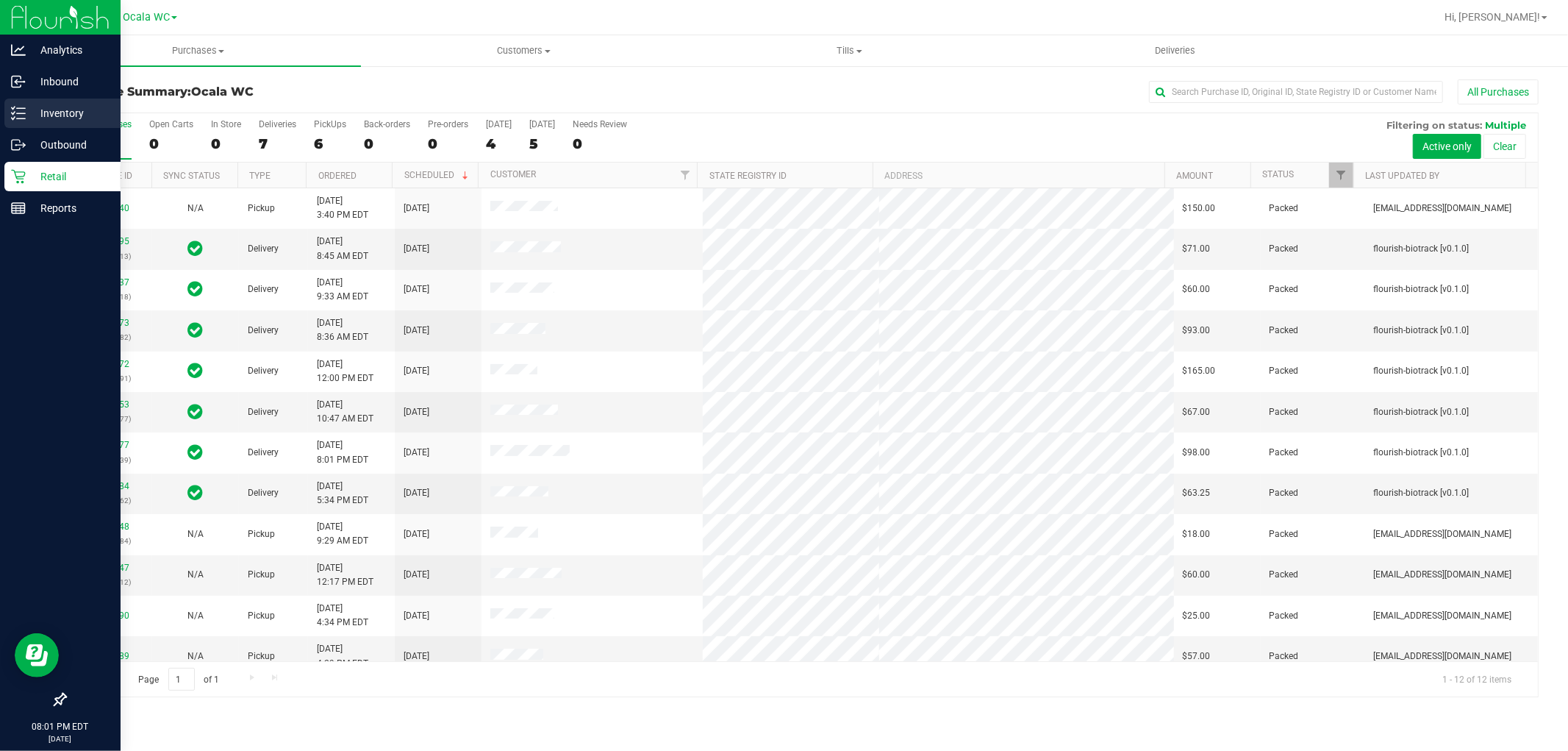
click at [23, 109] on icon at bounding box center [18, 113] width 14 height 14
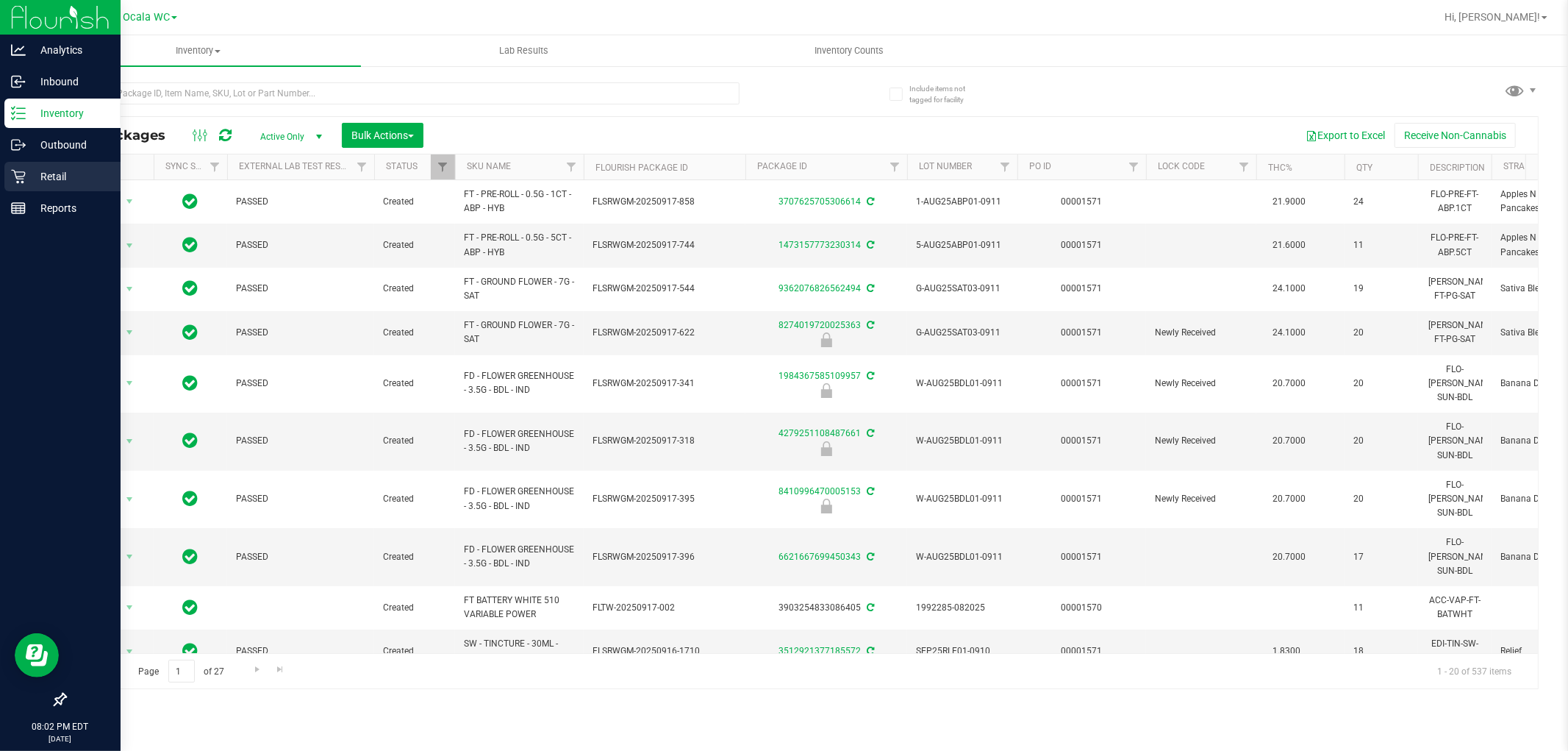
click at [63, 174] on p "Retail" at bounding box center [70, 177] width 88 height 18
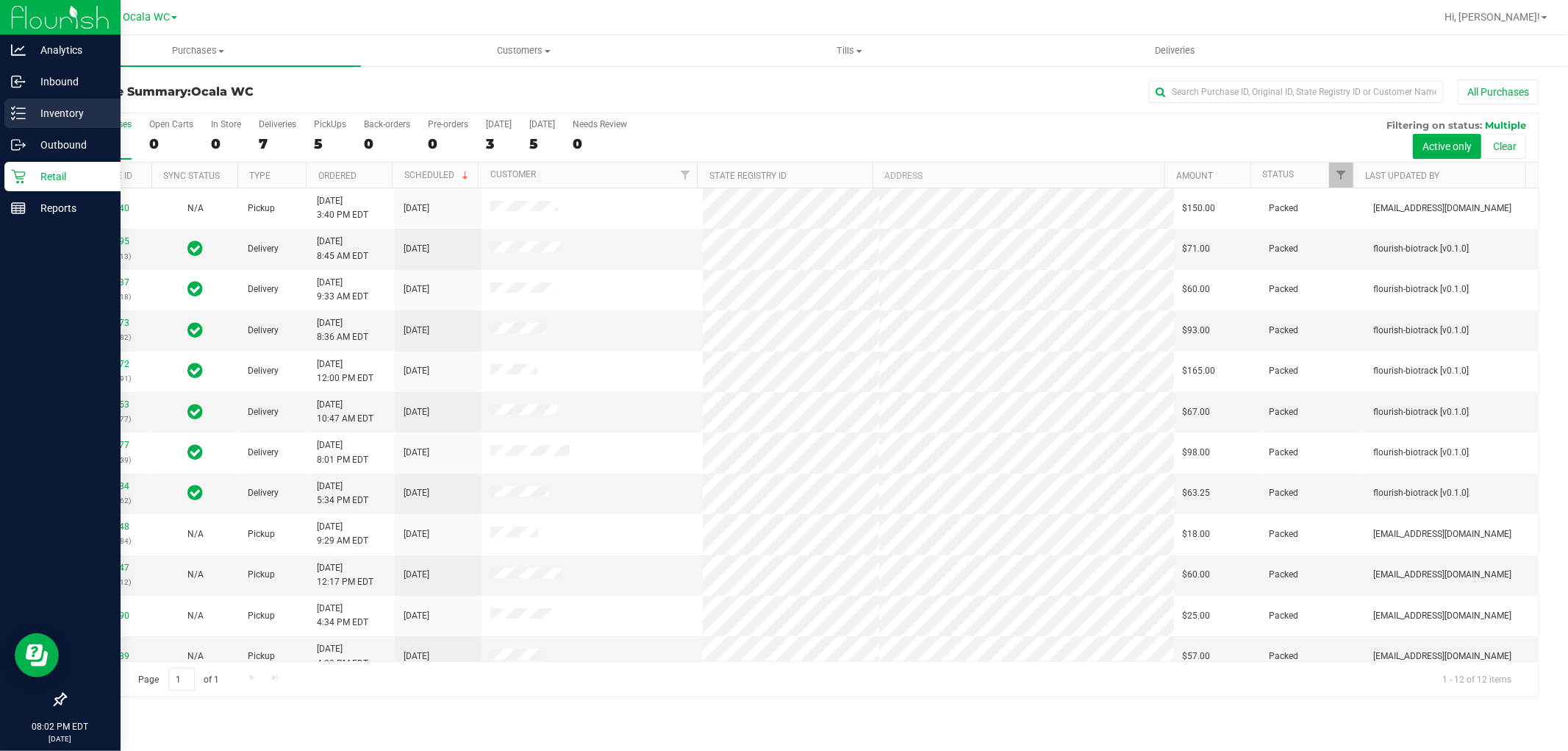
click at [67, 110] on p "Inventory" at bounding box center [70, 114] width 88 height 18
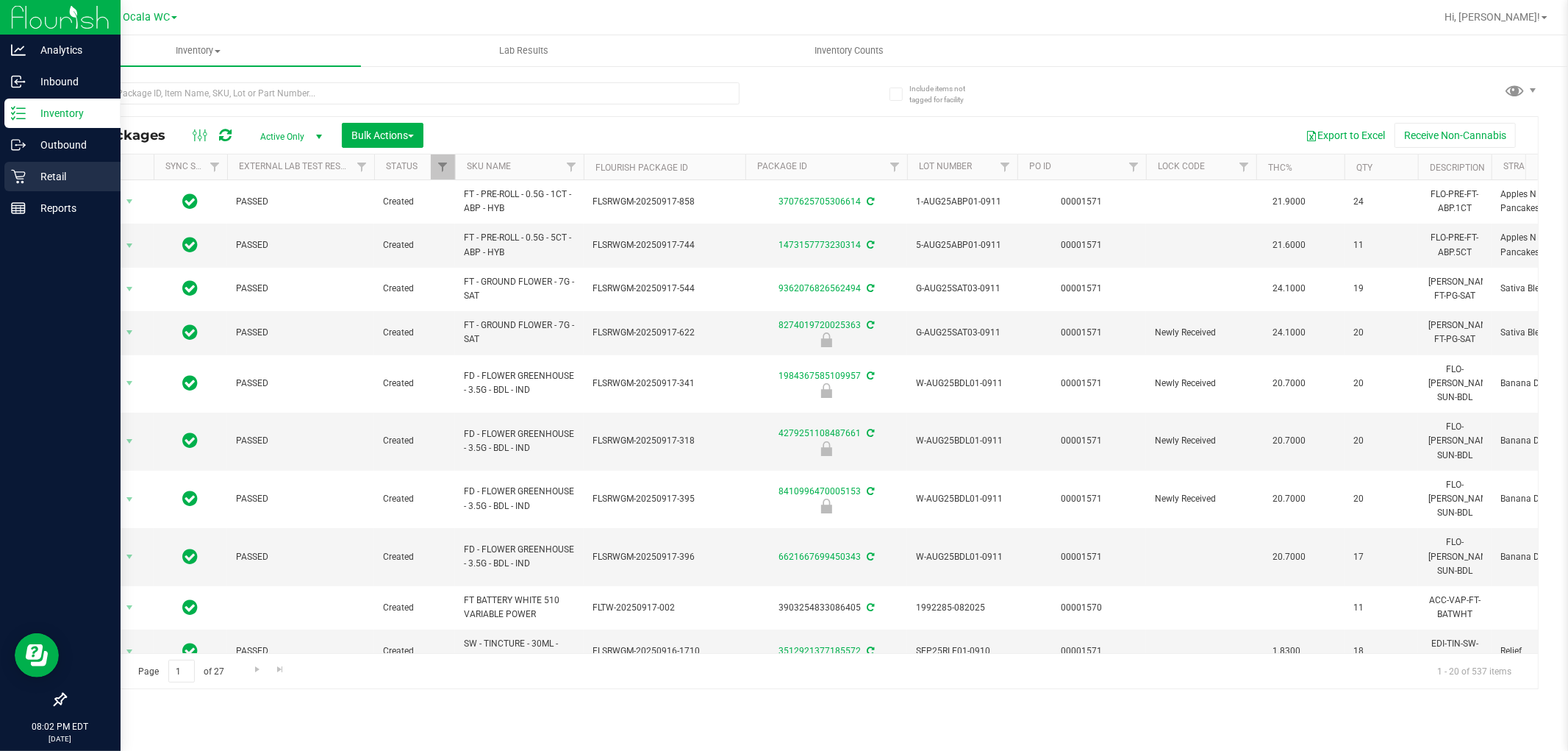
click at [54, 175] on p "Retail" at bounding box center [70, 177] width 88 height 18
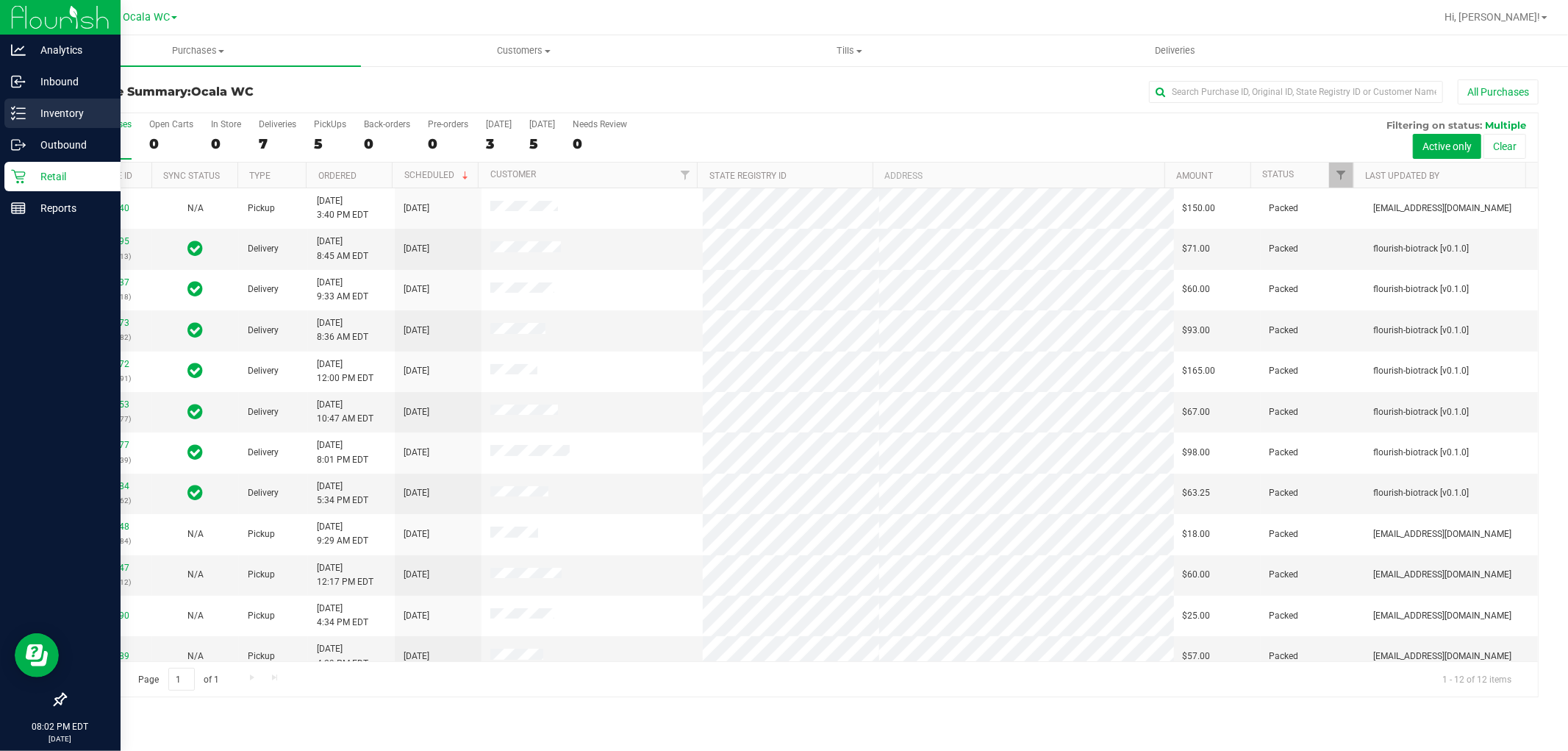
click at [35, 105] on p "Inventory" at bounding box center [70, 114] width 88 height 18
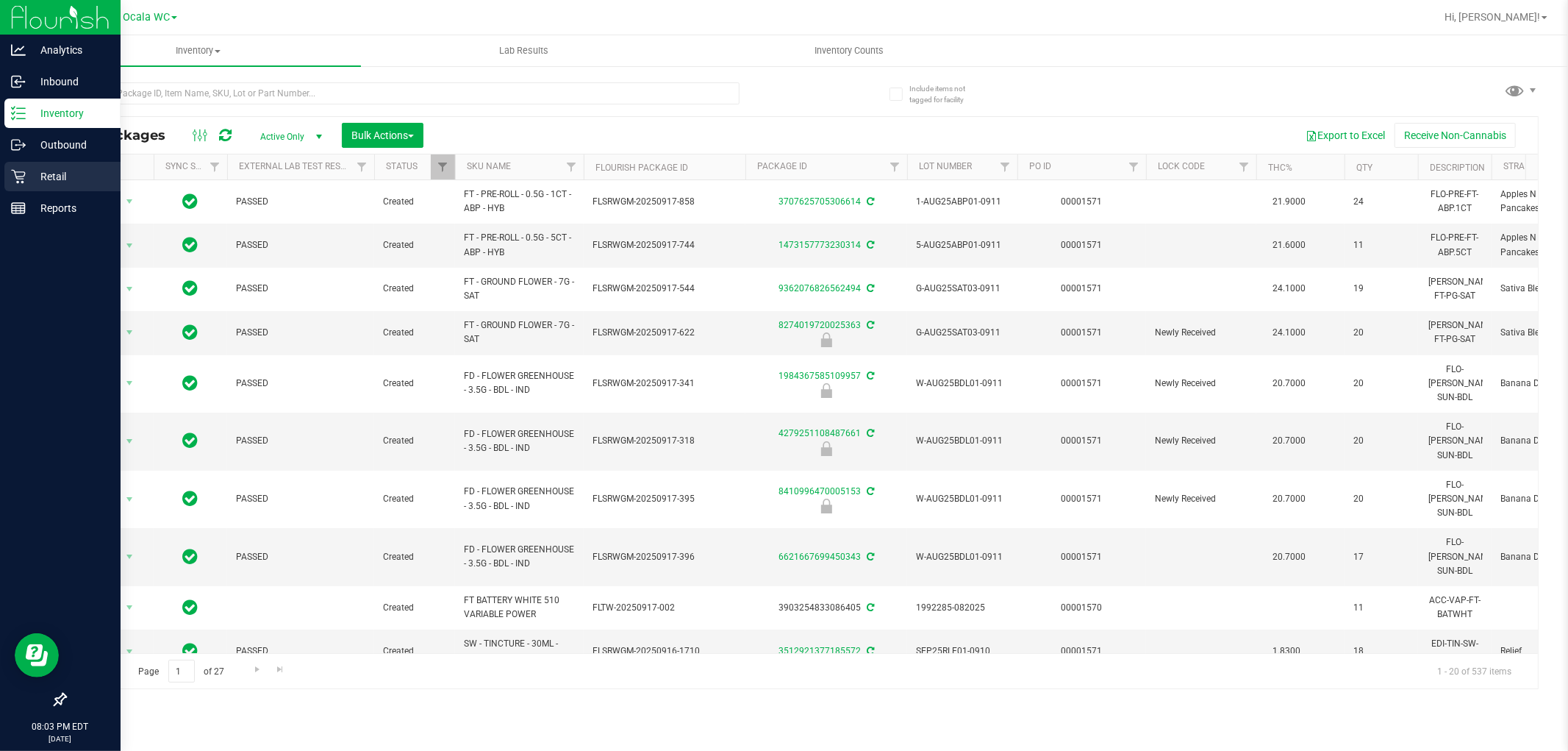
click at [42, 170] on p "Retail" at bounding box center [70, 177] width 88 height 18
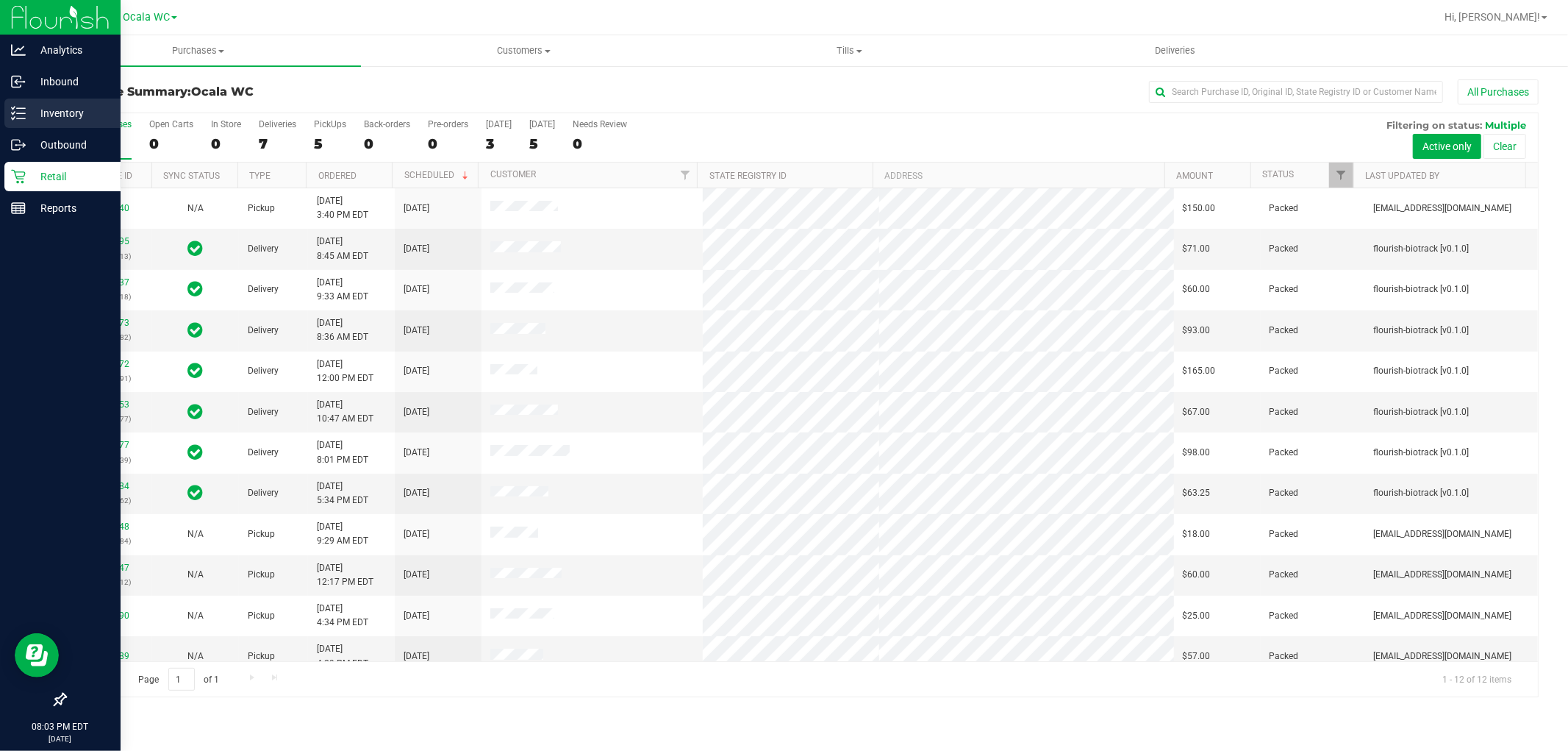
click at [26, 107] on p "Inventory" at bounding box center [70, 114] width 88 height 18
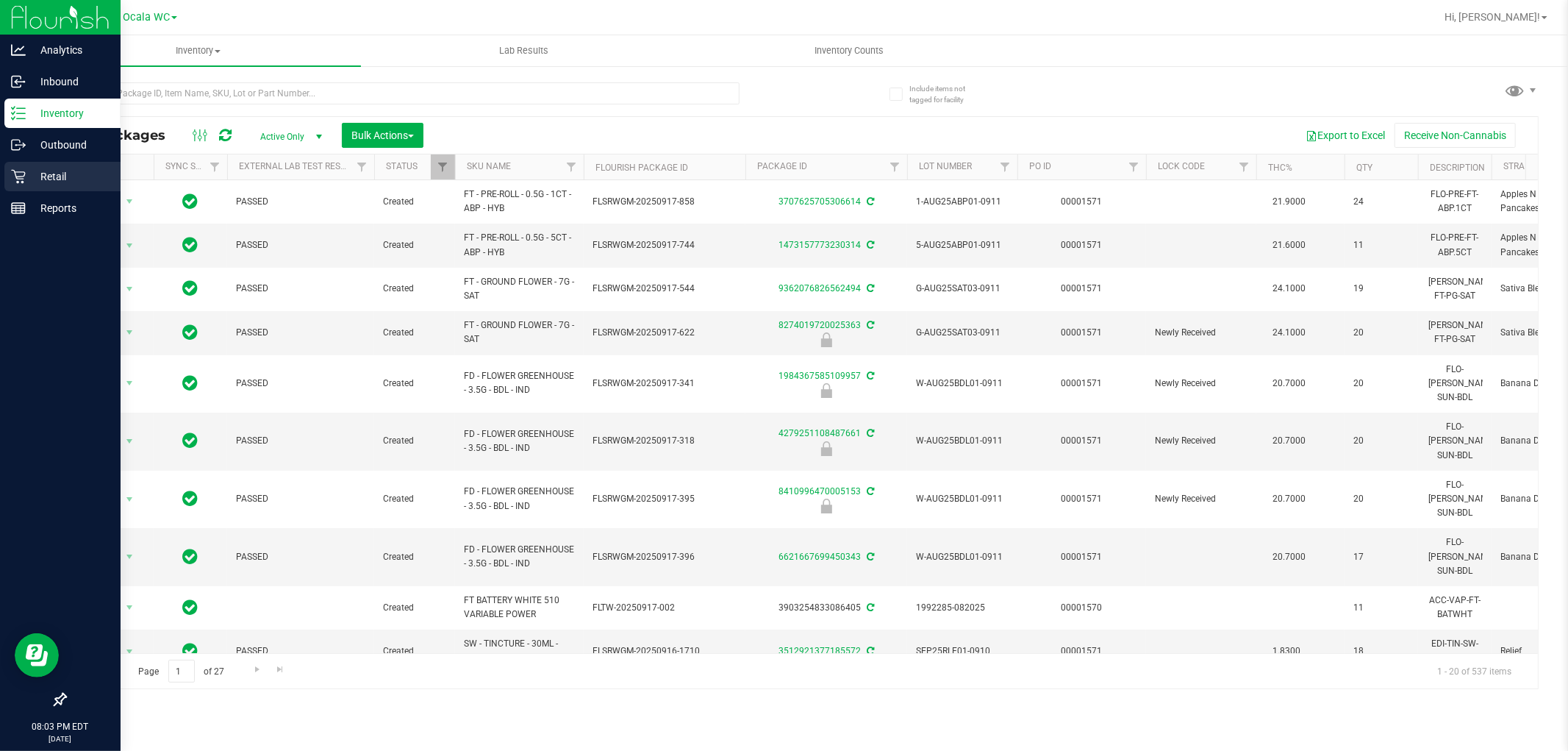
click at [46, 174] on p "Retail" at bounding box center [70, 177] width 88 height 18
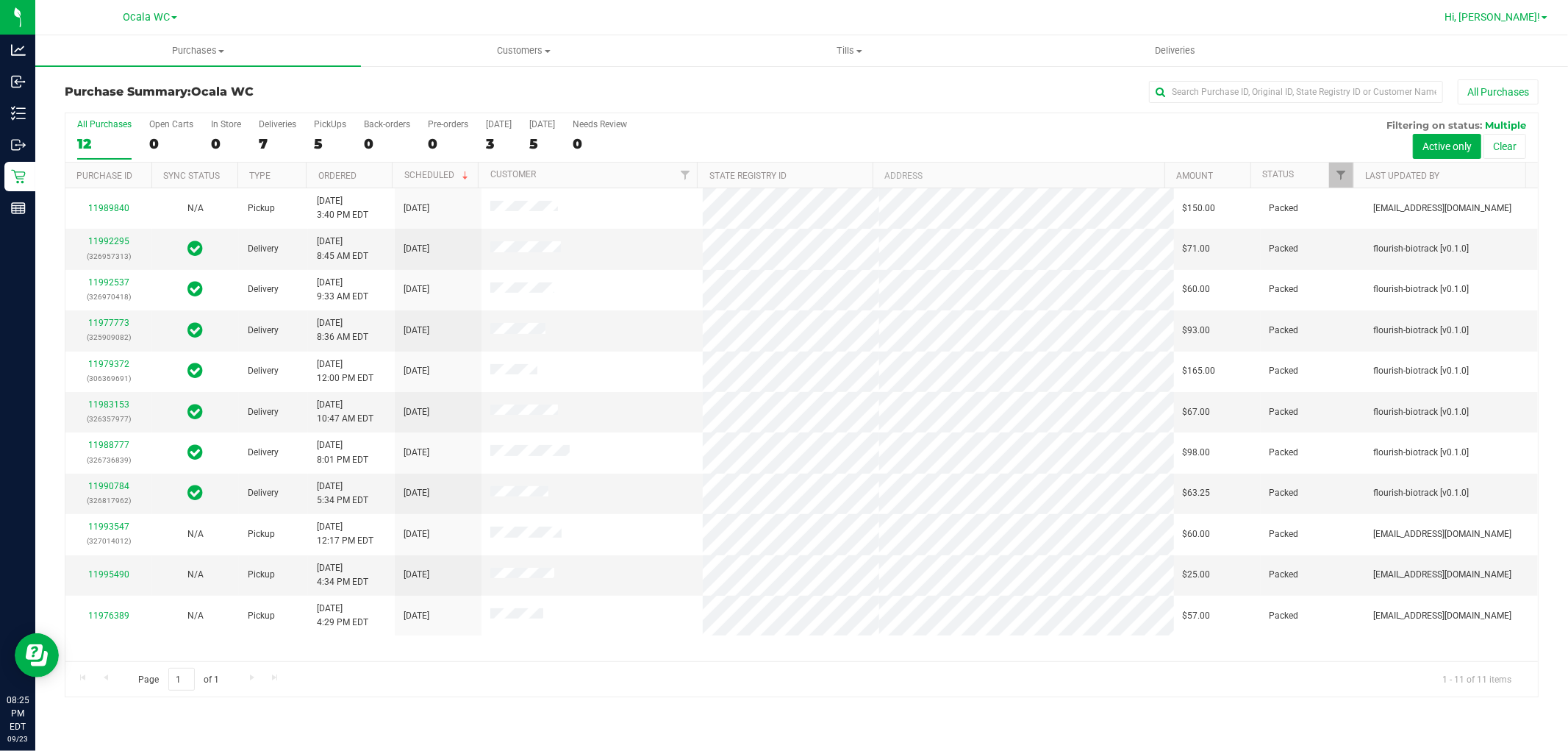
click at [1525, 16] on span "Hi, [PERSON_NAME]!" at bounding box center [1493, 17] width 96 height 12
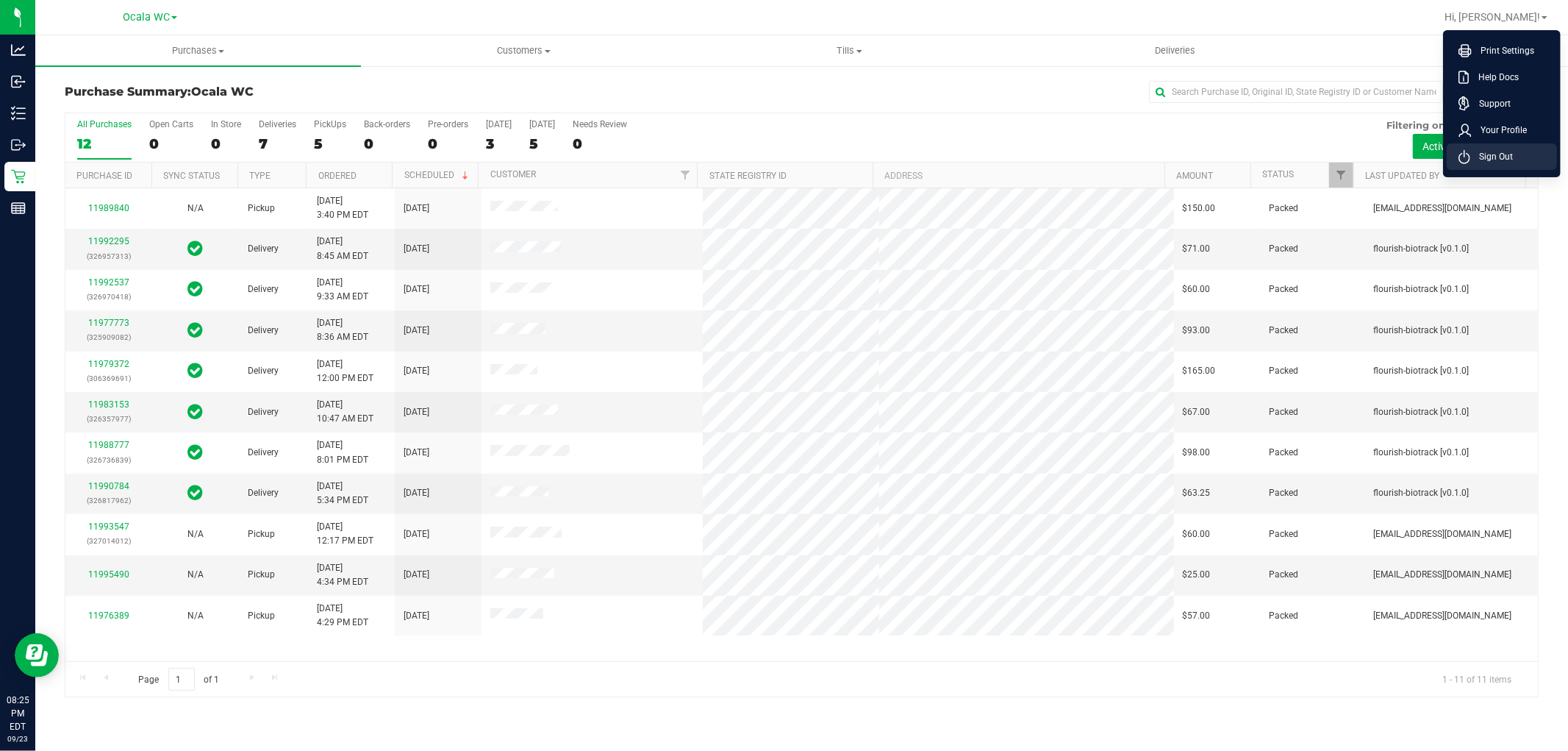
click at [1502, 160] on span "Sign Out" at bounding box center [1491, 157] width 42 height 14
